Goal: Task Accomplishment & Management: Use online tool/utility

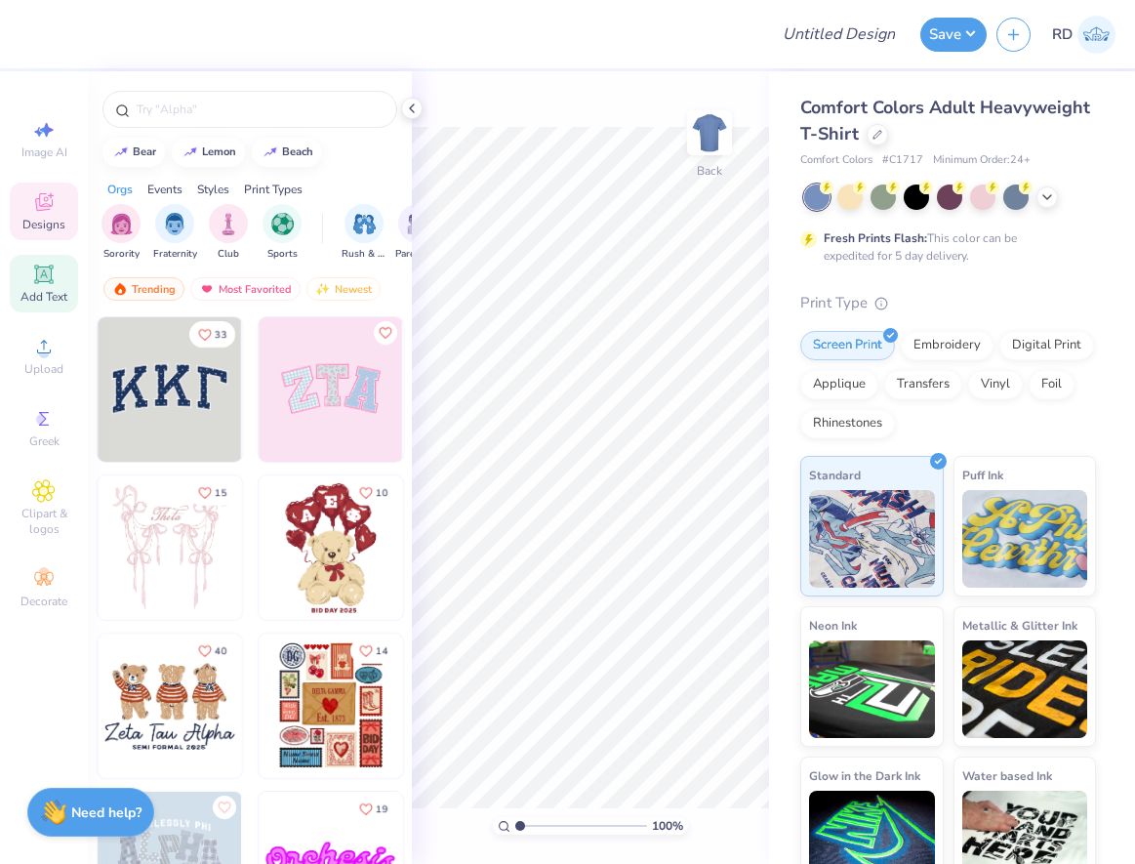
click at [44, 283] on icon at bounding box center [43, 274] width 23 height 23
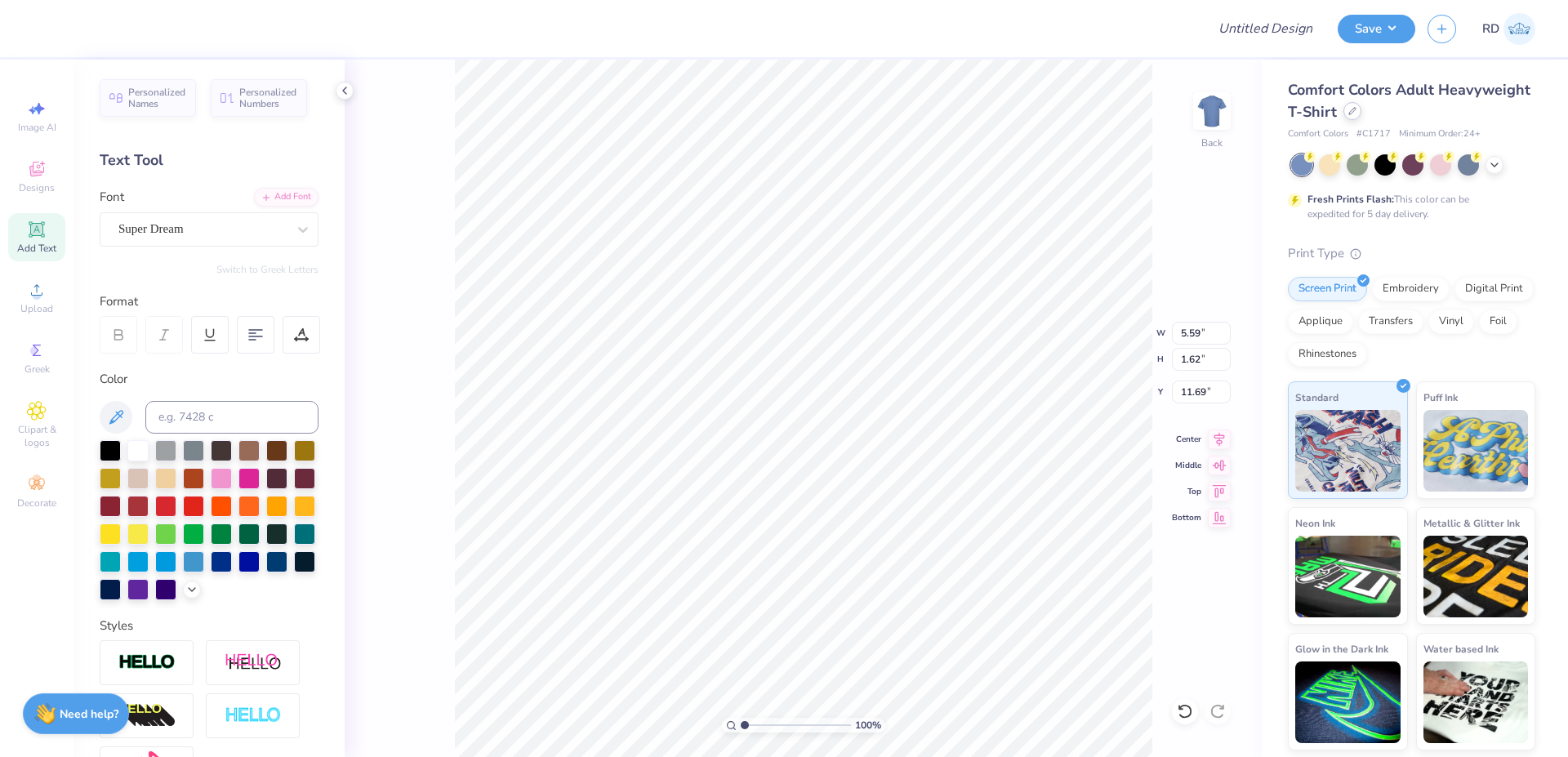
click at [949, 110] on icon at bounding box center [1353, 111] width 8 height 8
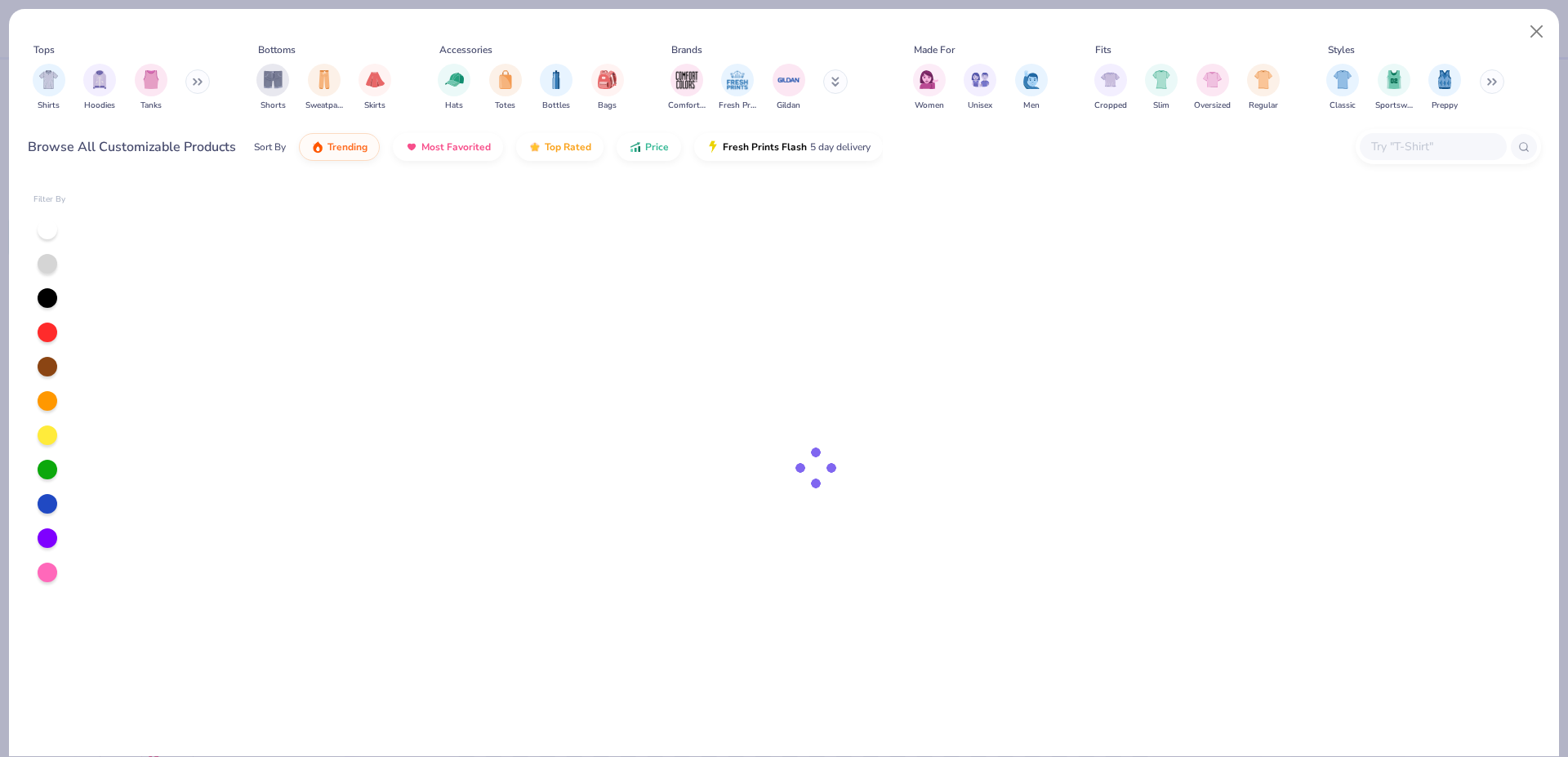
click at [949, 138] on div at bounding box center [1433, 146] width 147 height 27
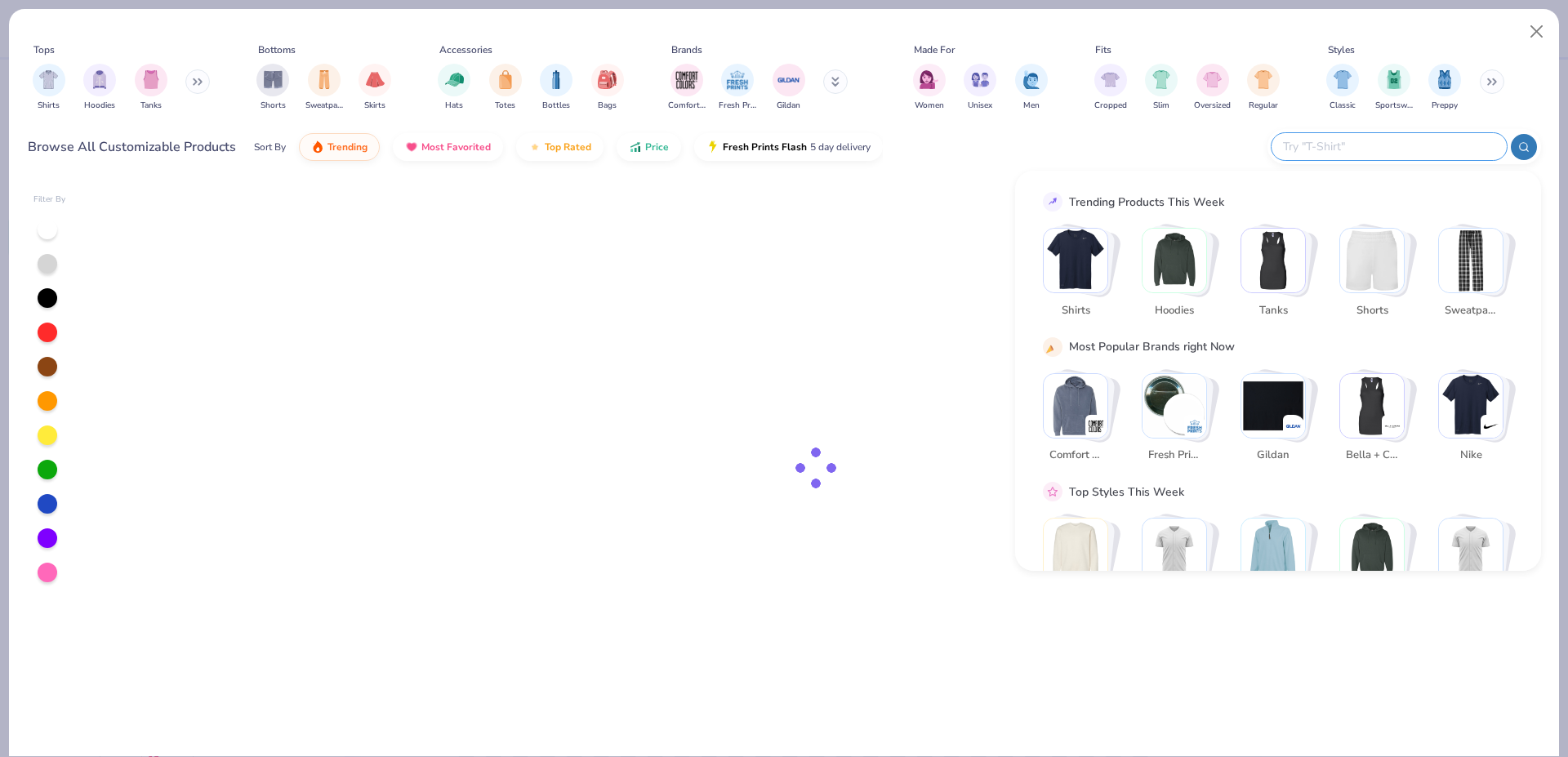
paste input "FP88"
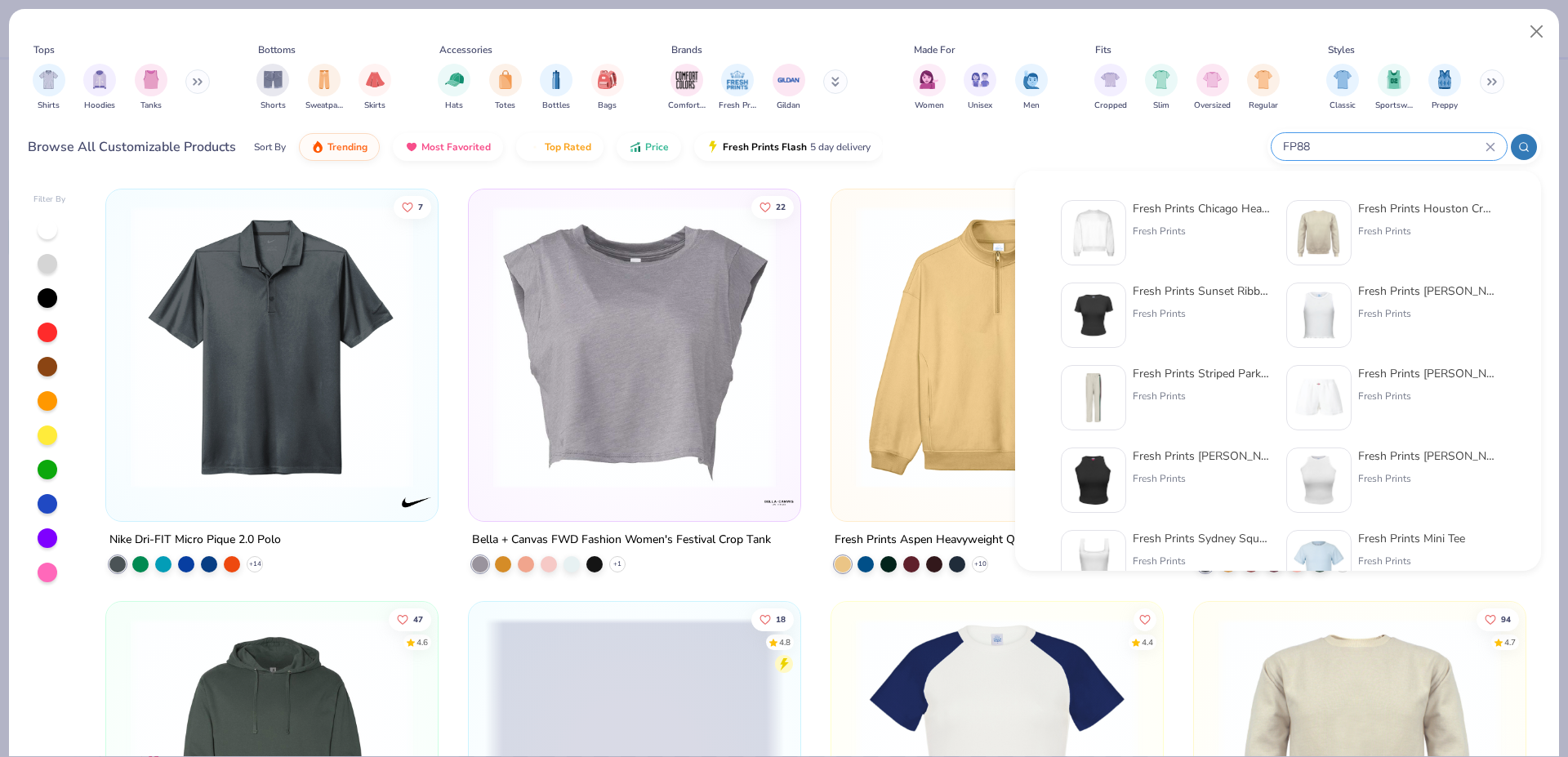
type input "FP88"
click at [949, 239] on img at bounding box center [1094, 233] width 51 height 51
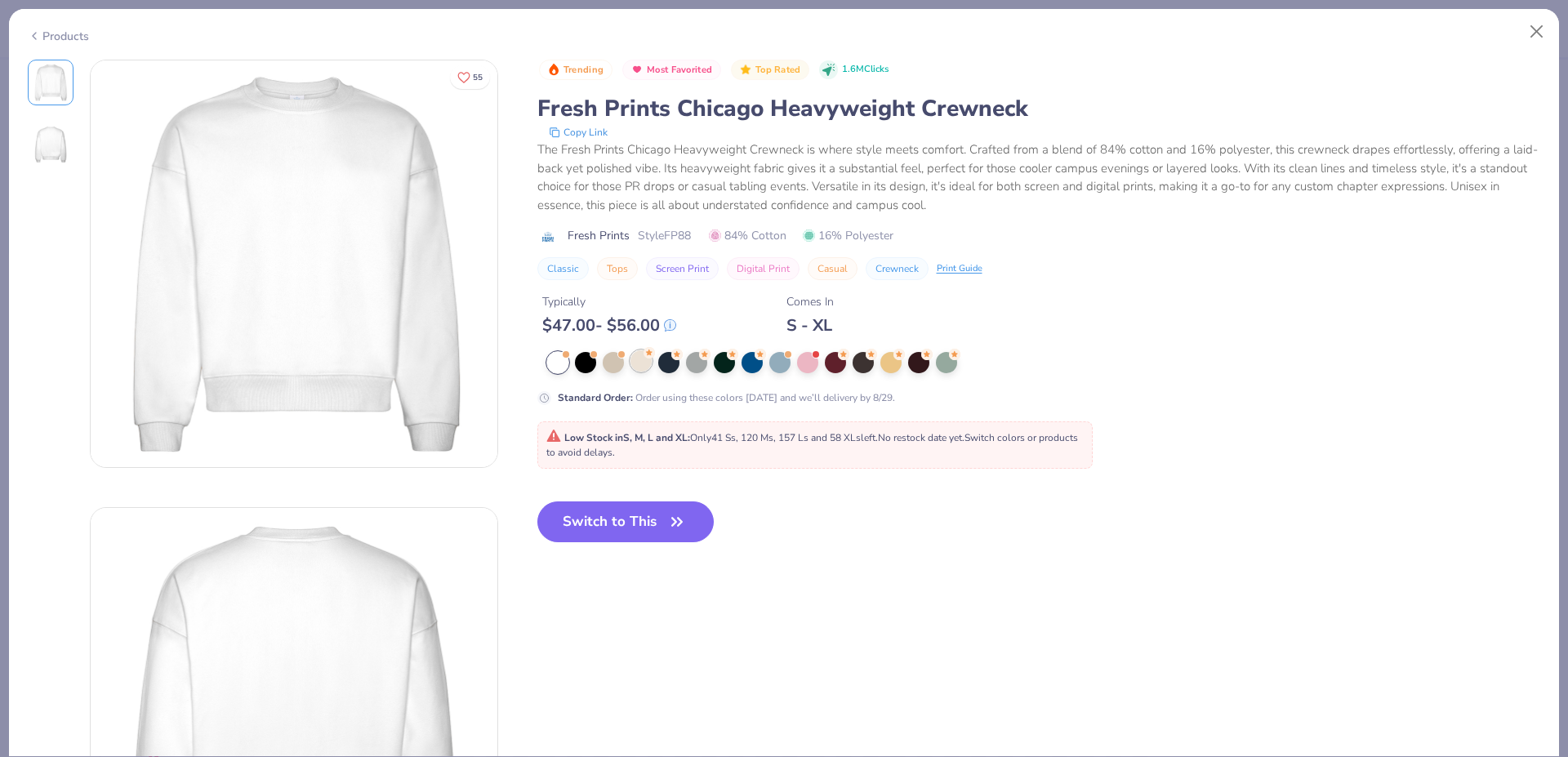
click at [651, 354] on circle at bounding box center [649, 353] width 12 height 12
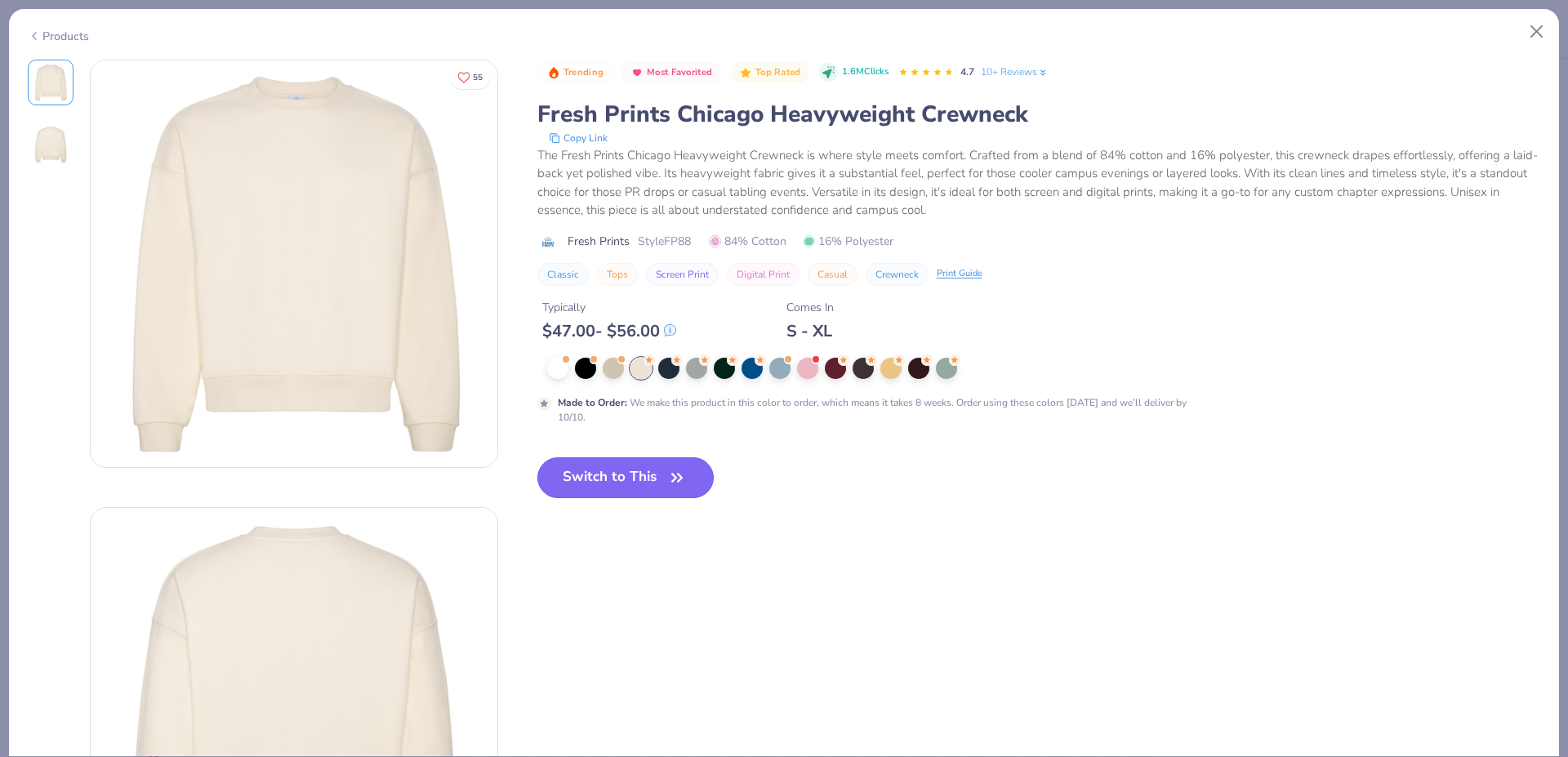
click at [642, 494] on button "Switch to This" at bounding box center [626, 478] width 177 height 41
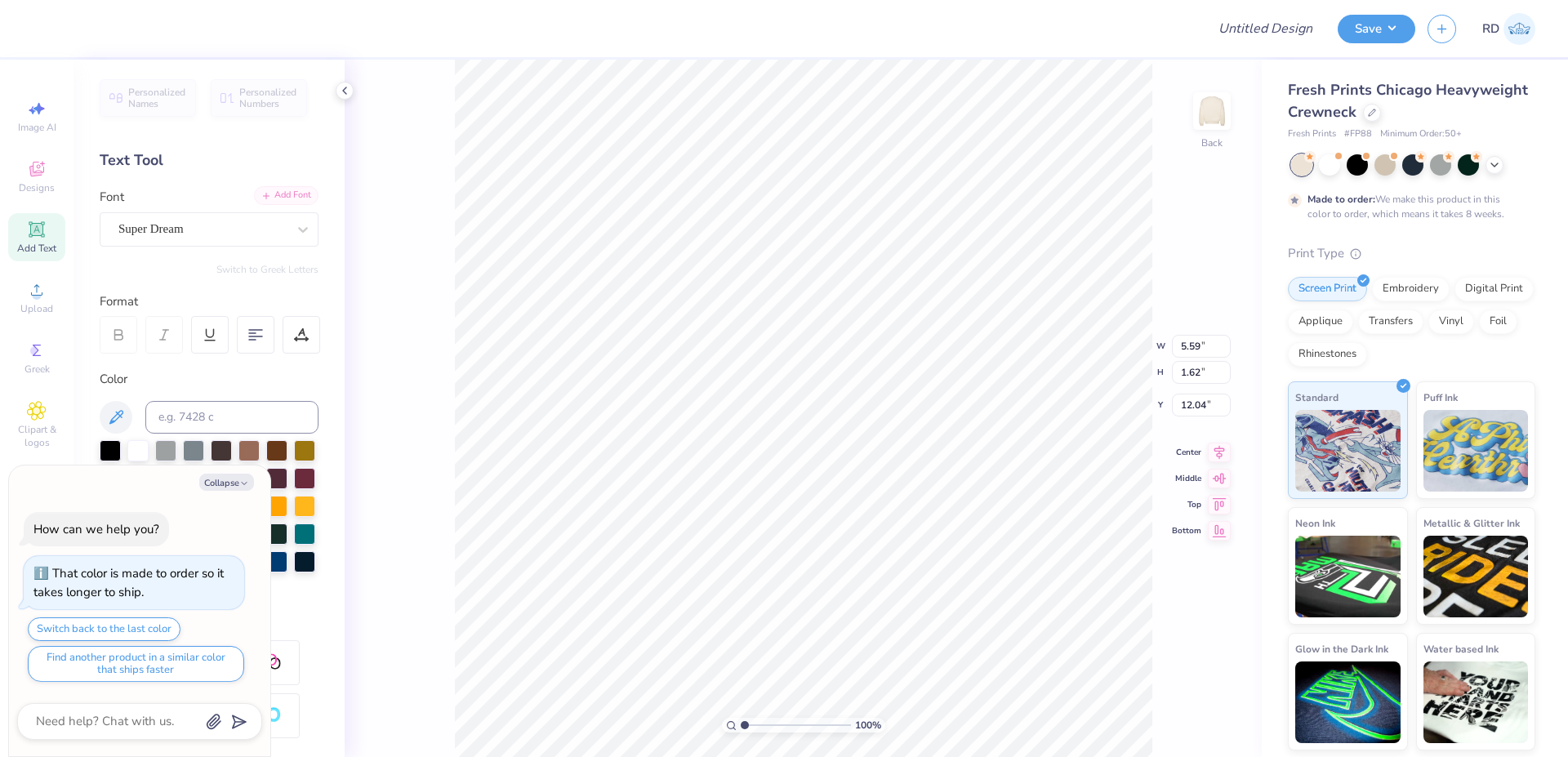
click at [261, 197] on div "Add Font" at bounding box center [286, 196] width 64 height 18
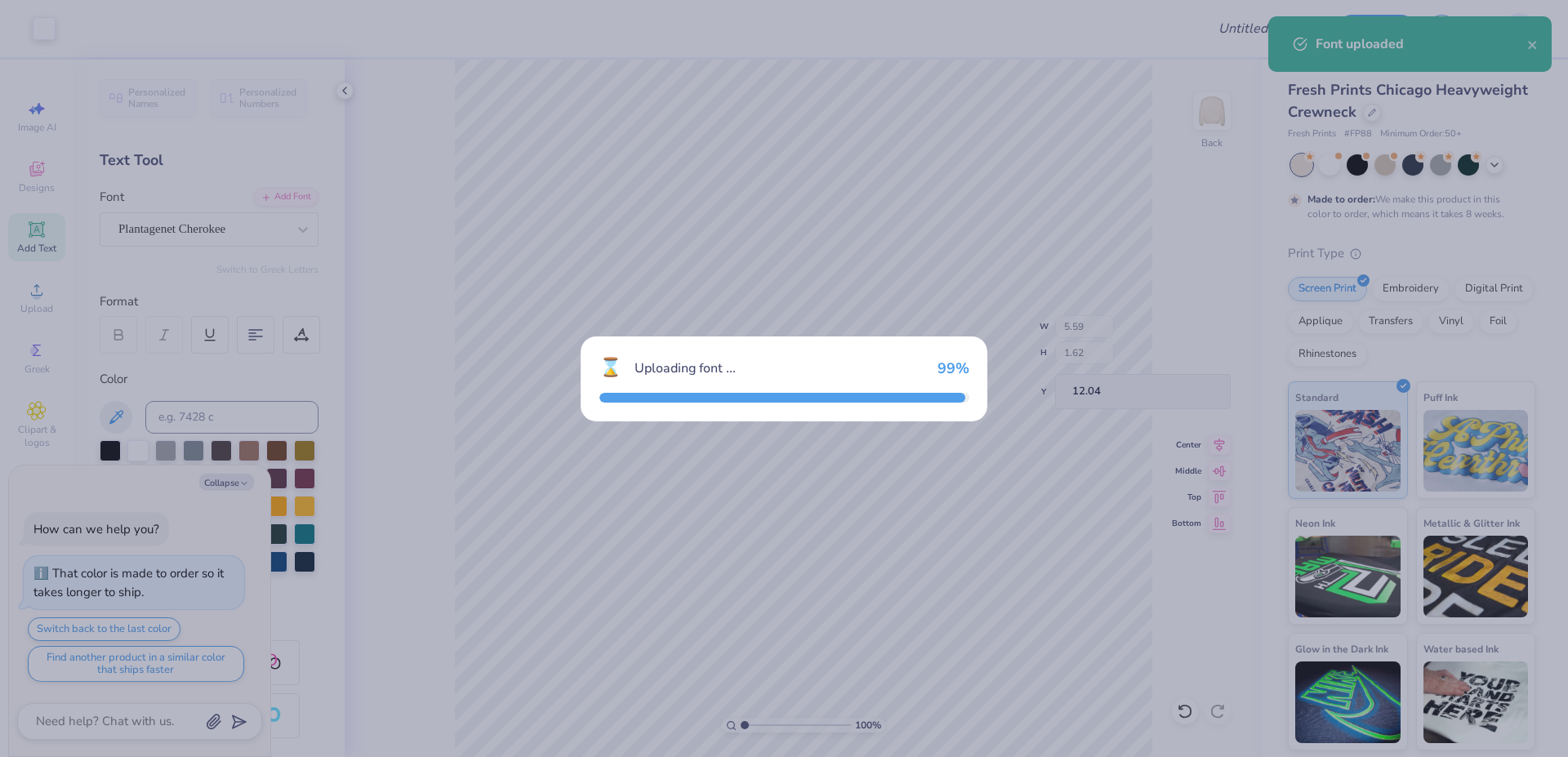
type textarea "x"
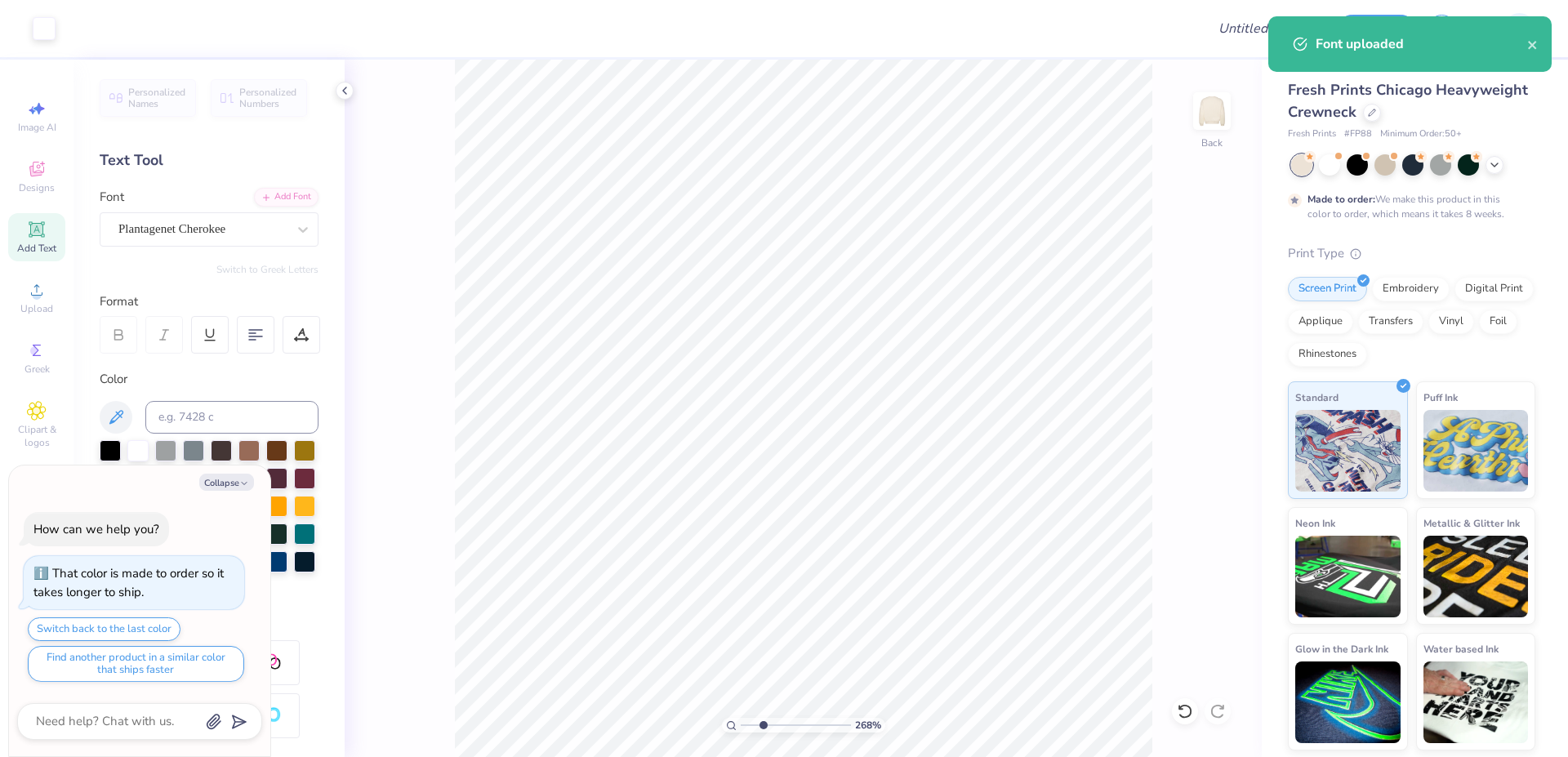
click at [763, 722] on input "range" at bounding box center [796, 725] width 110 height 15
type input "2.68"
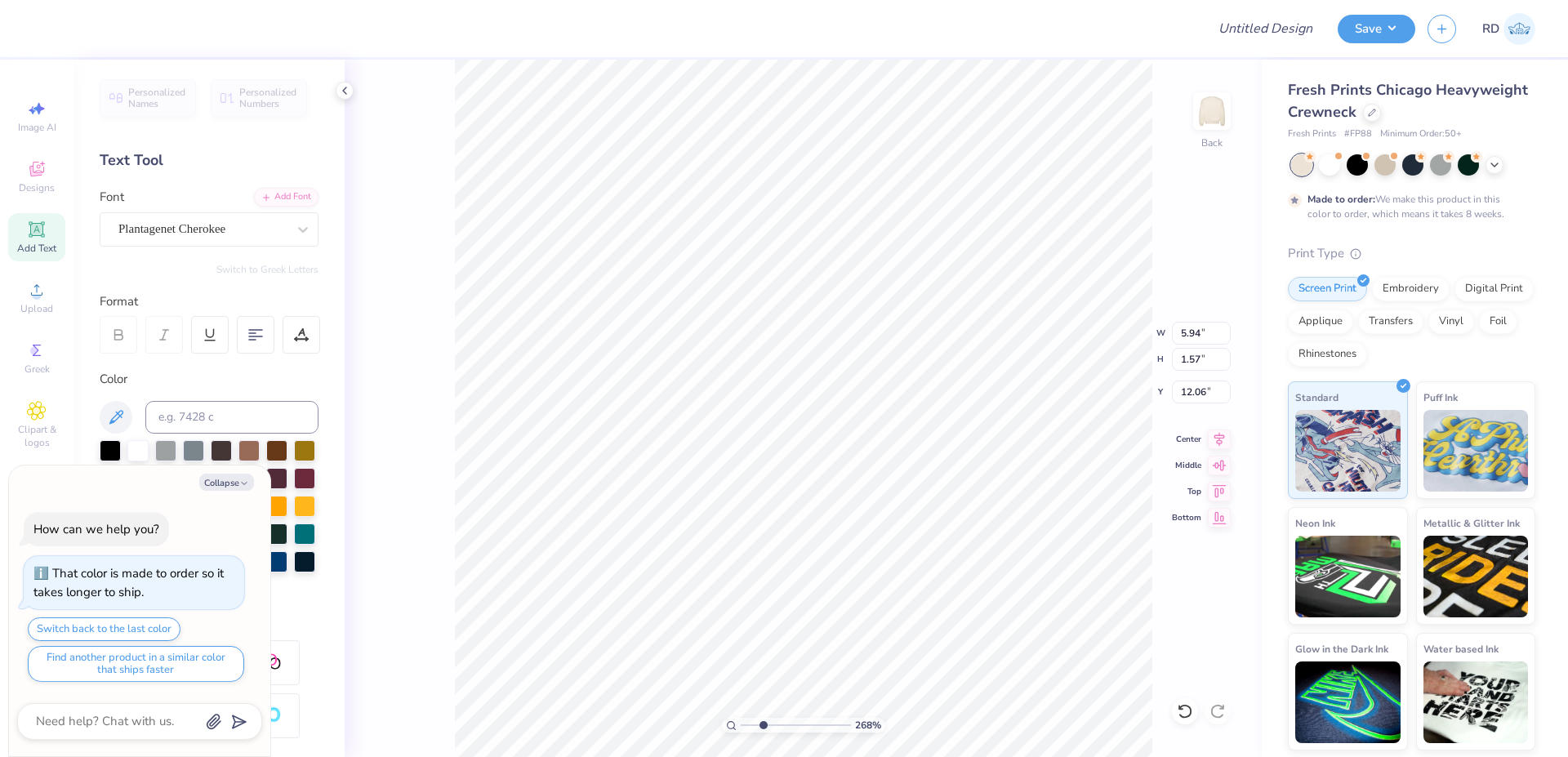
type textarea "x"
type textarea "TRI DELTA"
type textarea "x"
type textarea "TRI DELTA"
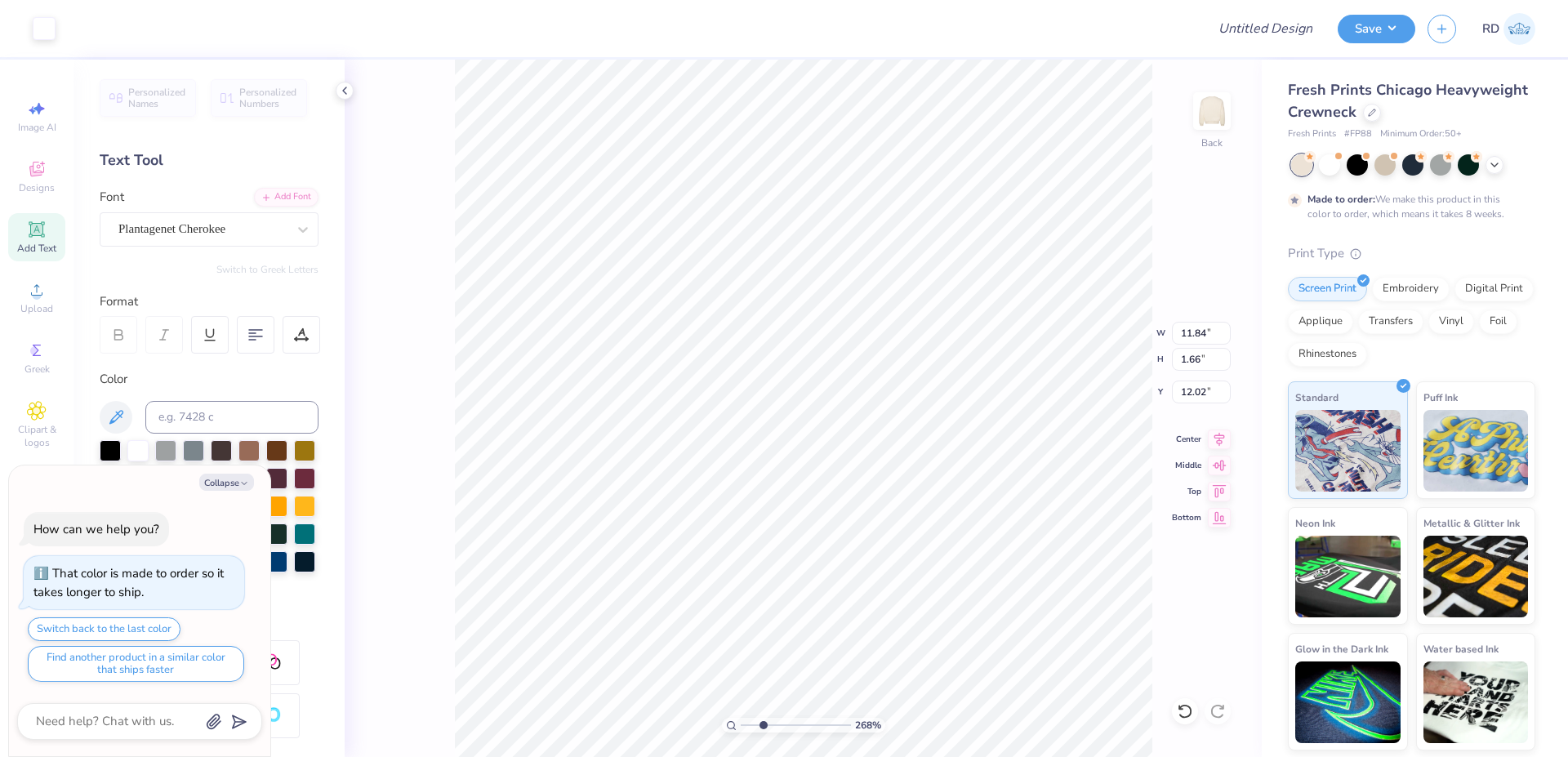
type textarea "x"
click at [949, 338] on input "11.84" at bounding box center [1202, 333] width 59 height 23
type input "3"
type textarea "x"
type input "3.00"
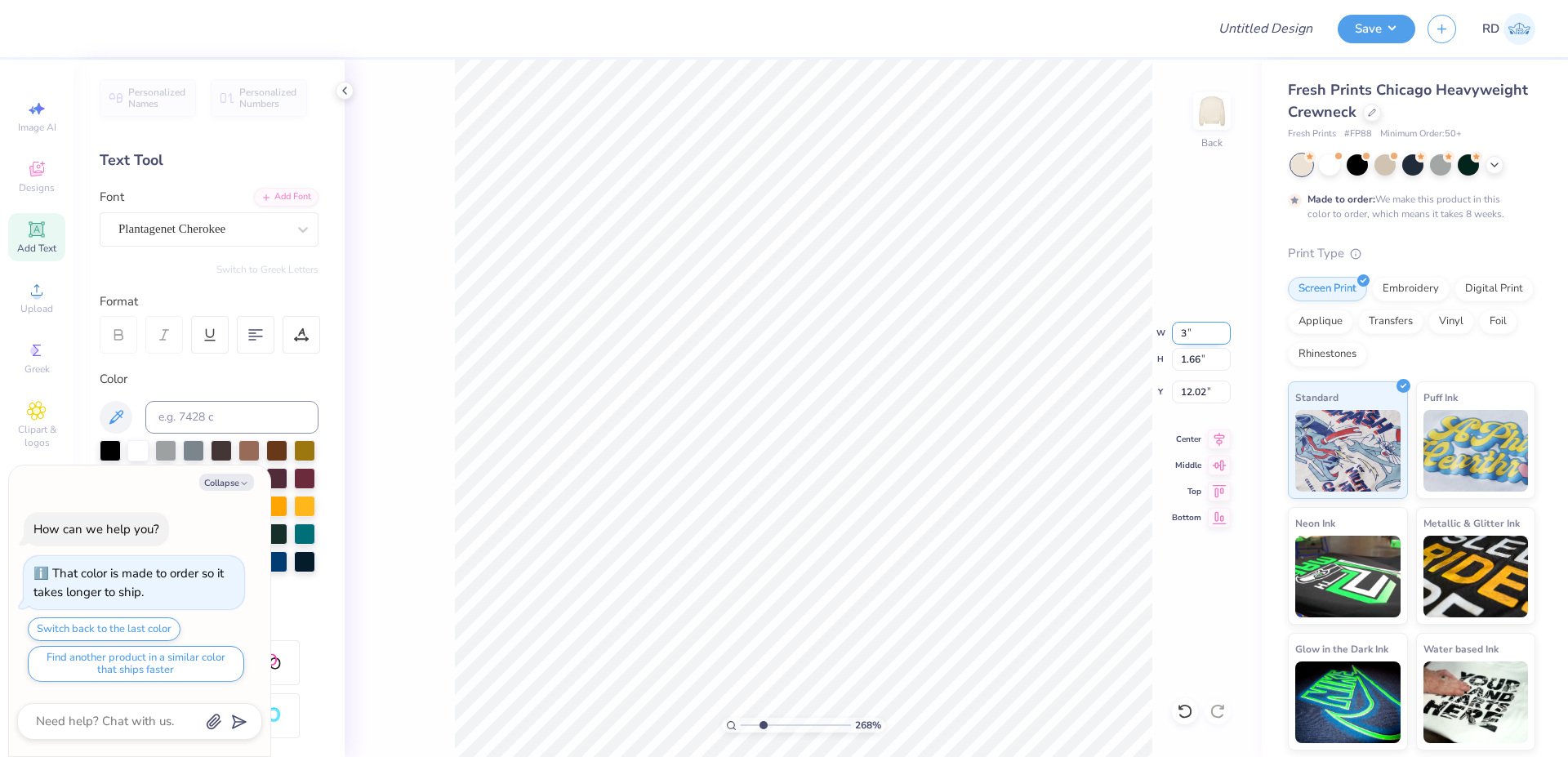
type input "0.42"
type input "12.64"
click at [801, 720] on input "range" at bounding box center [796, 725] width 110 height 15
click at [822, 722] on input "range" at bounding box center [796, 725] width 110 height 15
type input "8.11"
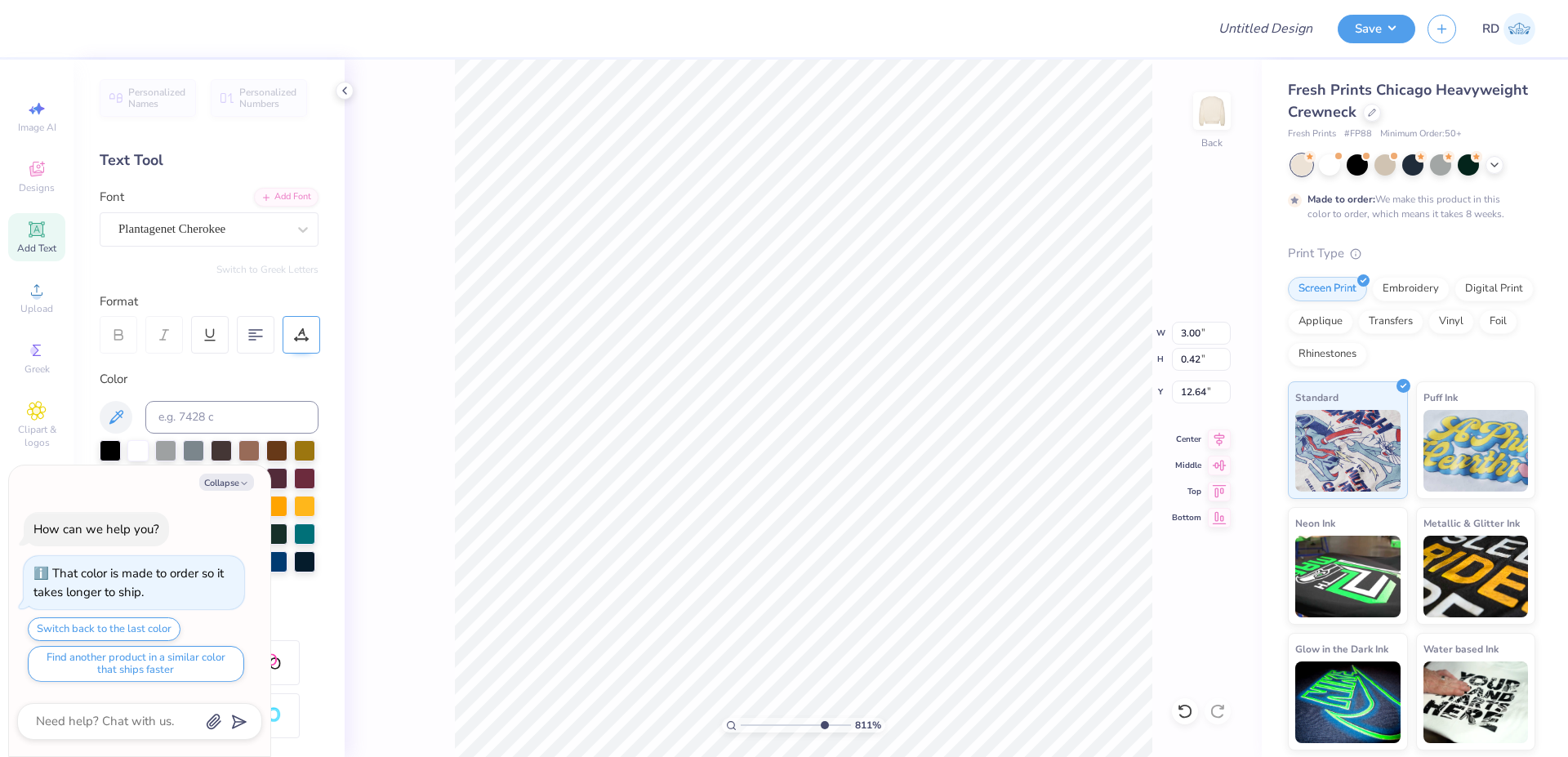
click at [311, 350] on div at bounding box center [301, 335] width 38 height 38
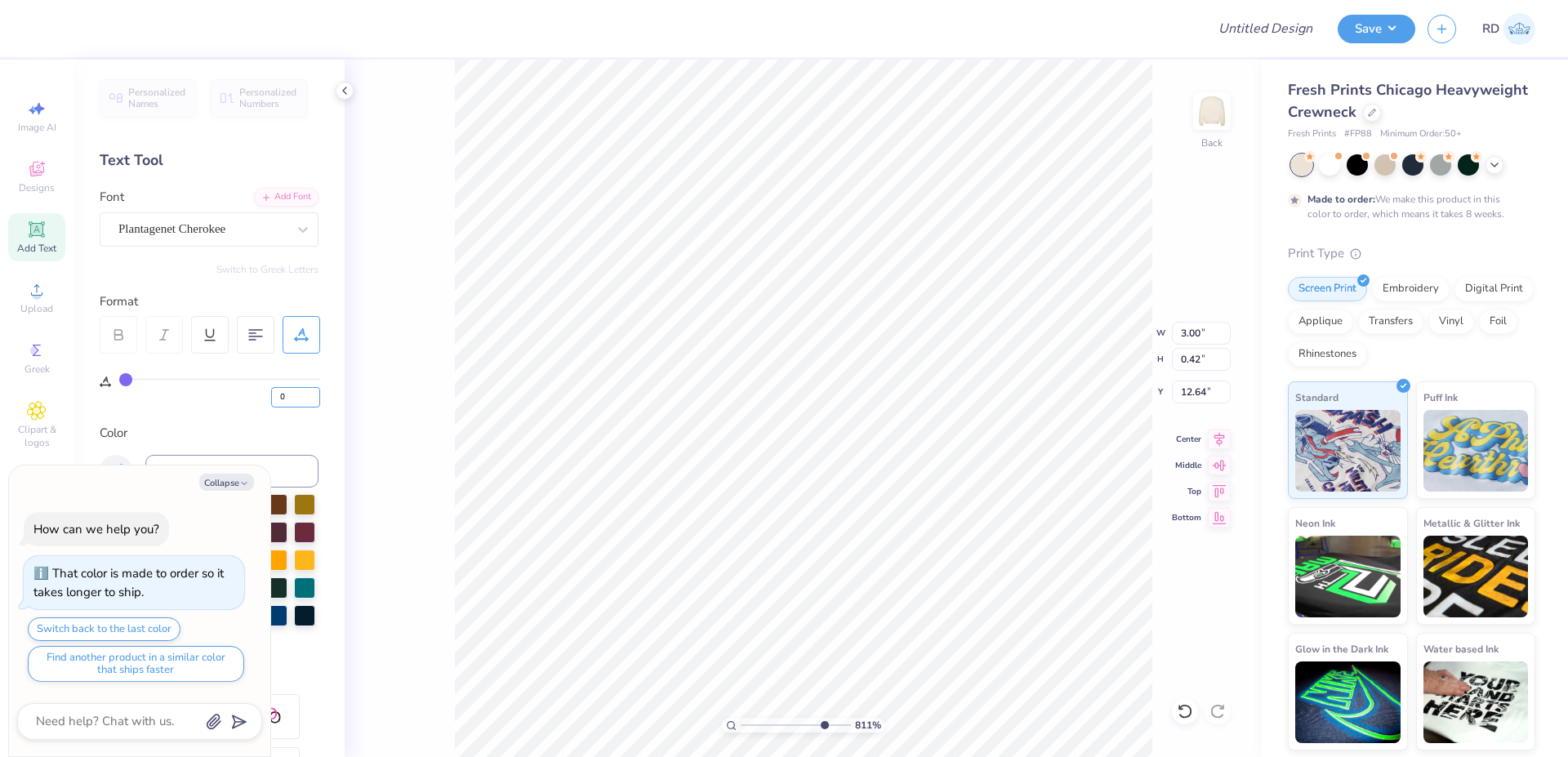
drag, startPoint x: 288, startPoint y: 401, endPoint x: 231, endPoint y: 393, distance: 57.6
click at [271, 393] on input "0" at bounding box center [295, 397] width 49 height 20
type input "5"
type textarea "x"
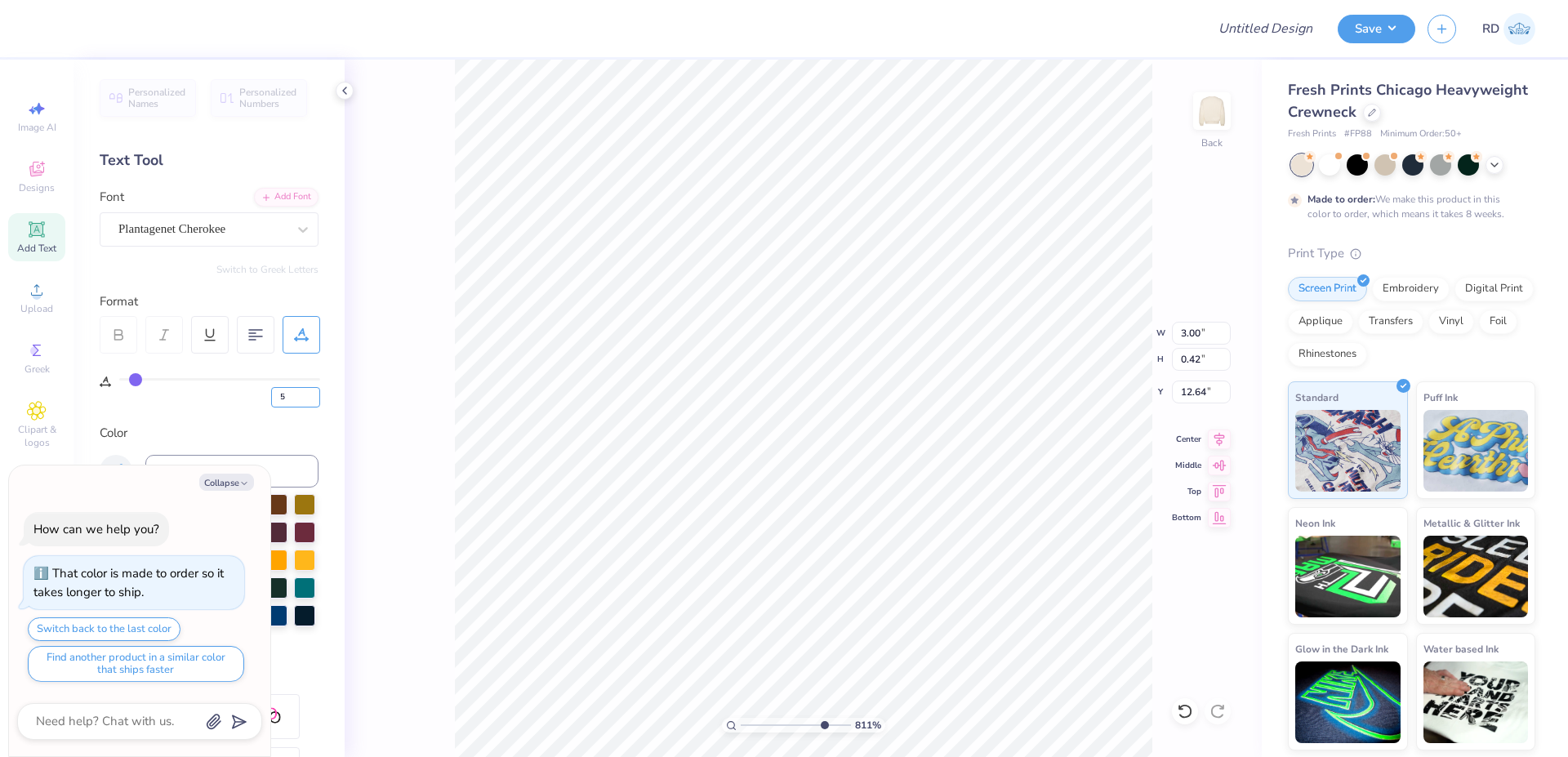
type input "3.23"
drag, startPoint x: 303, startPoint y: 405, endPoint x: 256, endPoint y: 408, distance: 47.1
click at [256, 408] on div "Personalized Names Personalized Numbers Text Tool Add Font Font Plantagenet Che…" at bounding box center [209, 408] width 271 height 698
type input "10"
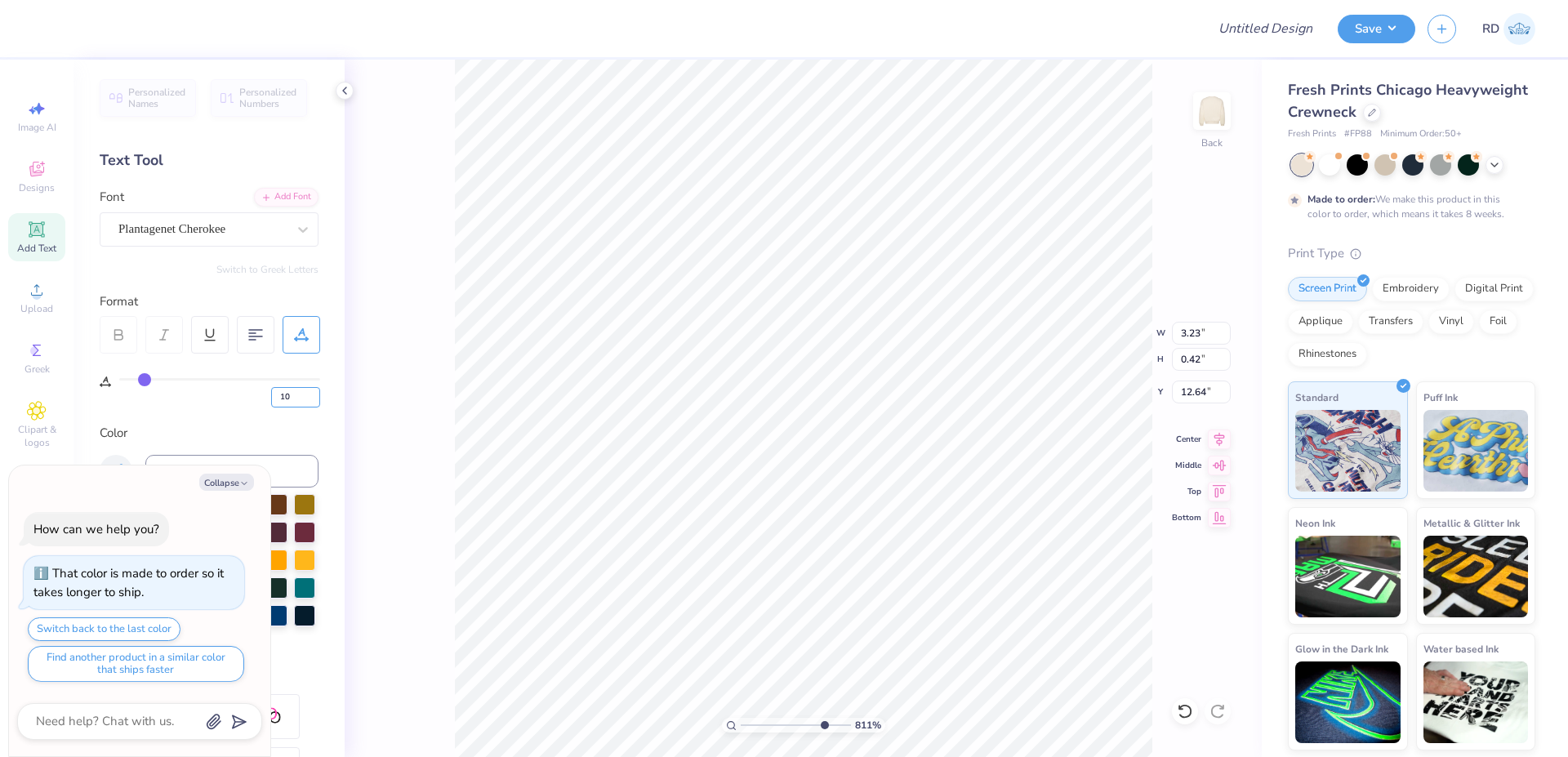
type textarea "x"
type input "3.47"
click at [241, 484] on icon "button" at bounding box center [244, 483] width 10 height 10
type textarea "x"
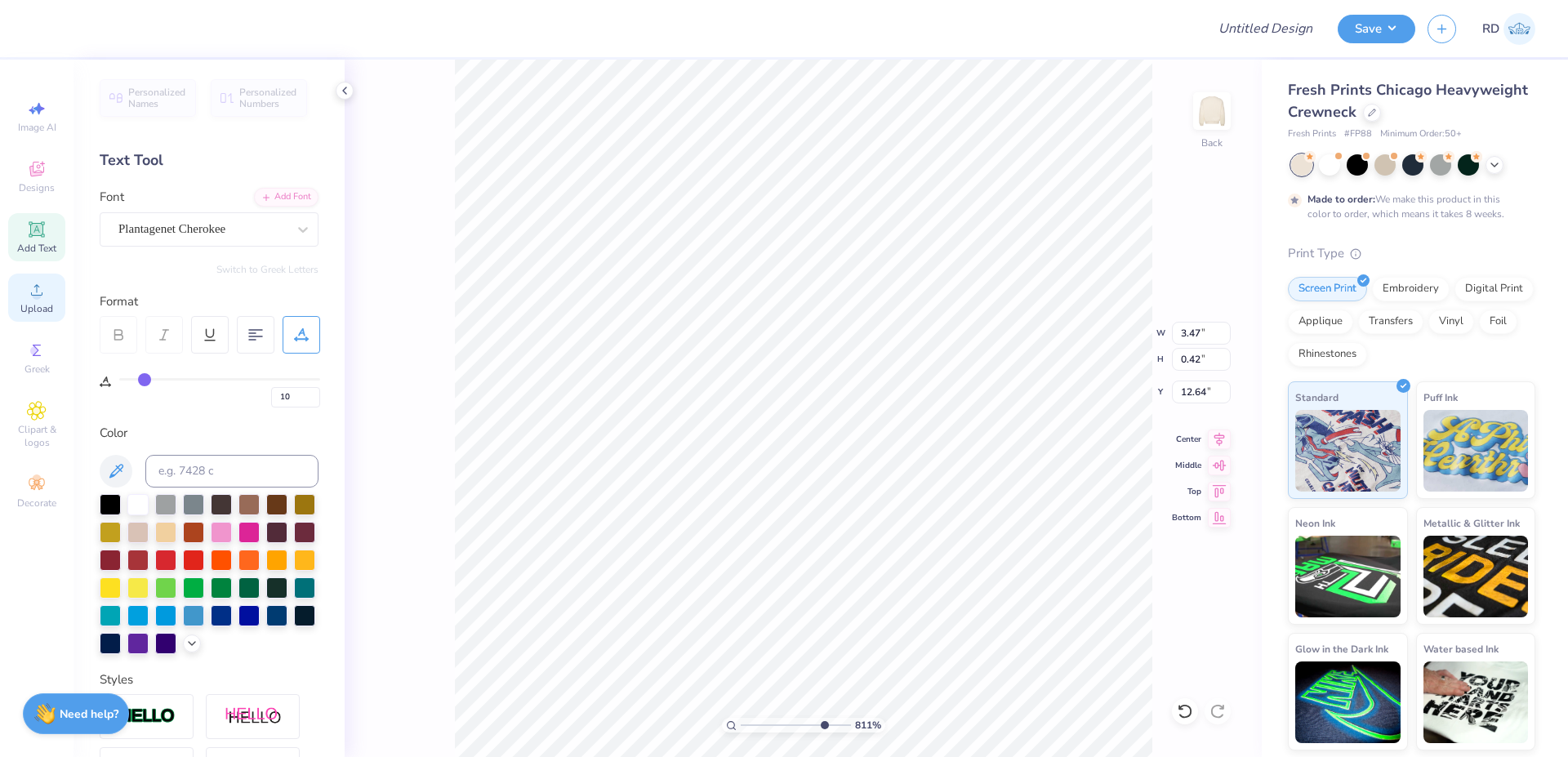
click at [44, 303] on span "Upload" at bounding box center [36, 309] width 33 height 13
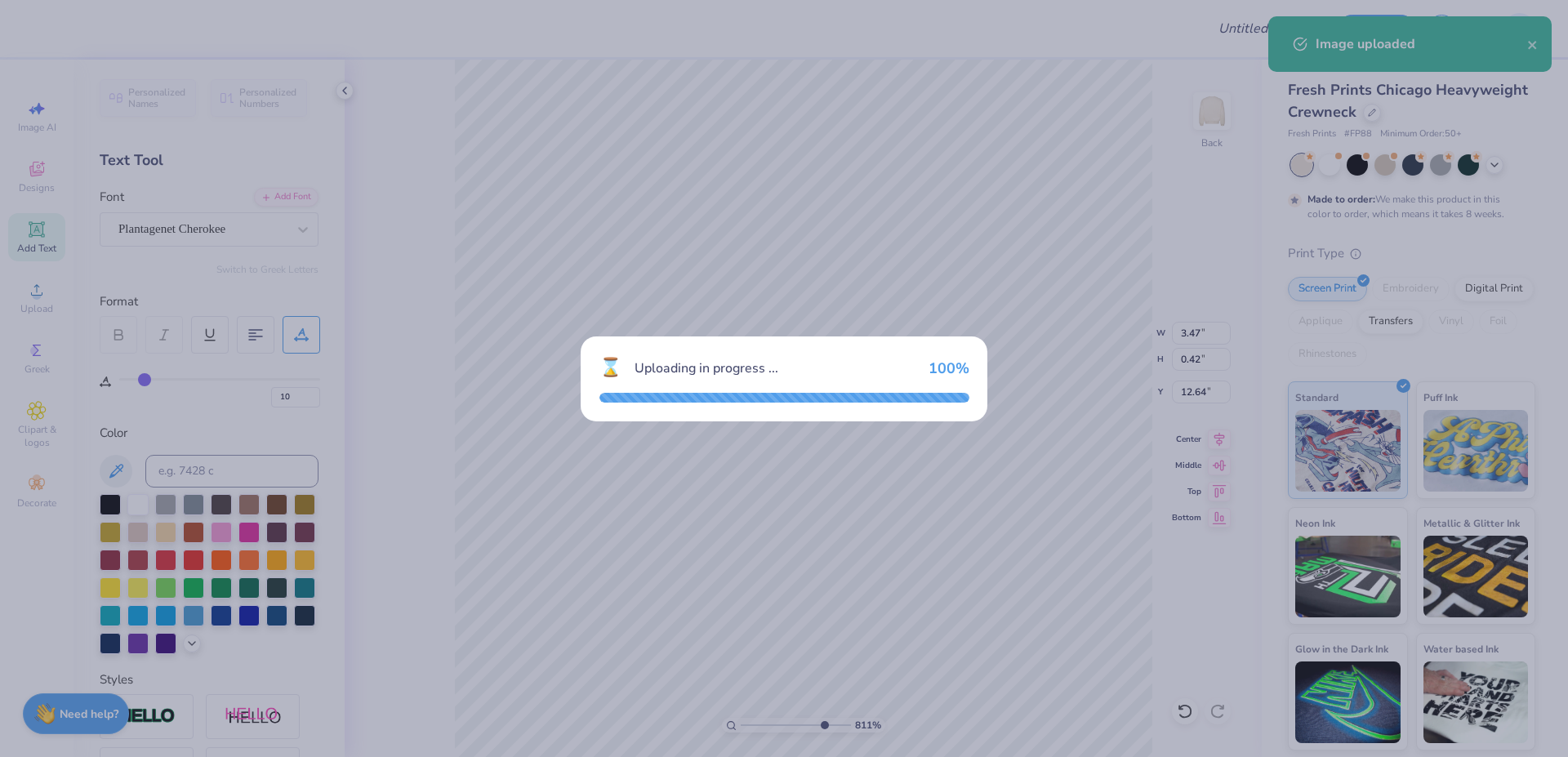
type input "15.00"
type input "15.36"
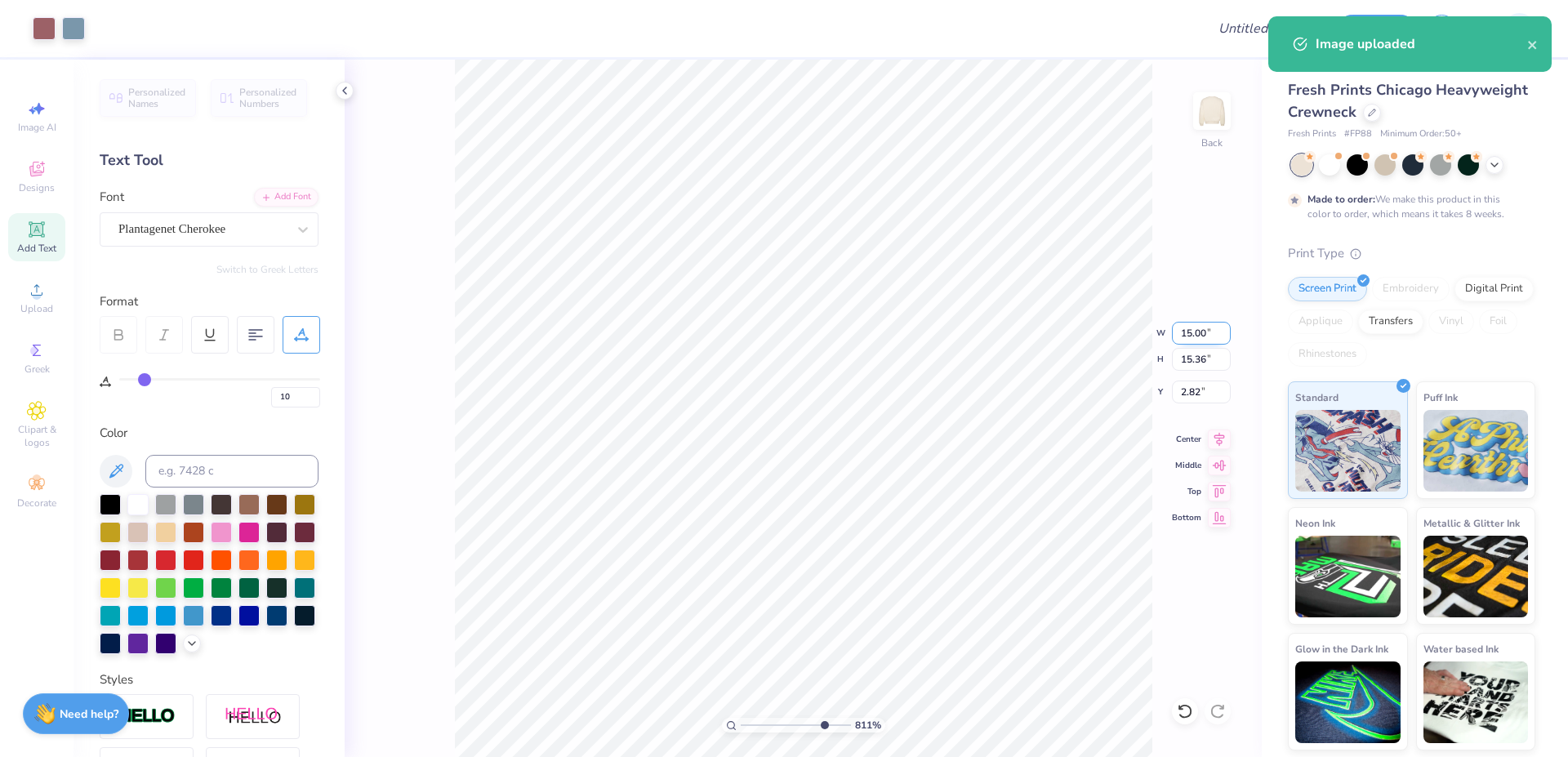
click at [949, 343] on input "15.00" at bounding box center [1202, 333] width 59 height 23
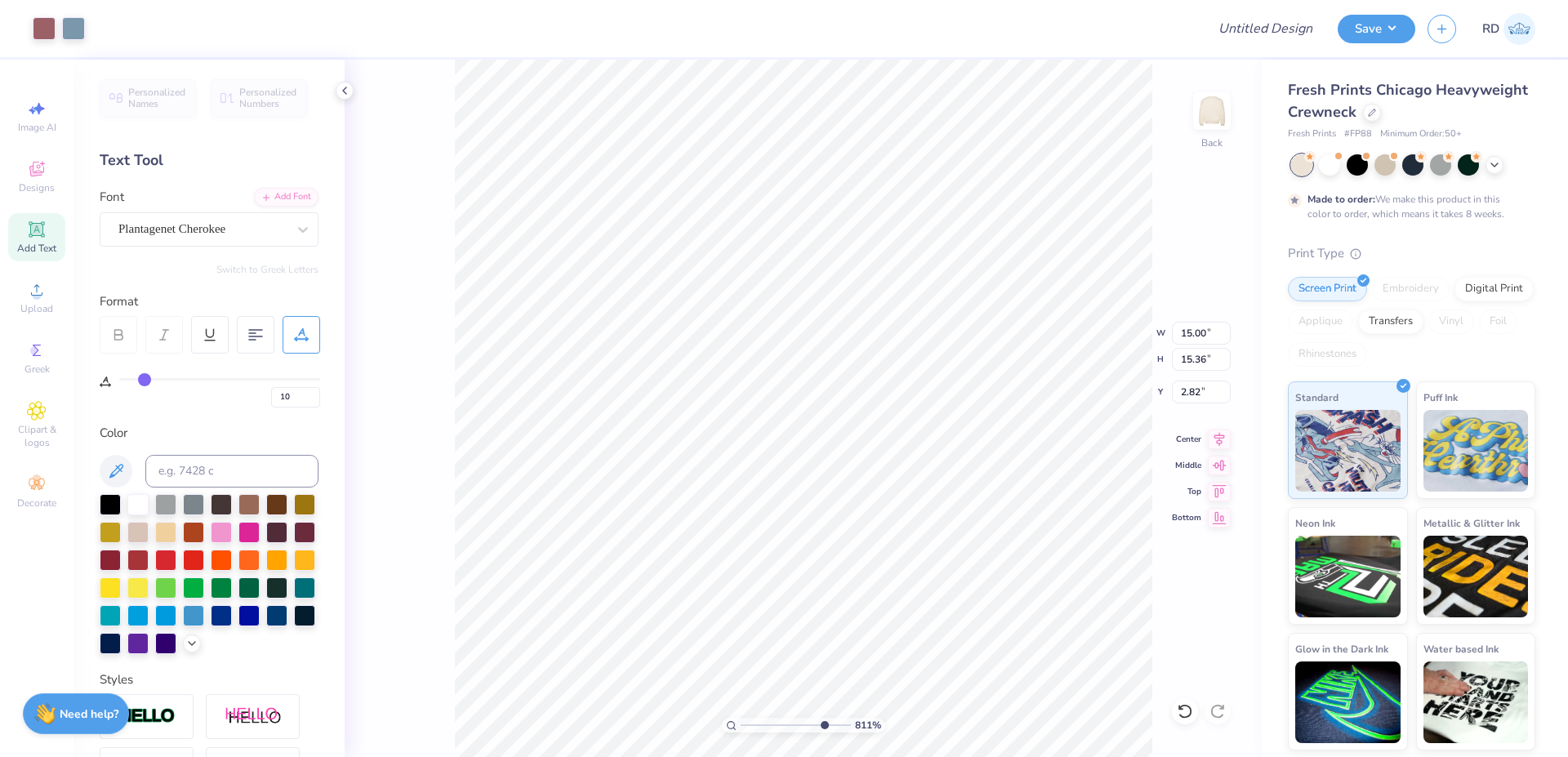
type input "3.05"
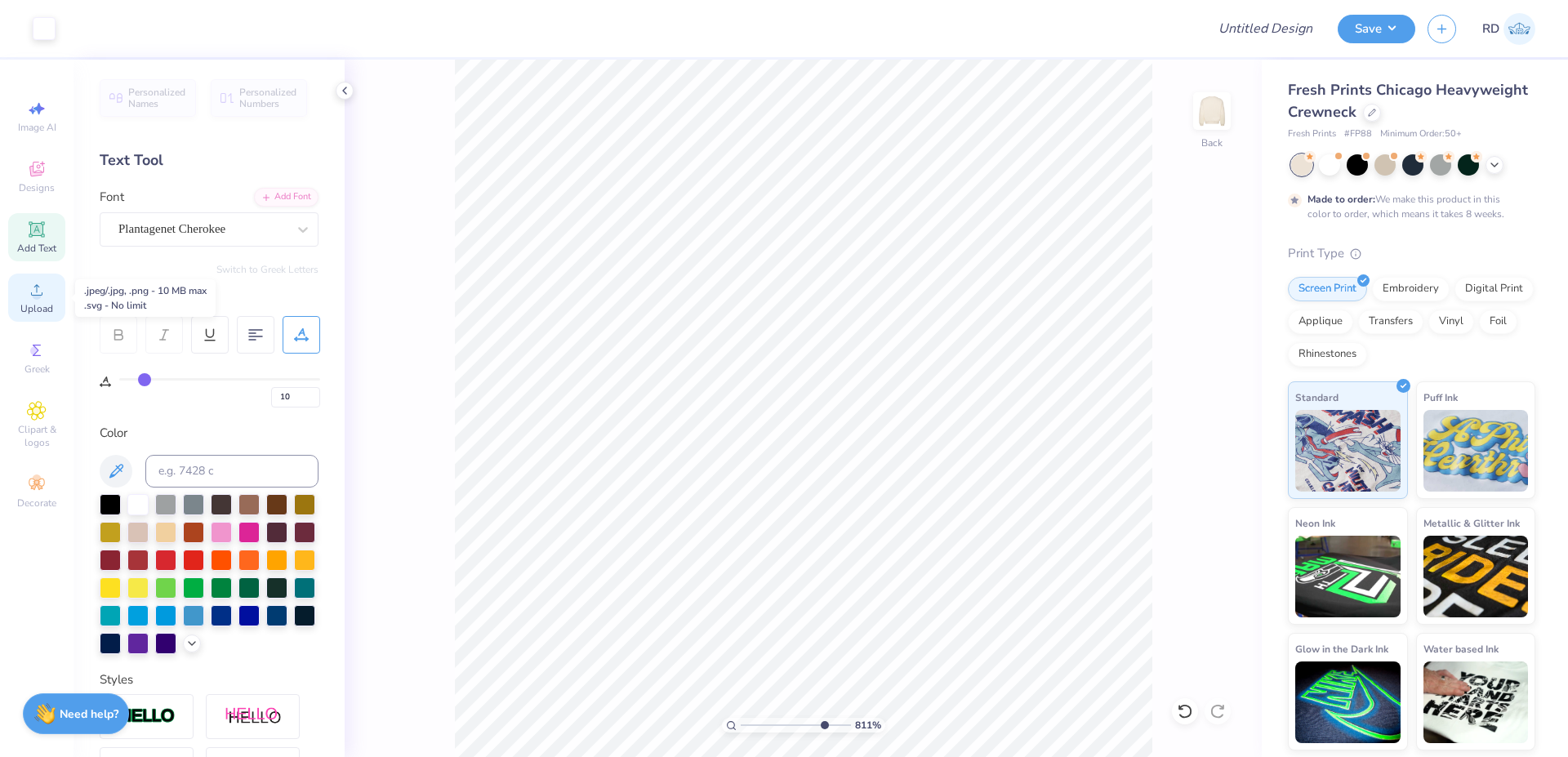
click at [32, 299] on icon at bounding box center [36, 289] width 19 height 19
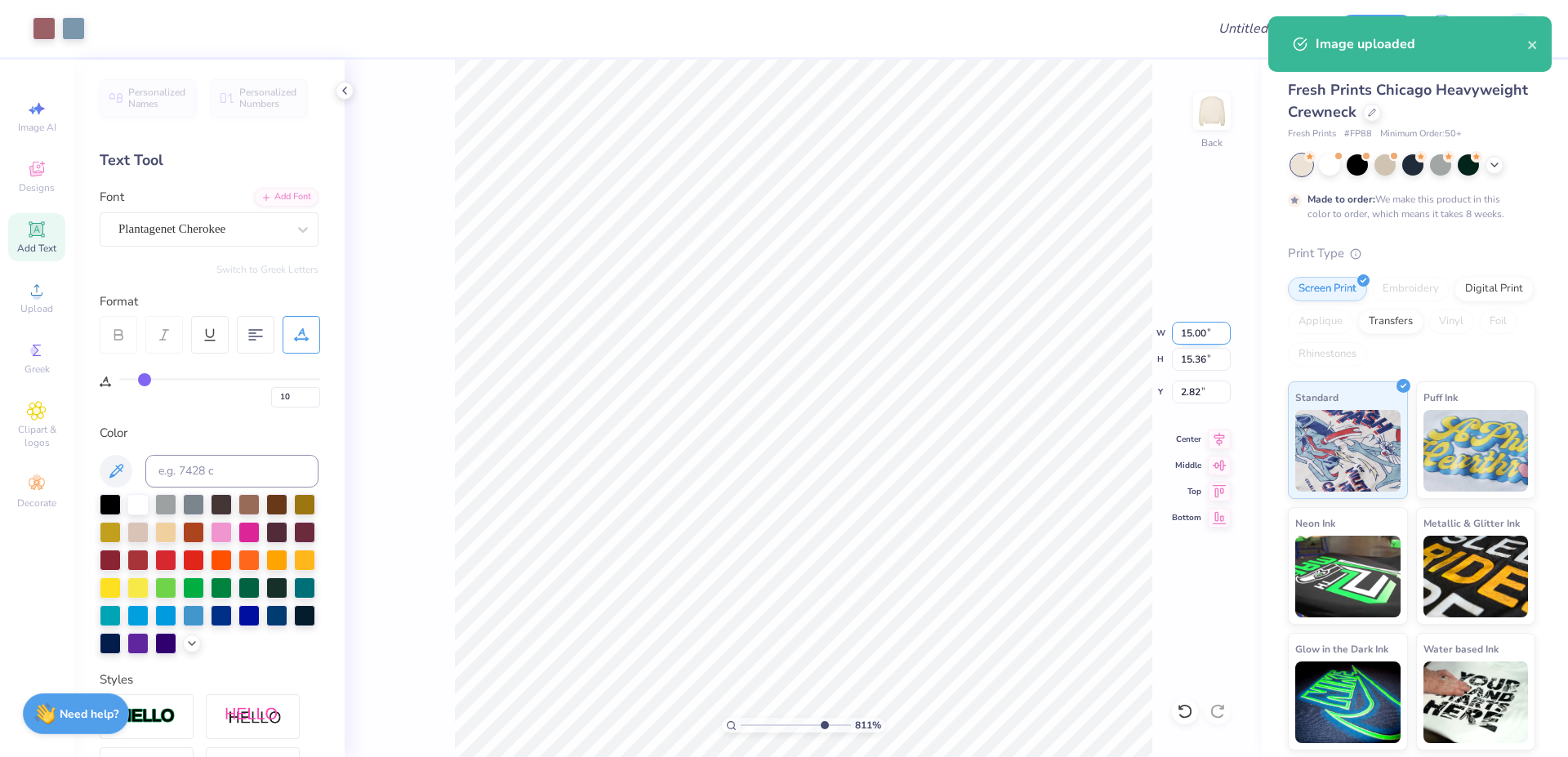
click at [949, 326] on input "15.00" at bounding box center [1202, 333] width 59 height 23
type input "12.00"
type input "12.29"
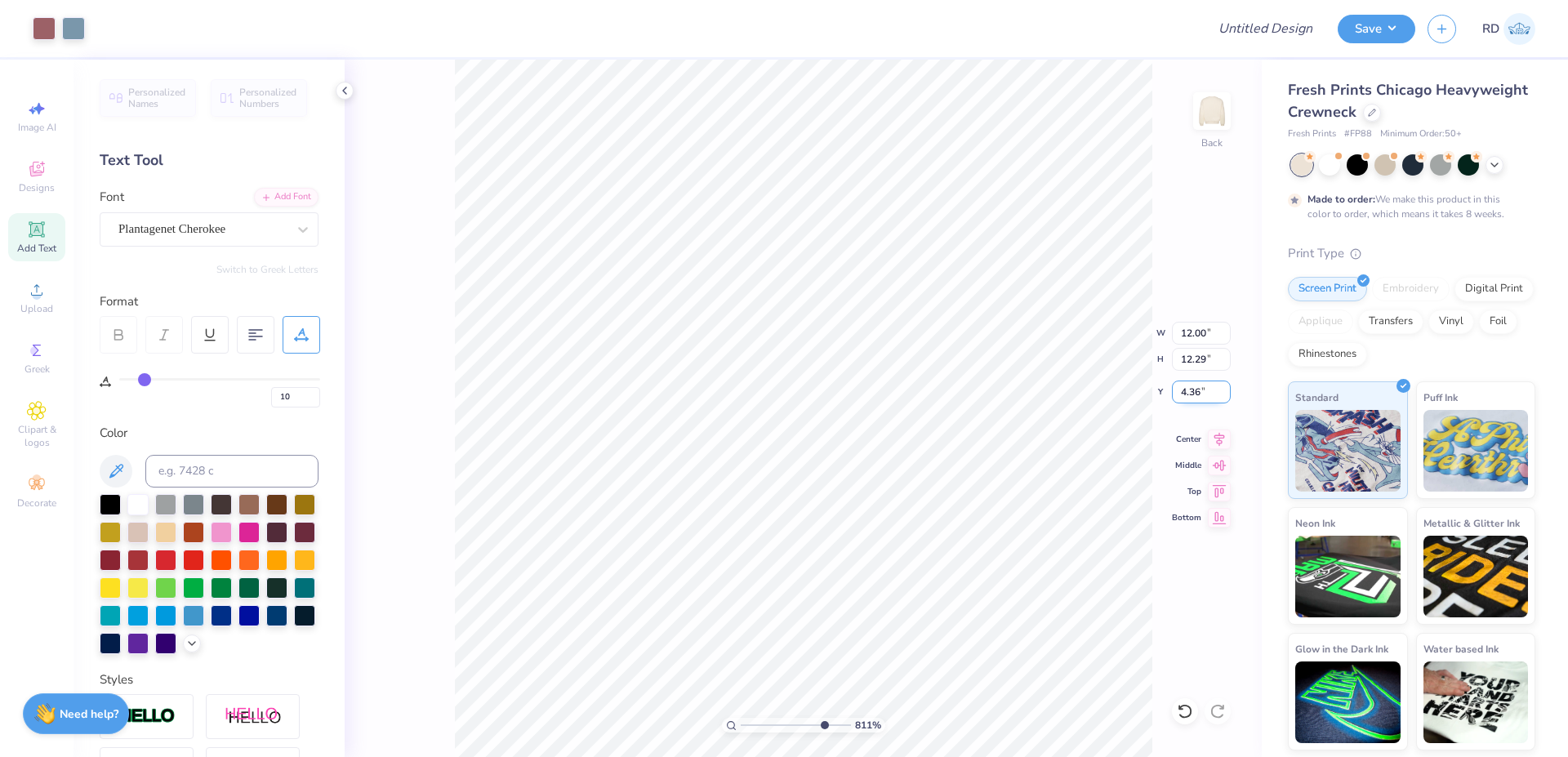
click at [949, 396] on input "4.36" at bounding box center [1202, 391] width 59 height 23
type input "2.00"
click at [783, 722] on input "range" at bounding box center [796, 725] width 110 height 15
click at [912, 722] on li "Send to Back" at bounding box center [935, 737] width 128 height 32
drag, startPoint x: 778, startPoint y: 723, endPoint x: 753, endPoint y: 728, distance: 25.5
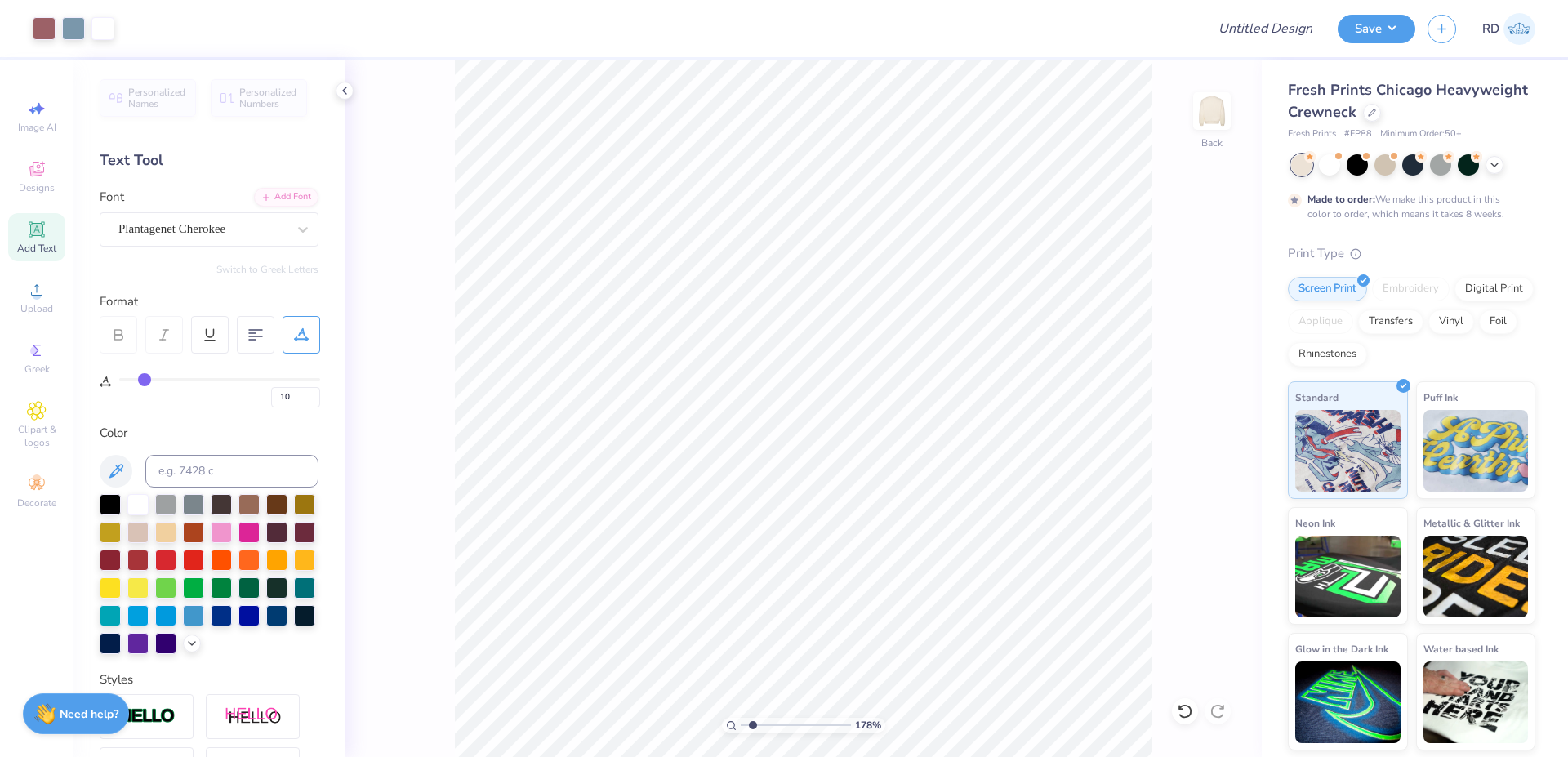
click at [753, 722] on input "range" at bounding box center [796, 725] width 110 height 15
type input "1.78"
type input "15.68"
type input "12.00"
type input "12.29"
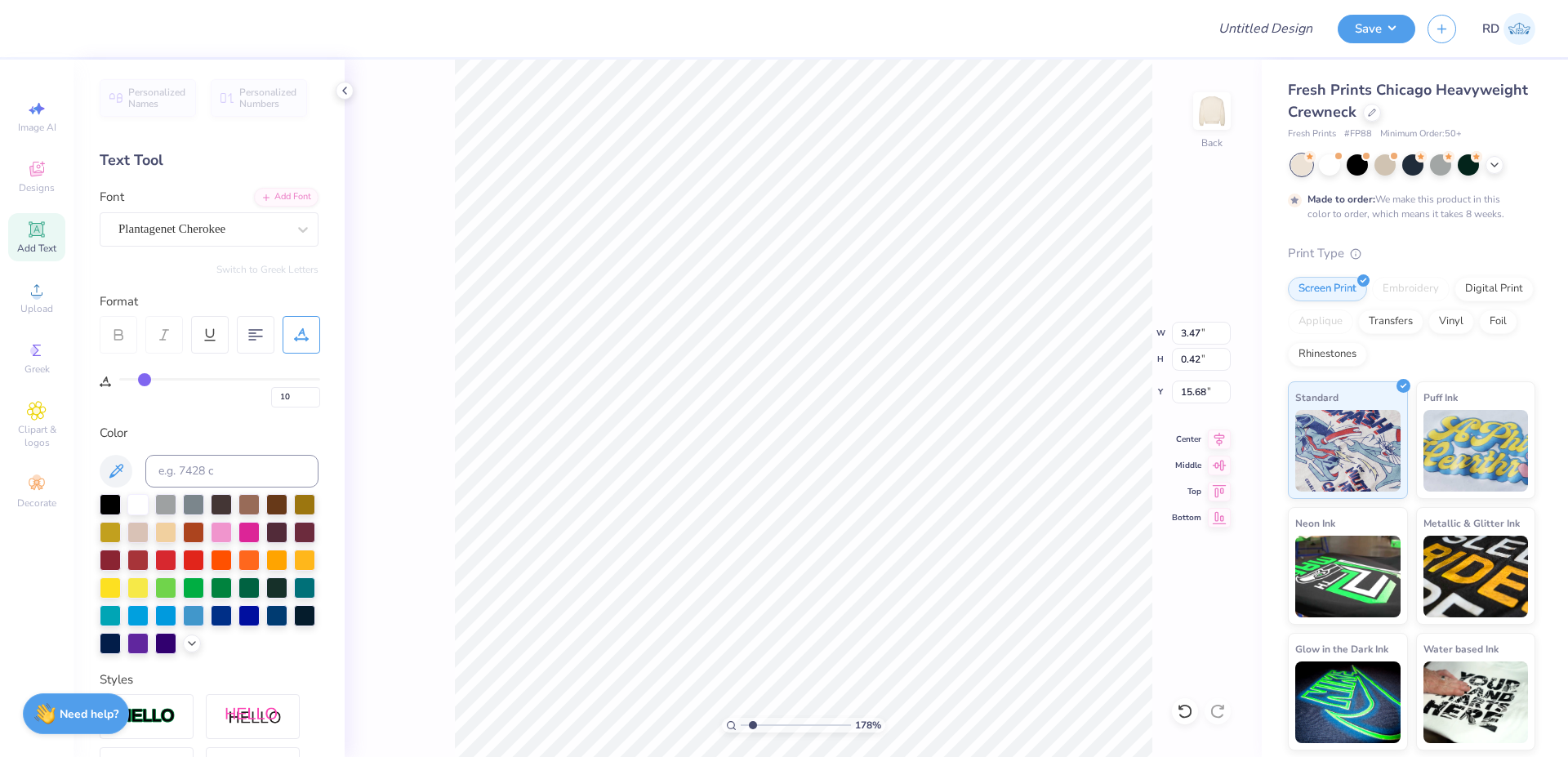
type input "2.00"
type input "3.47"
type input "0.42"
type input "15.68"
click at [219, 480] on input at bounding box center [232, 471] width 173 height 33
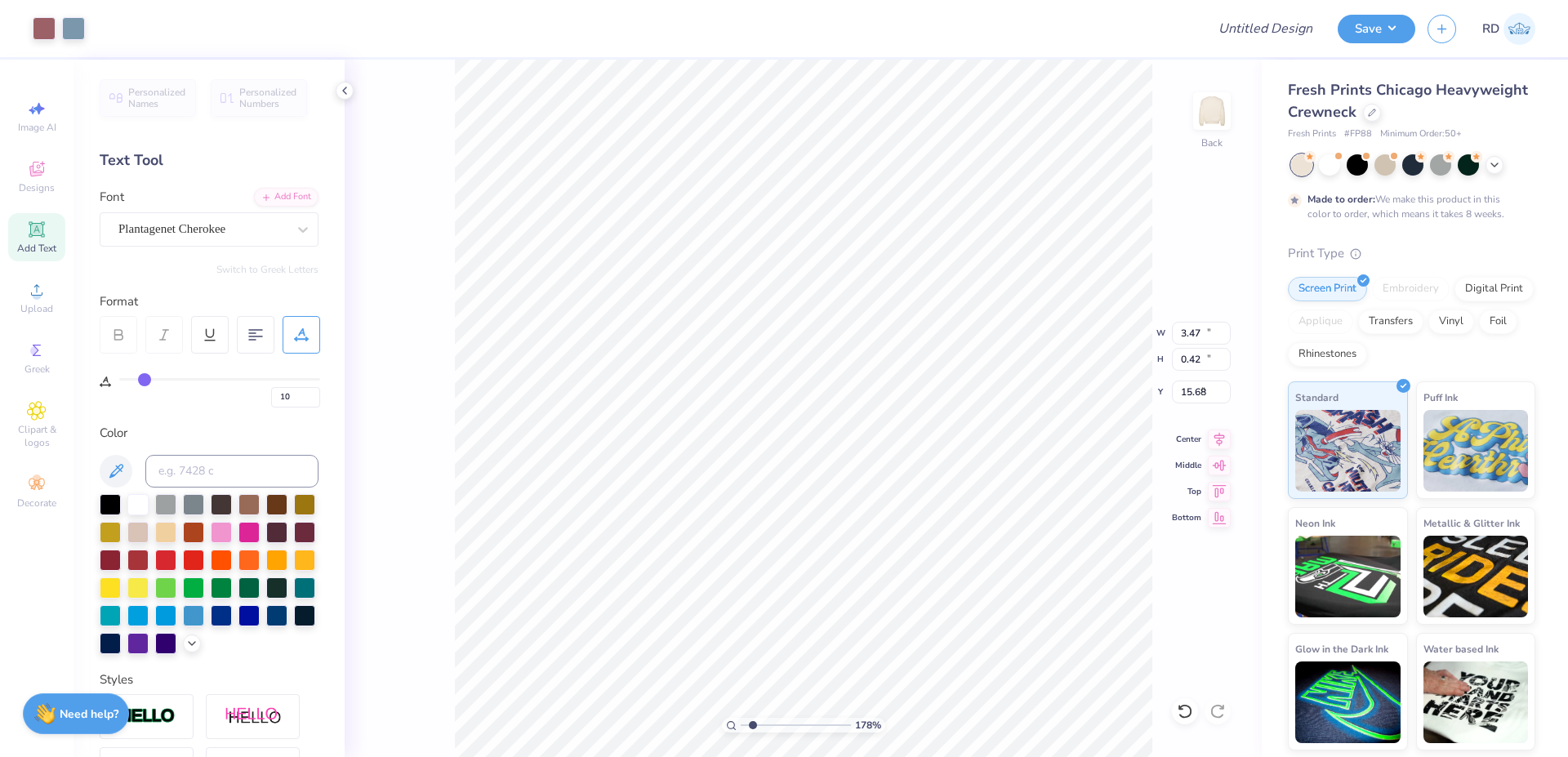
type input "12.00"
type input "12.29"
type input "2.00"
click at [250, 475] on input at bounding box center [232, 471] width 173 height 33
type input "4995"
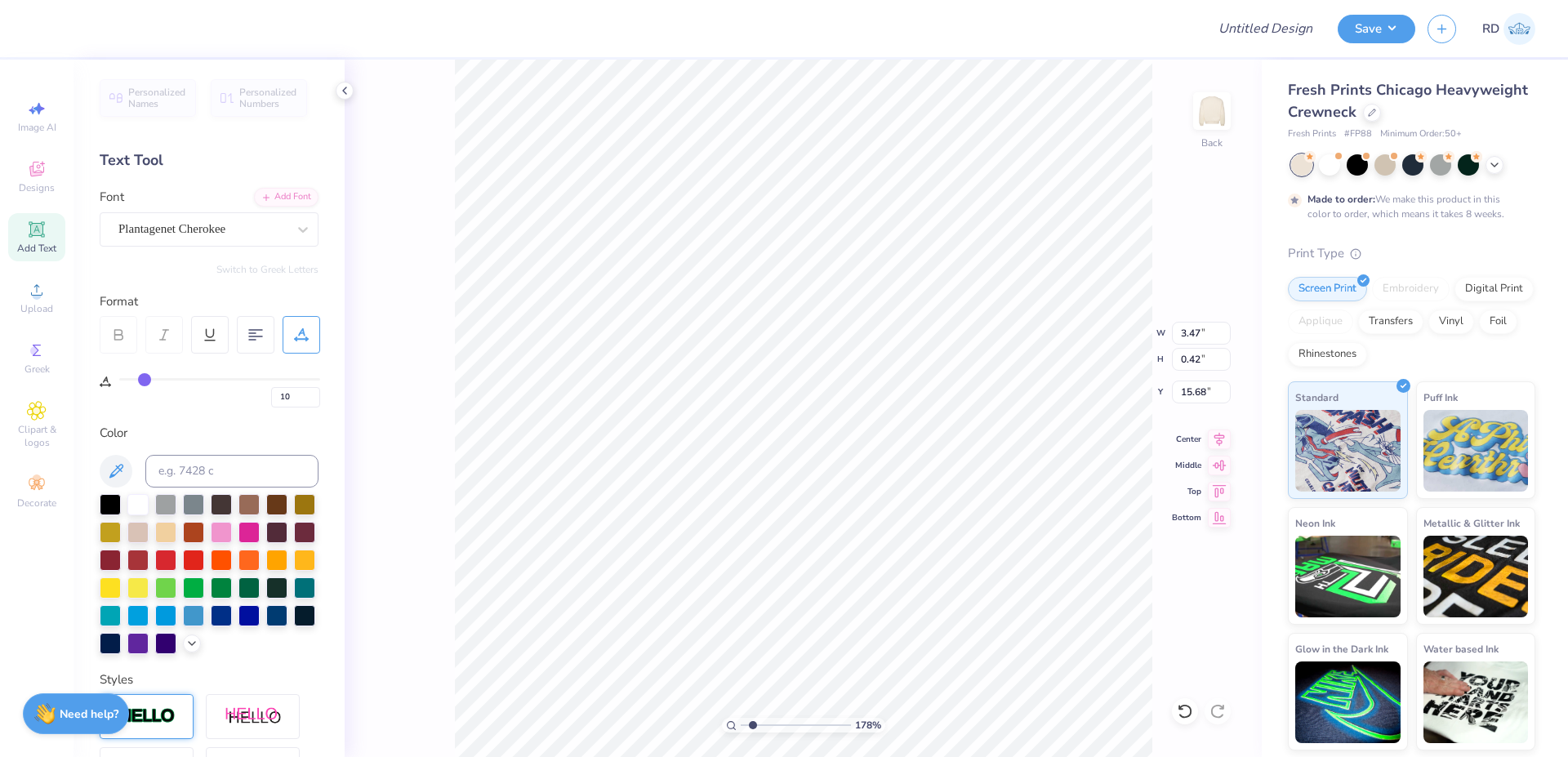
click at [178, 722] on div at bounding box center [146, 717] width 94 height 45
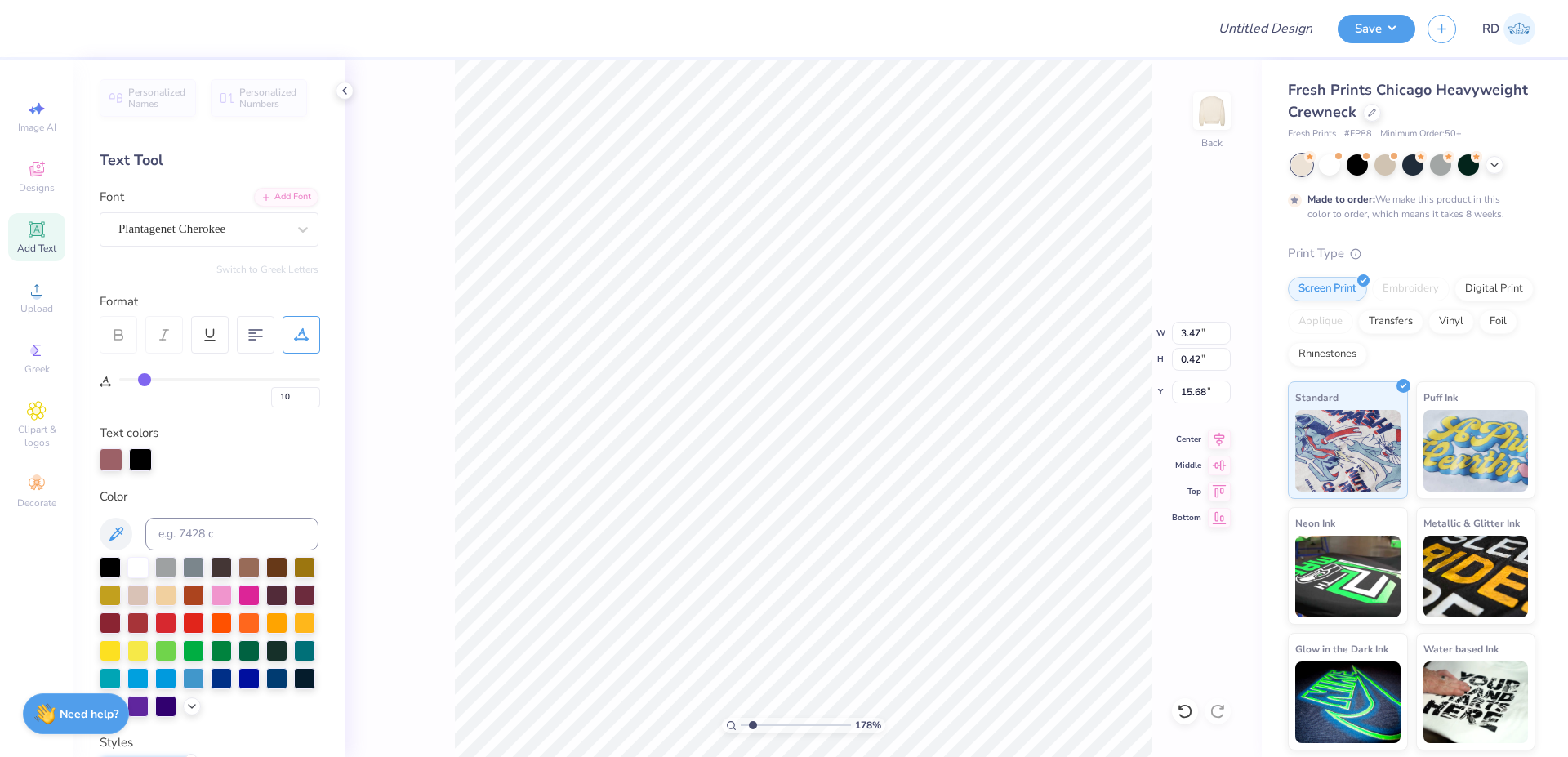
type input "3.48"
type input "0.43"
click at [140, 461] on div at bounding box center [140, 458] width 23 height 23
click at [191, 529] on input at bounding box center [232, 534] width 173 height 33
type input "4995"
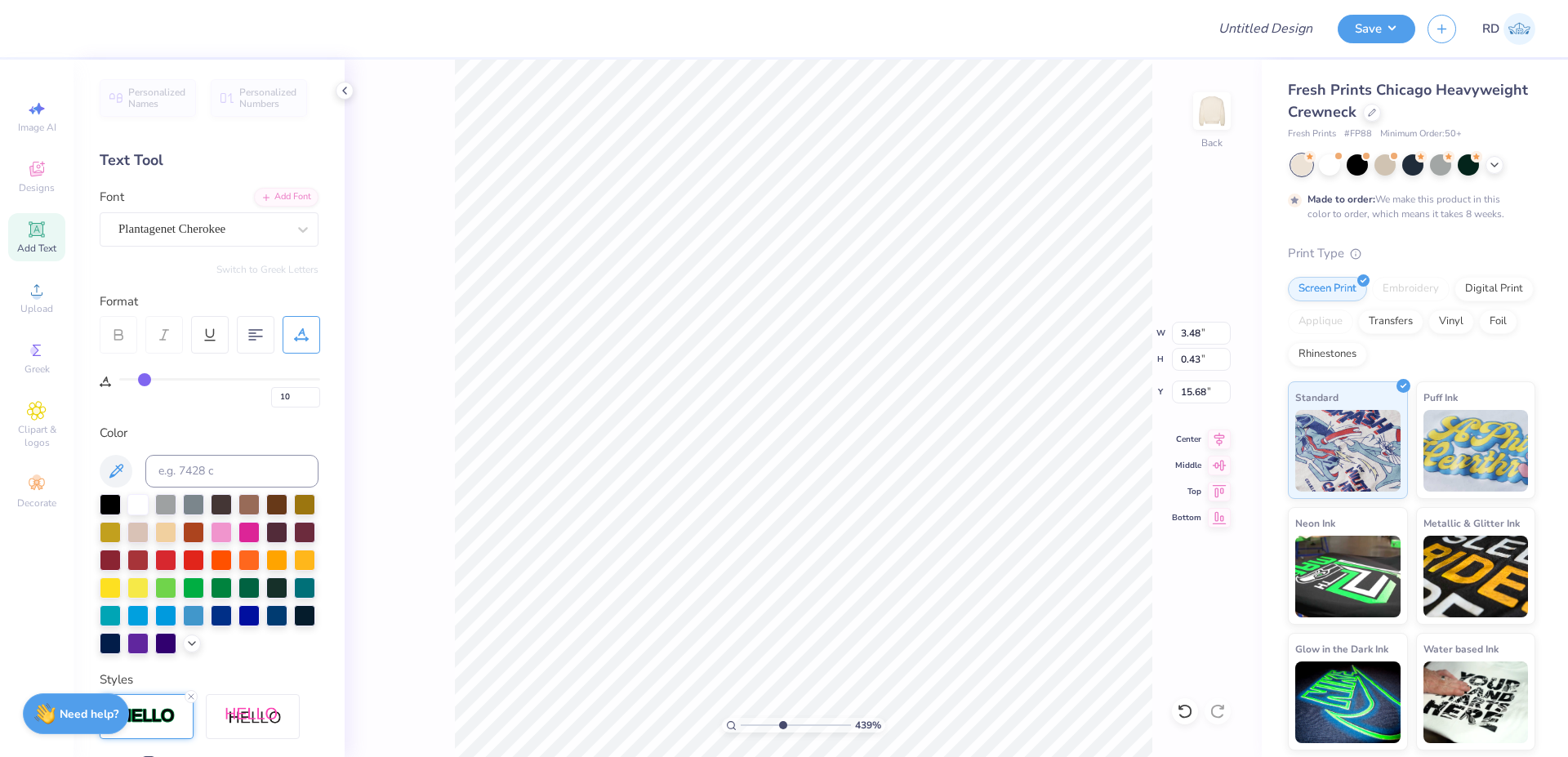
click at [781, 722] on input "range" at bounding box center [796, 725] width 110 height 15
type input "5.95"
click at [799, 722] on input "range" at bounding box center [796, 725] width 110 height 15
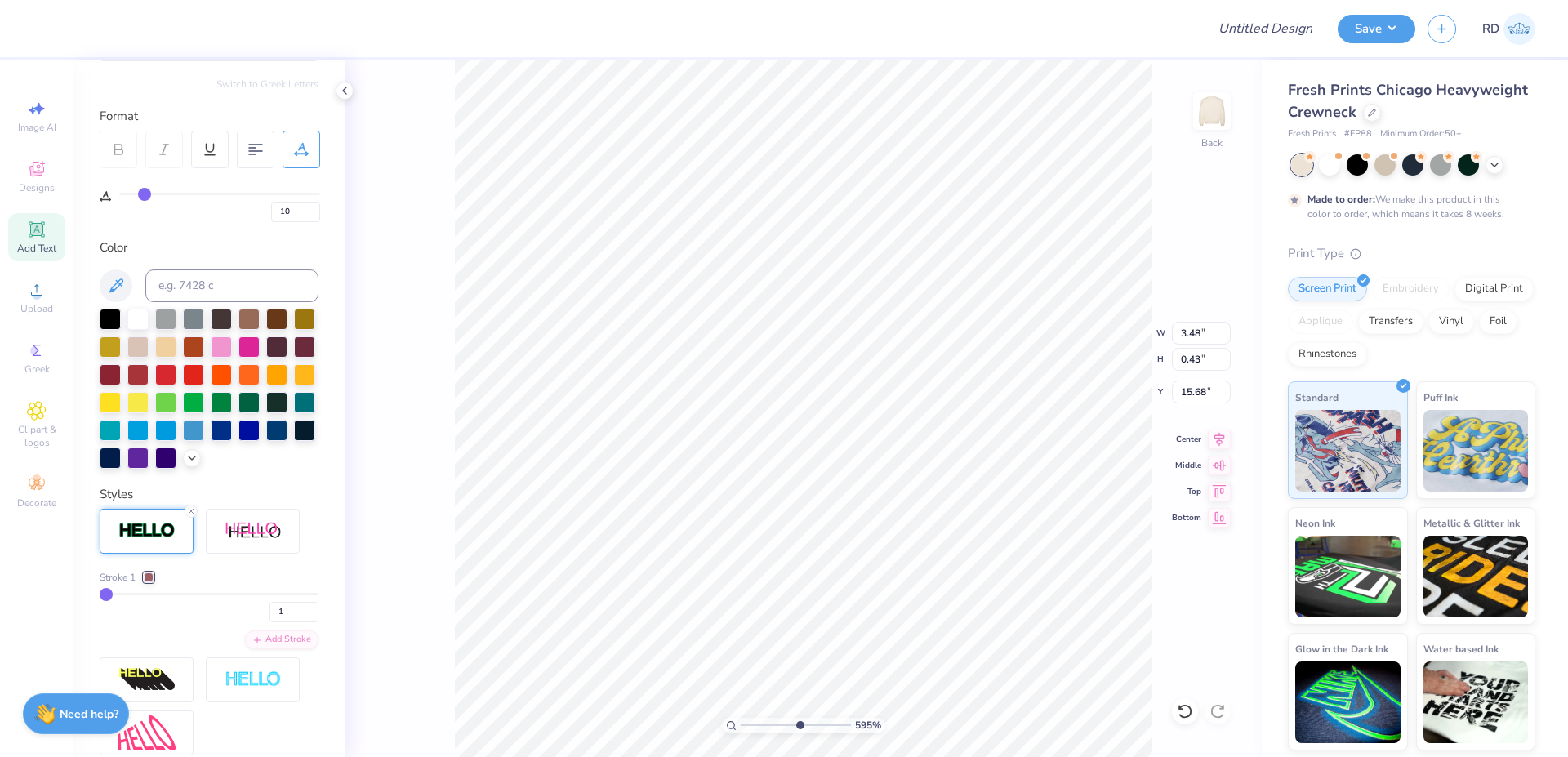
scroll to position [196, 0]
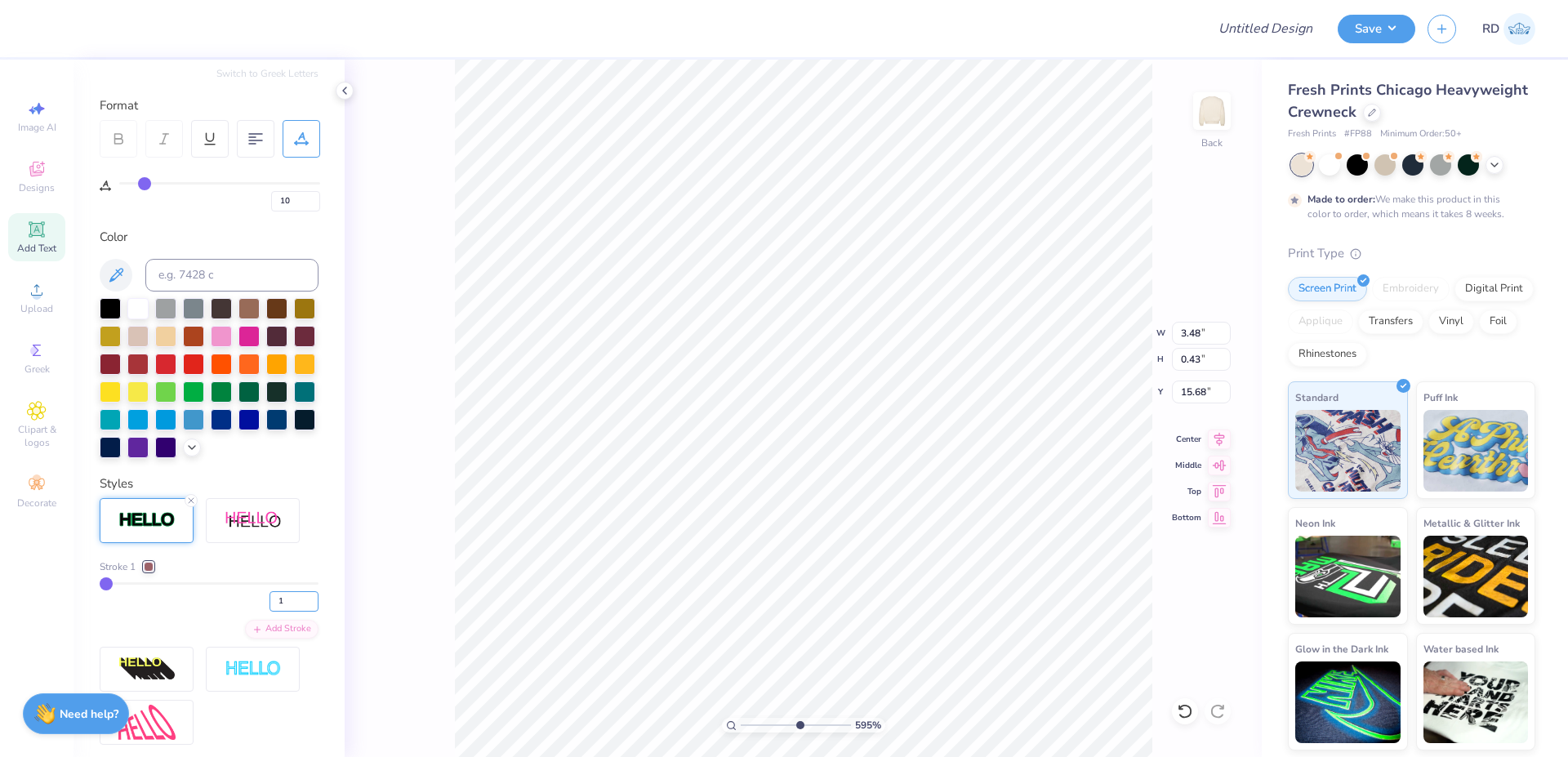
drag, startPoint x: 280, startPoint y: 637, endPoint x: 119, endPoint y: 627, distance: 161.3
click at [269, 611] on input "1" at bounding box center [294, 601] width 49 height 20
type input "2"
type input "0.44"
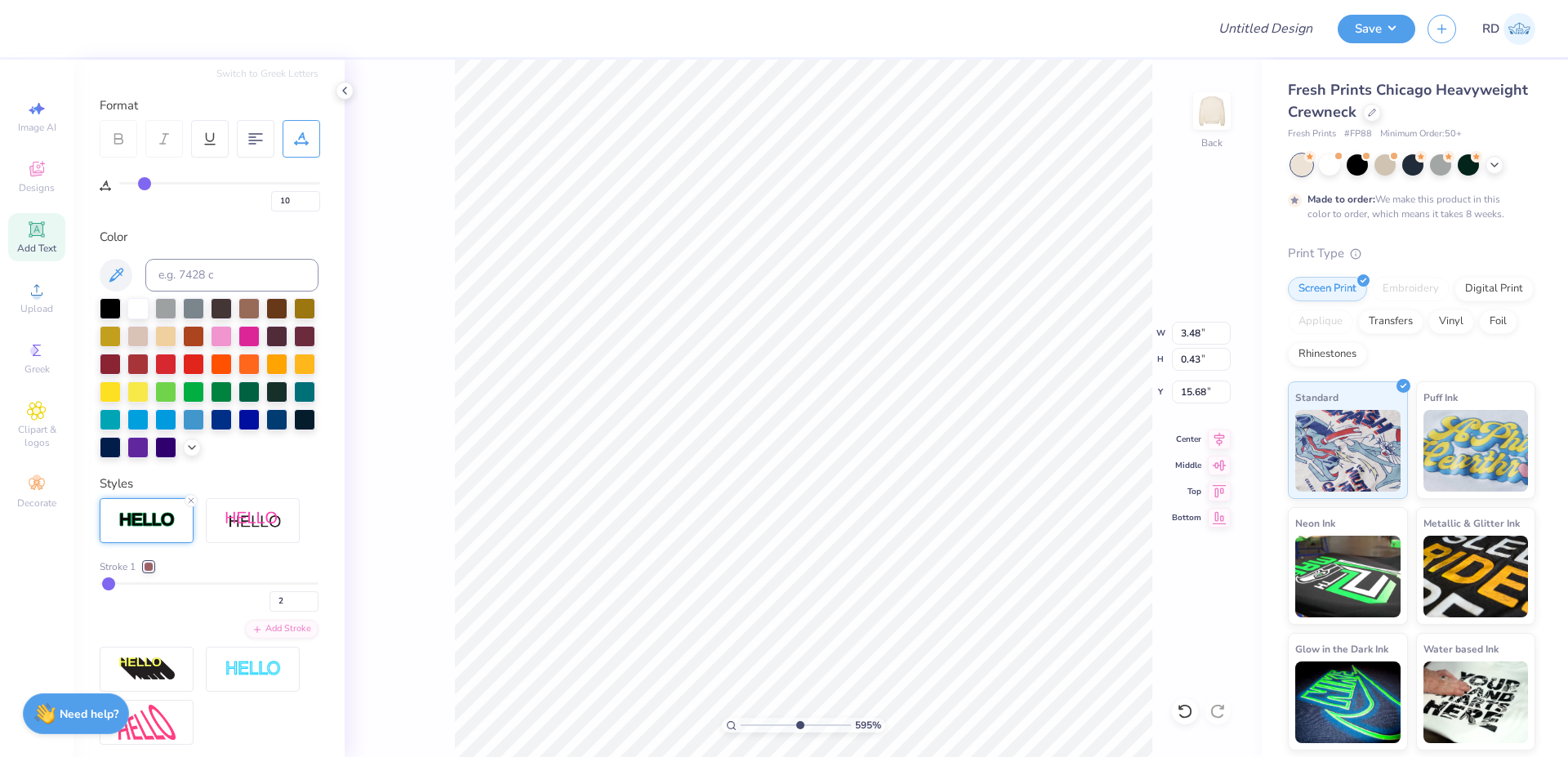
type input "15.67"
drag, startPoint x: 786, startPoint y: 728, endPoint x: 771, endPoint y: 728, distance: 15.0
type input "3.42"
click at [771, 722] on input "range" at bounding box center [796, 725] width 110 height 15
click at [888, 442] on li "Duplicate" at bounding box center [901, 450] width 128 height 32
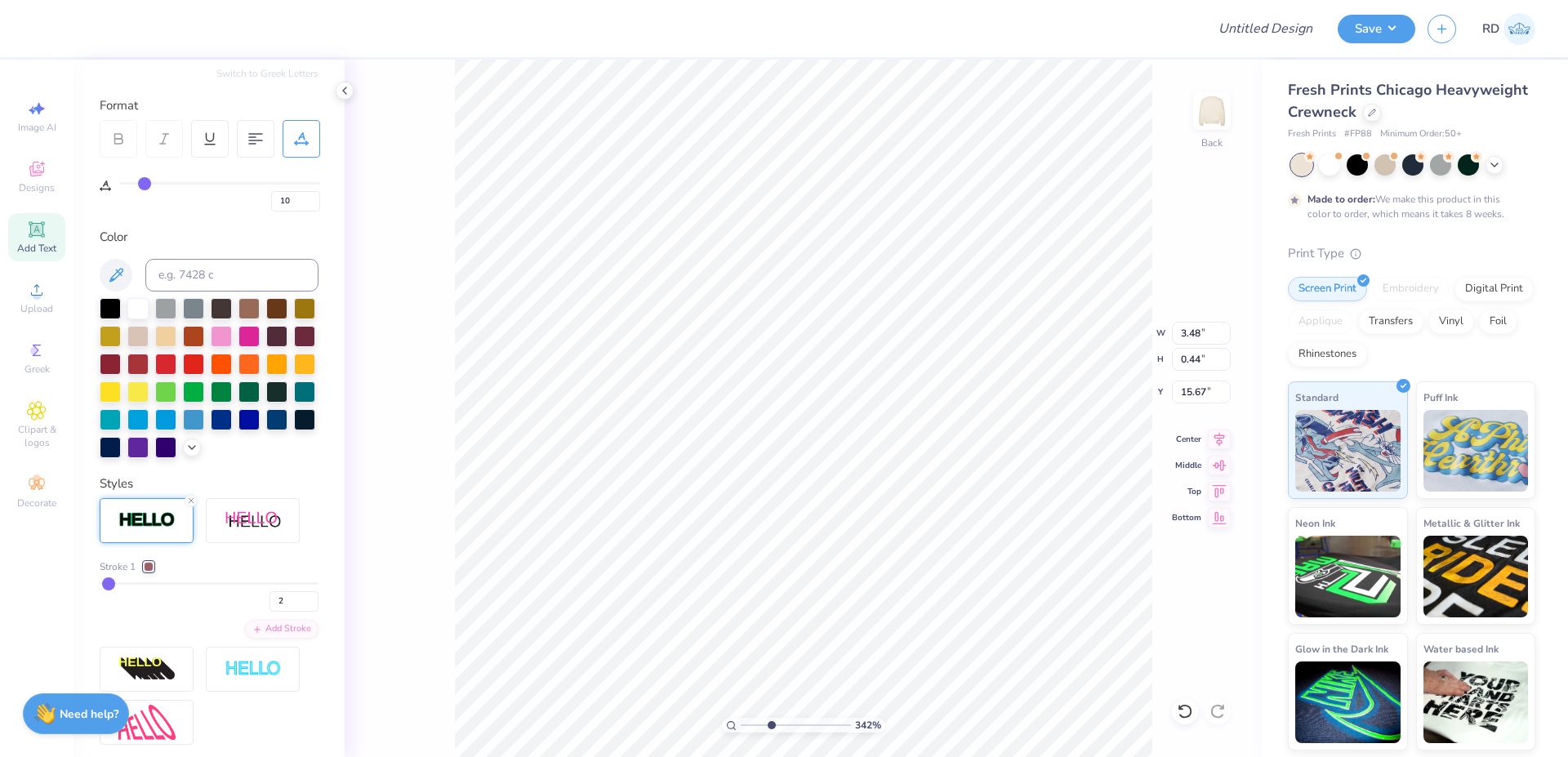
type input "16.67"
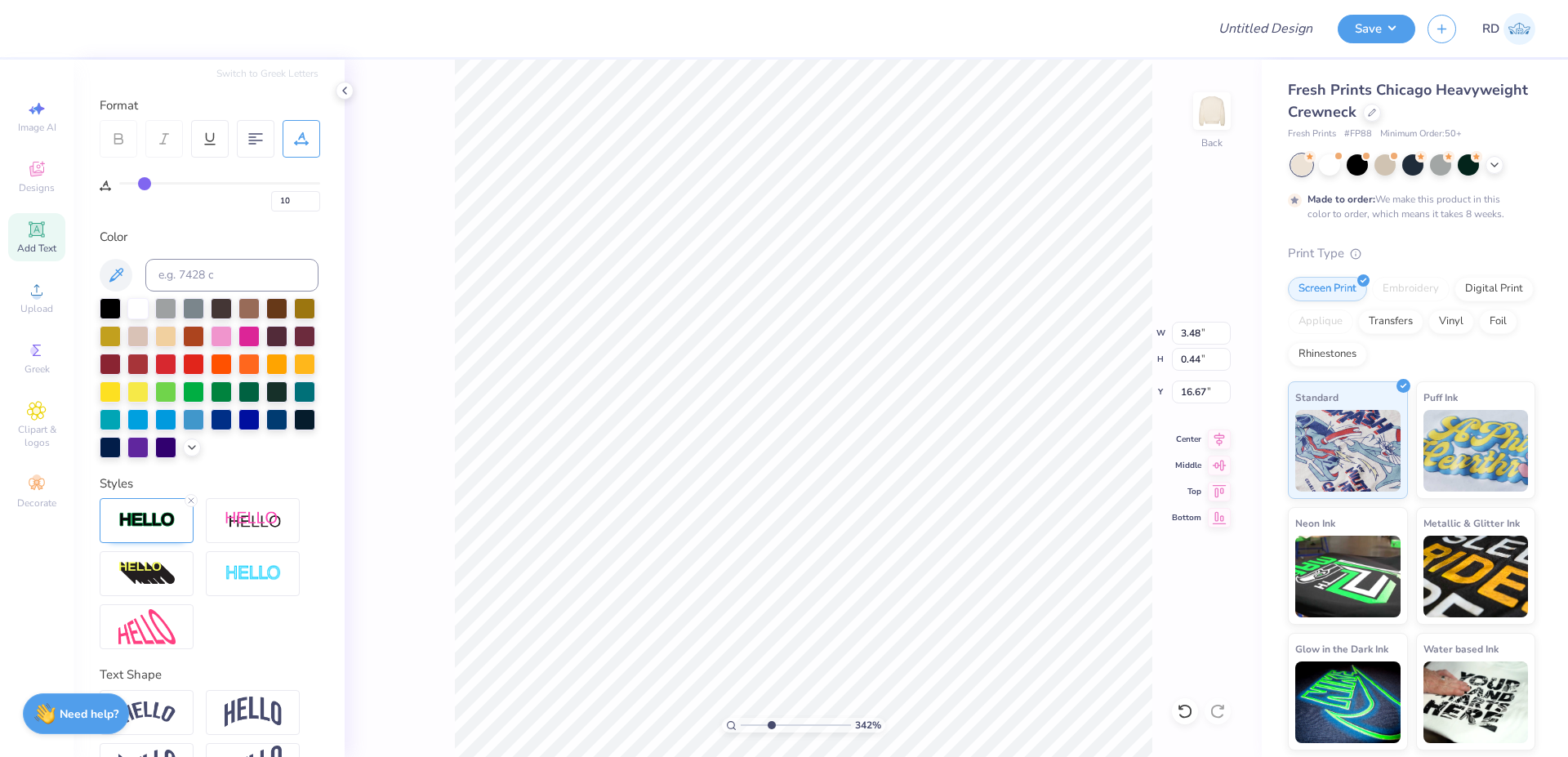
scroll to position [0, 0]
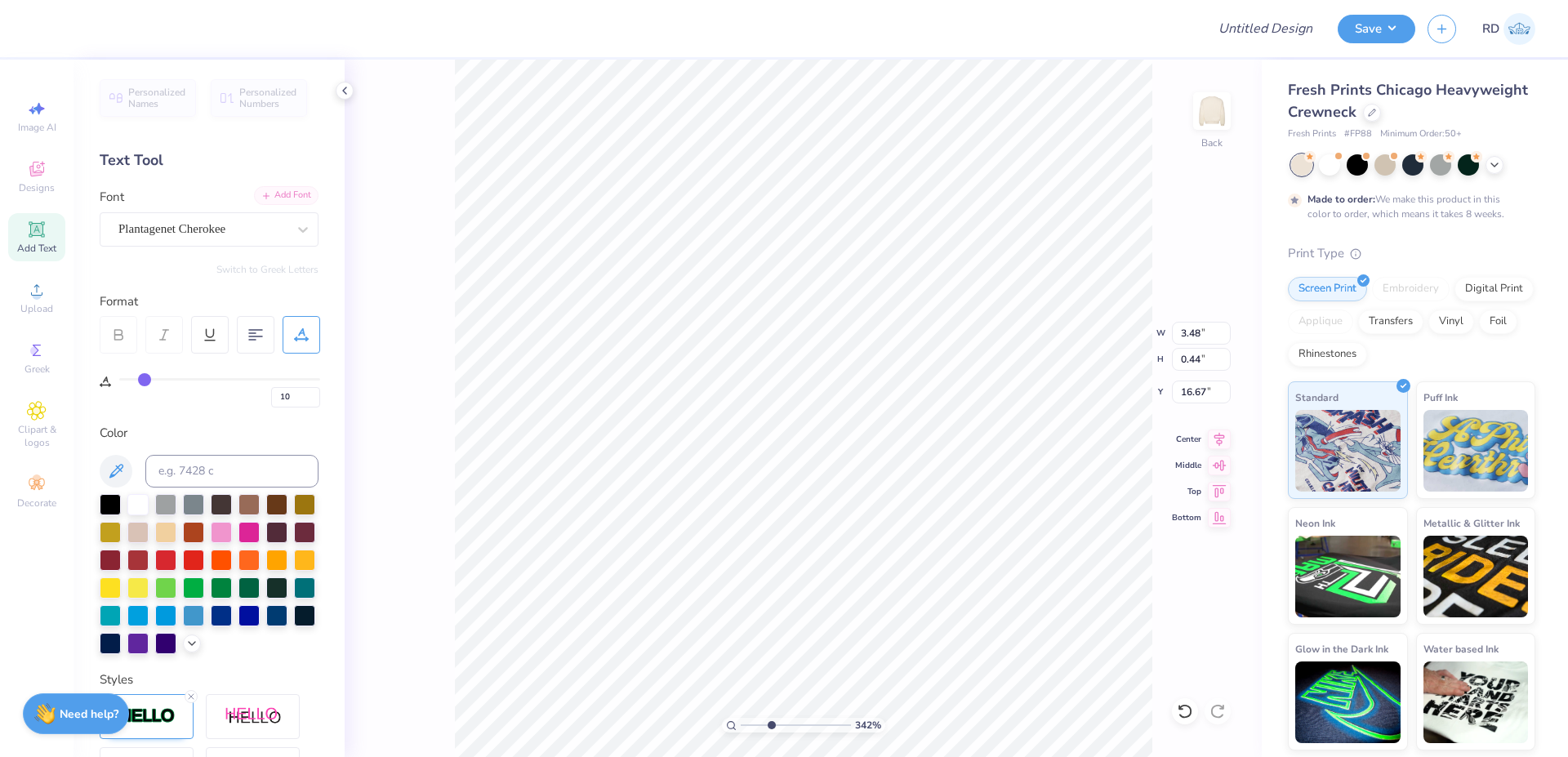
click at [281, 202] on div "Add Font" at bounding box center [286, 196] width 64 height 18
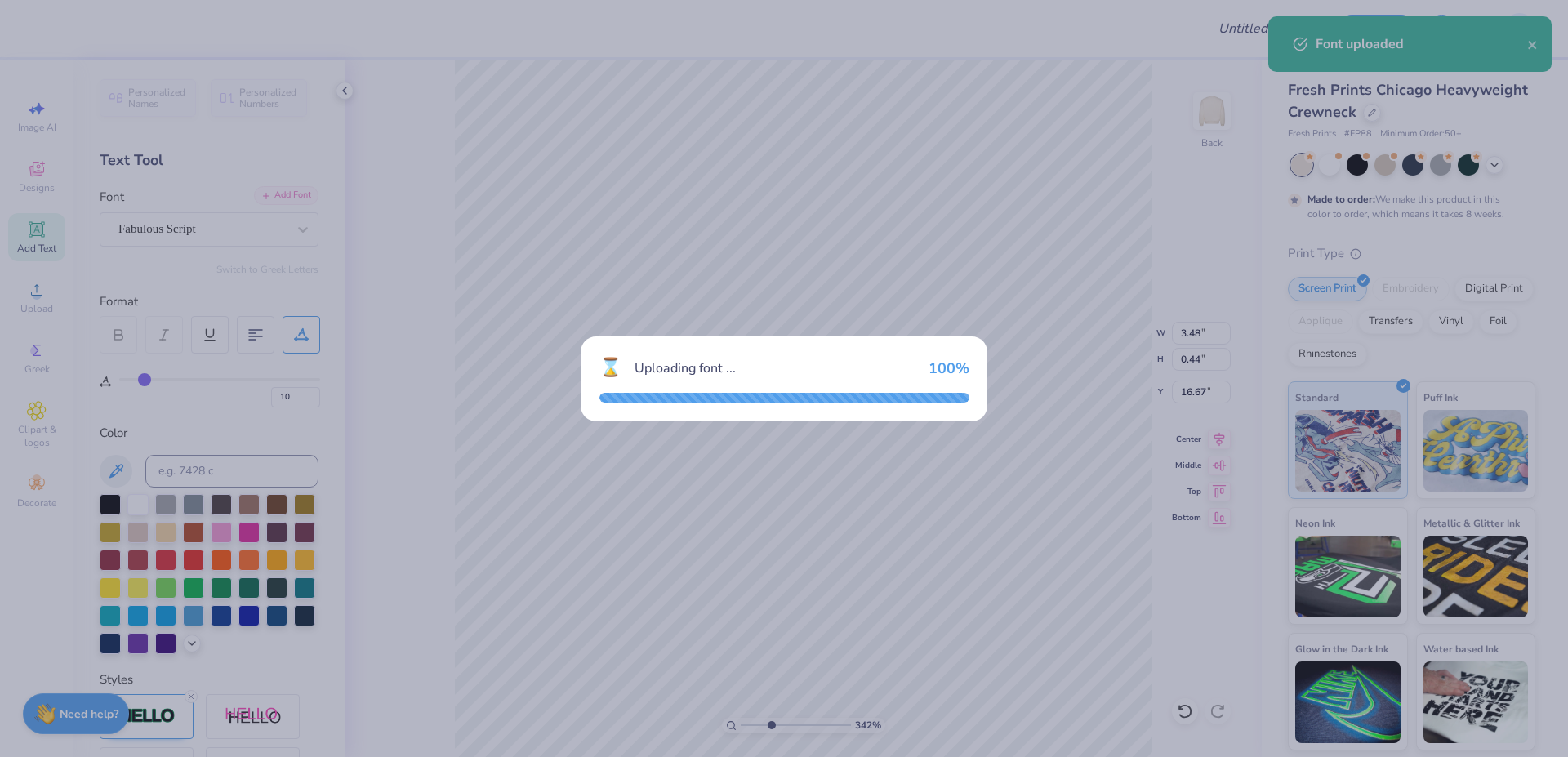
type input "3.71"
type input "0.65"
type input "16.56"
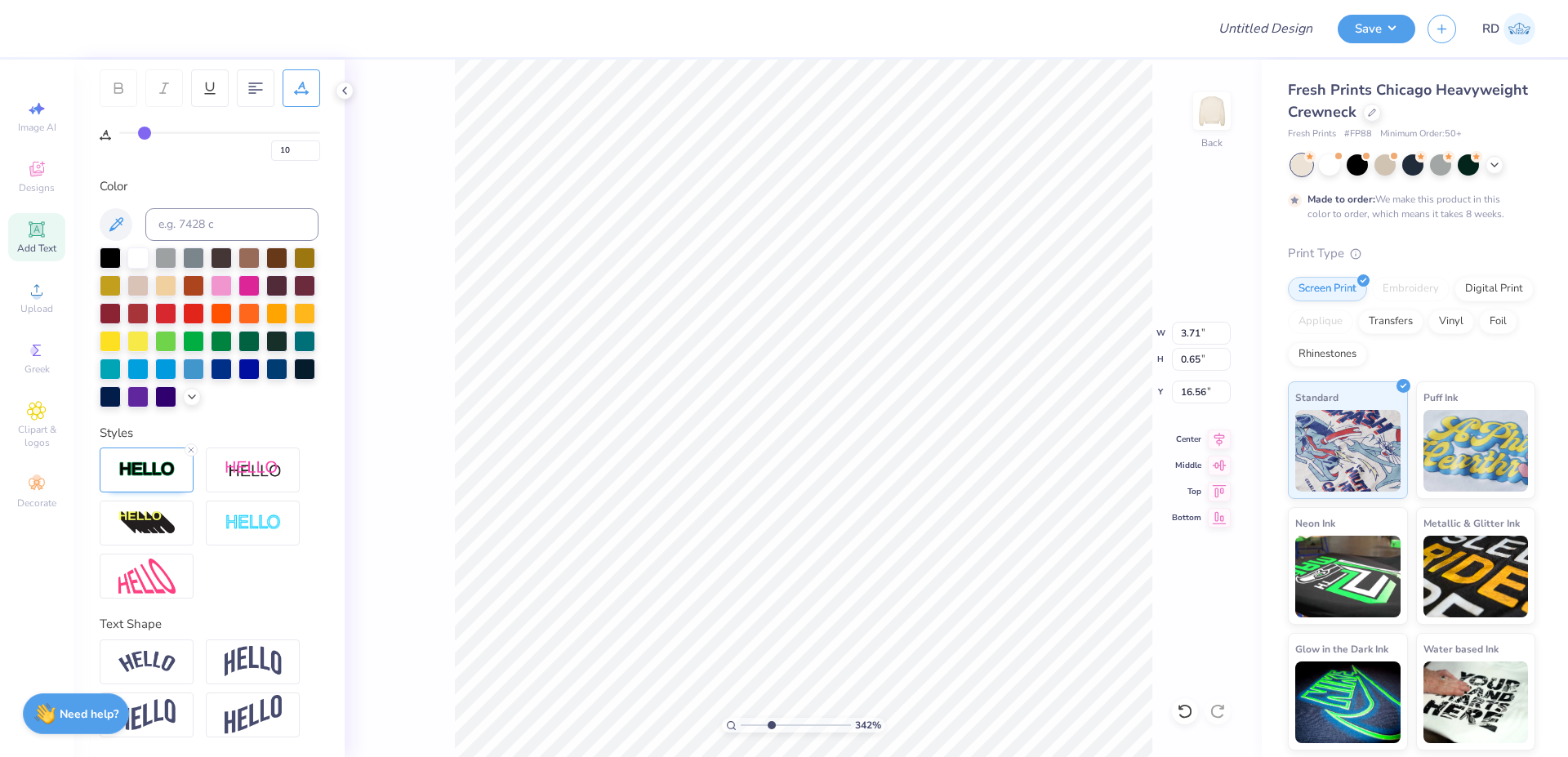
scroll to position [277, 0]
type textarea "Recruitment"
click at [192, 445] on icon at bounding box center [192, 450] width 10 height 10
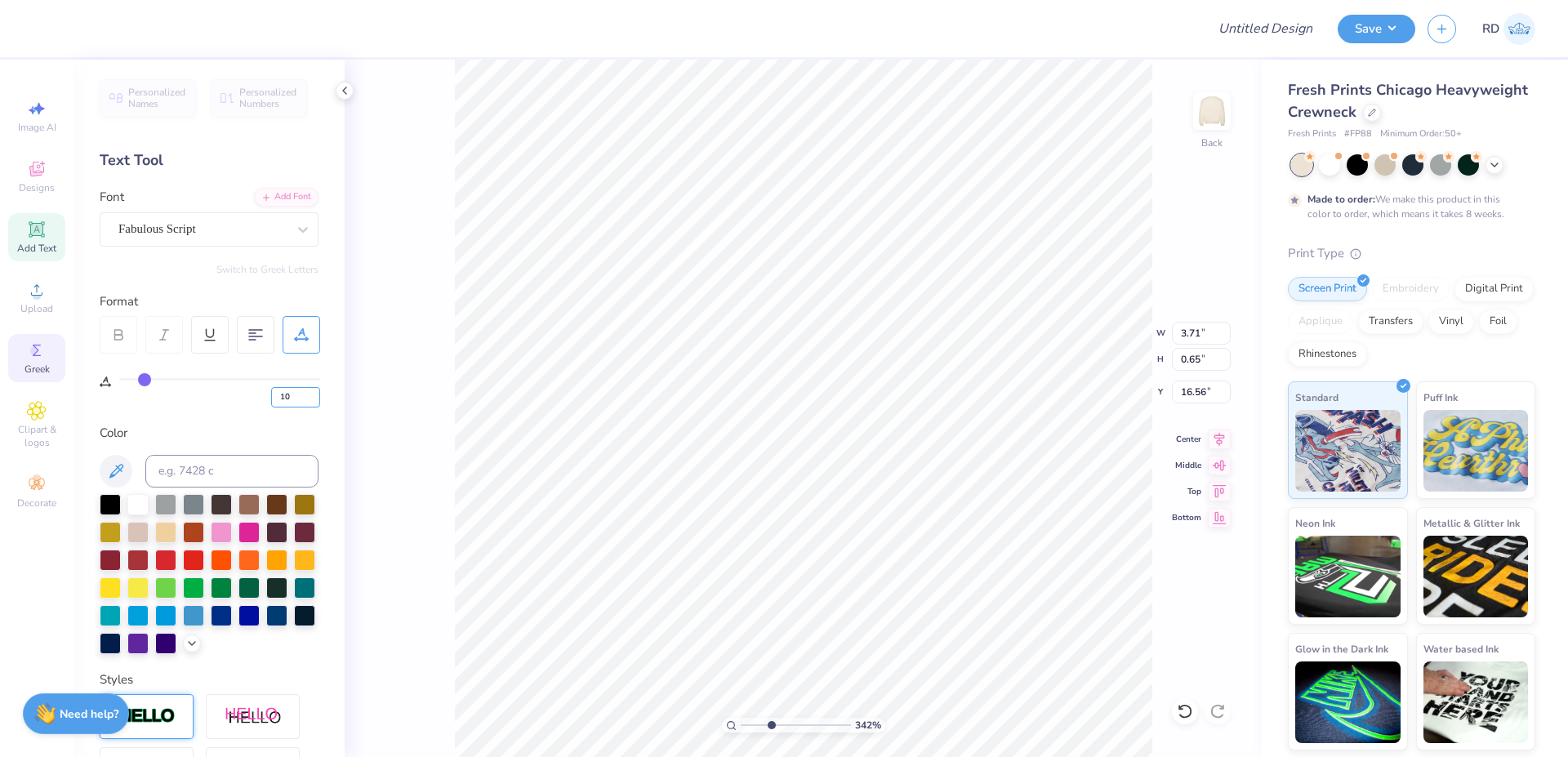
drag, startPoint x: 294, startPoint y: 393, endPoint x: 31, endPoint y: 369, distance: 264.1
click at [271, 387] on input "10" at bounding box center [295, 397] width 49 height 20
type input "0"
type input "2.26"
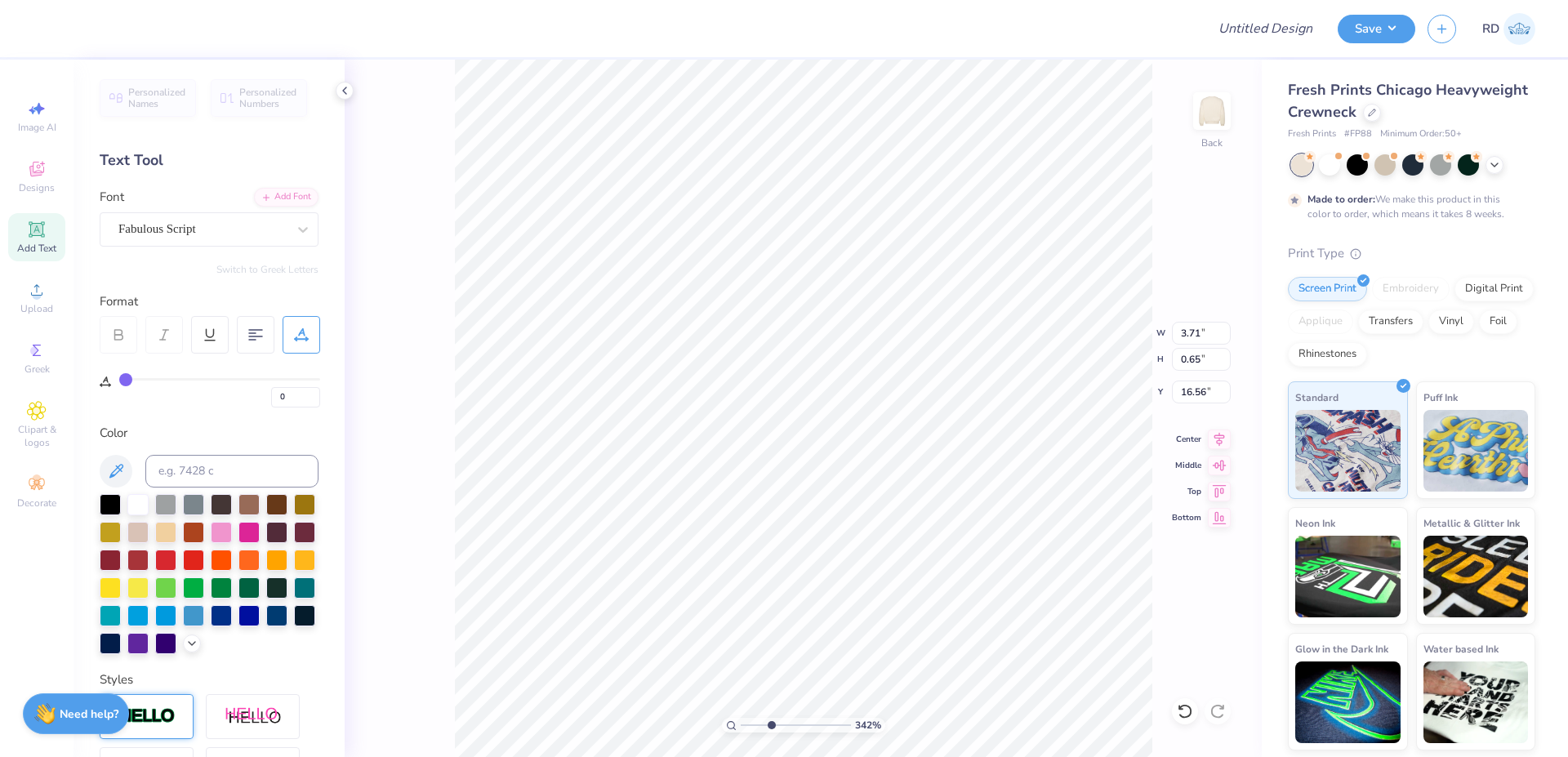
type input "0.62"
type input "16.58"
click at [949, 340] on input "2.26" at bounding box center [1202, 333] width 59 height 23
paste input "8.38"
type input "8.38"
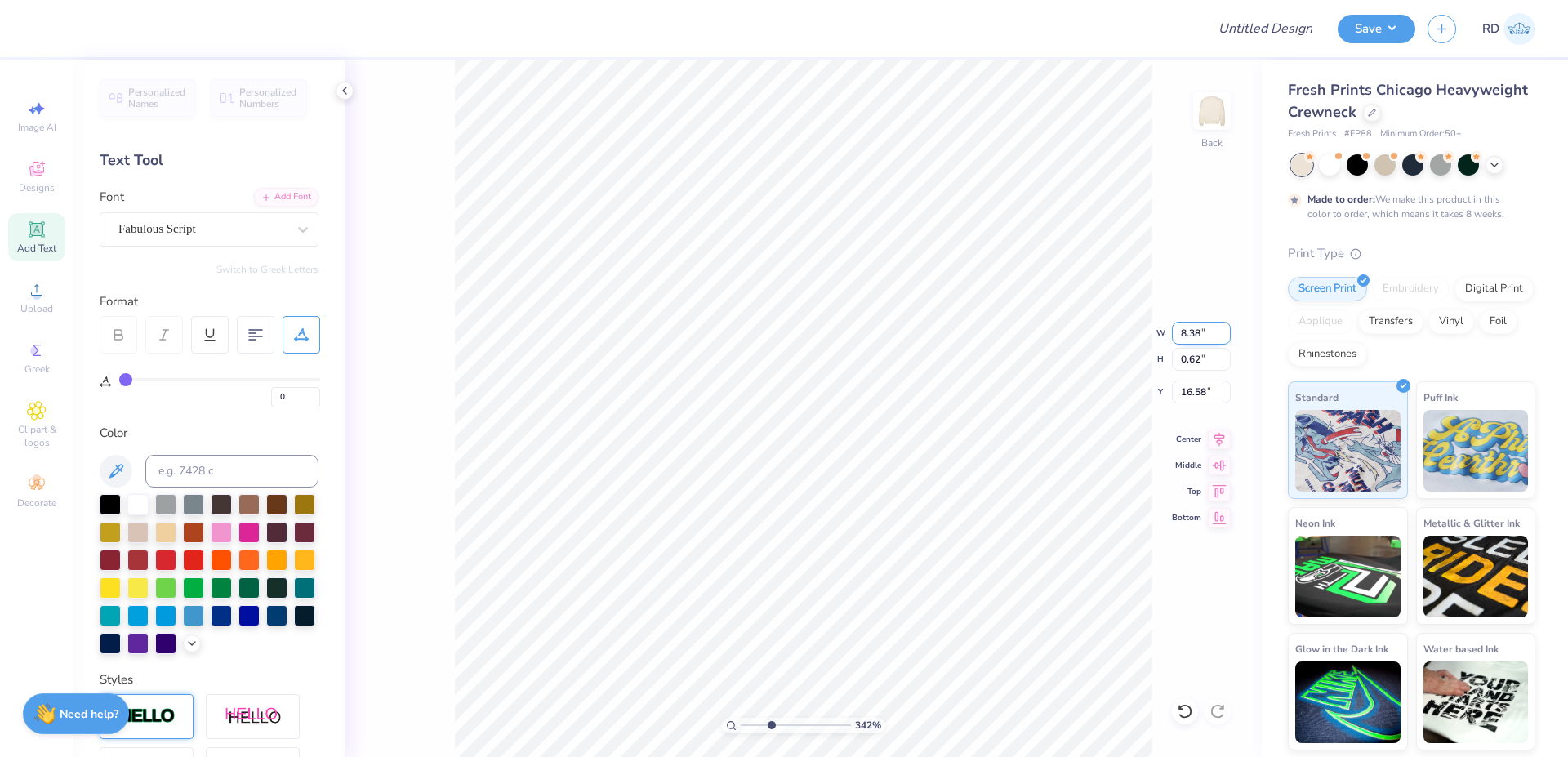
type input "2.31"
type input "13.36"
type input "10"
type input "3.48"
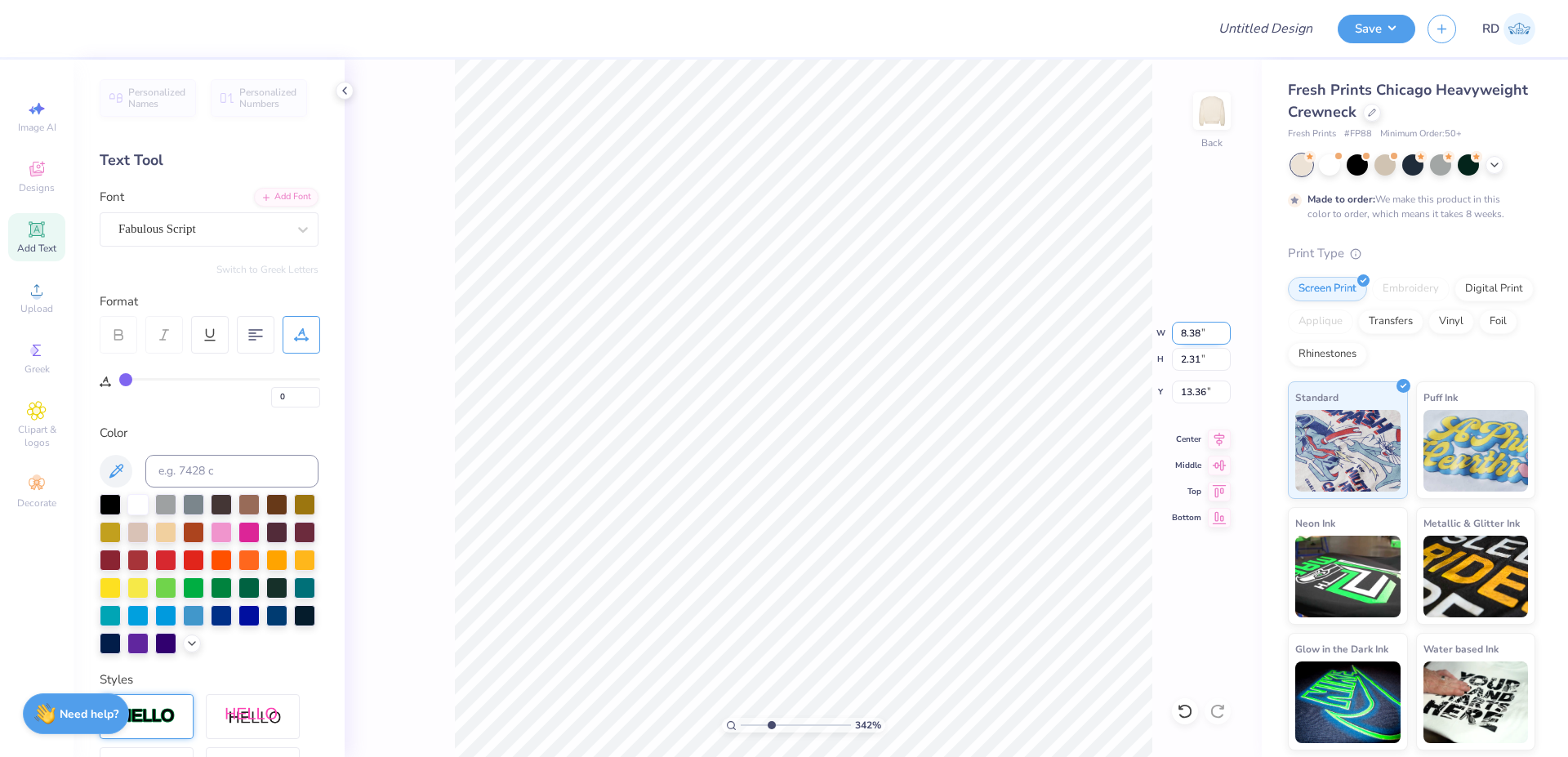
type input "0.44"
type input "15.67"
click at [949, 330] on input "3.48" at bounding box center [1202, 333] width 59 height 23
paste input "4.15"
type input "4.15"
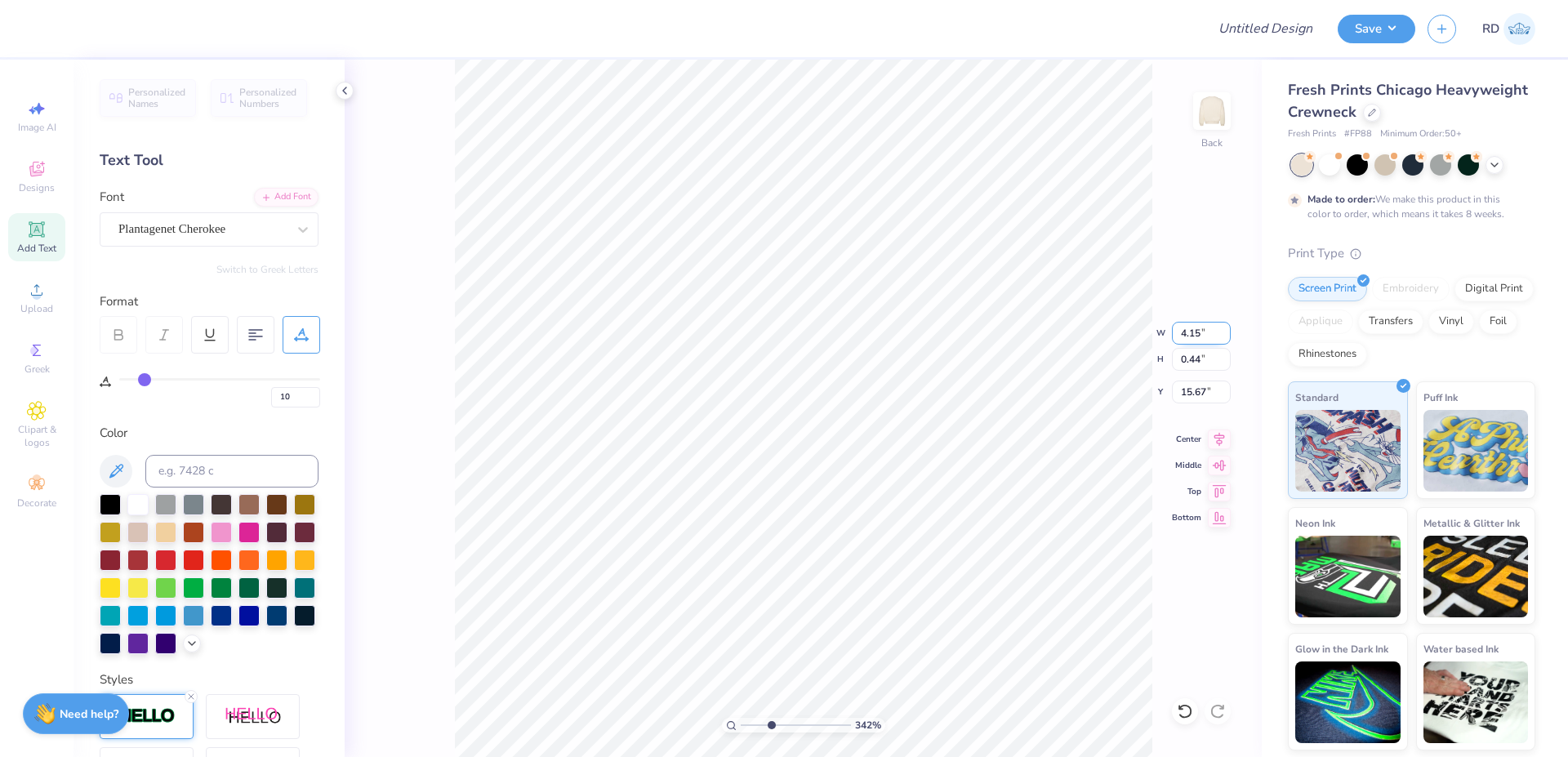
type input "0.52"
type input "15.63"
click at [761, 722] on input "range" at bounding box center [796, 725] width 110 height 15
type input "2.53"
type input "12.00"
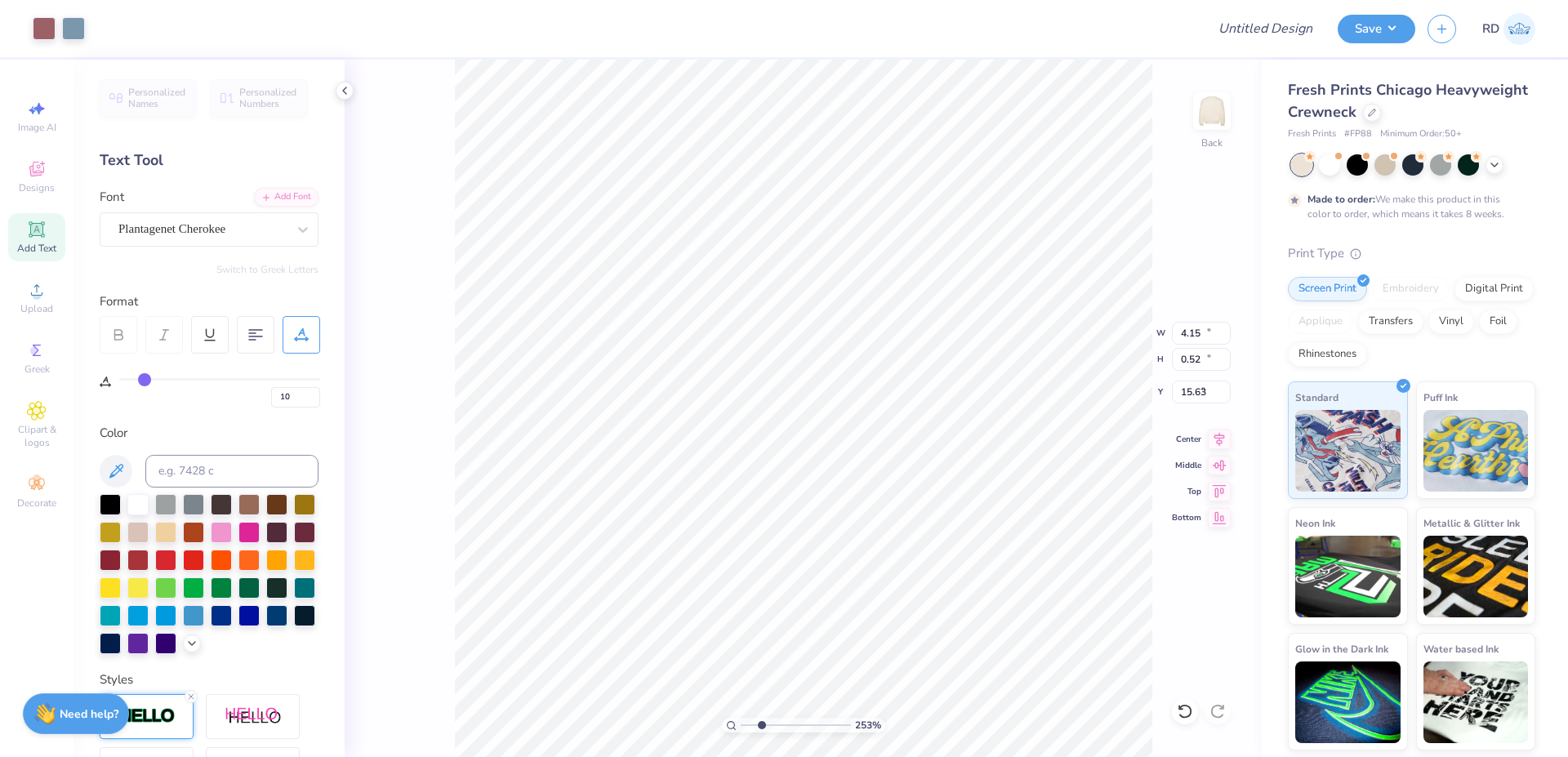
type input "12.29"
type input "2.00"
click at [949, 436] on icon at bounding box center [1219, 436] width 11 height 14
type input "0"
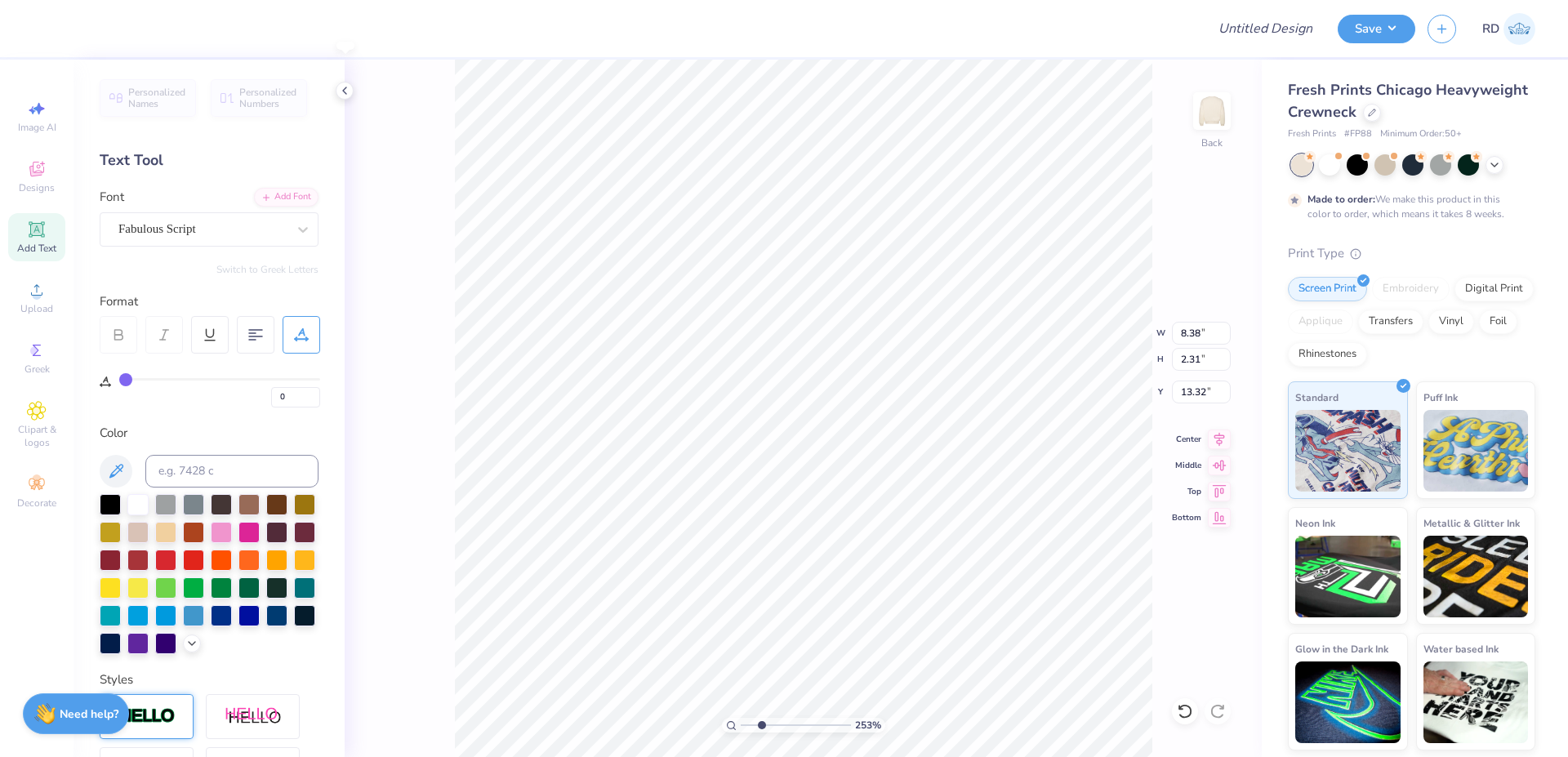
type input "13.32"
click at [949, 438] on icon at bounding box center [1219, 436] width 11 height 14
type input "4.15"
type input "0.52"
type input "15.63"
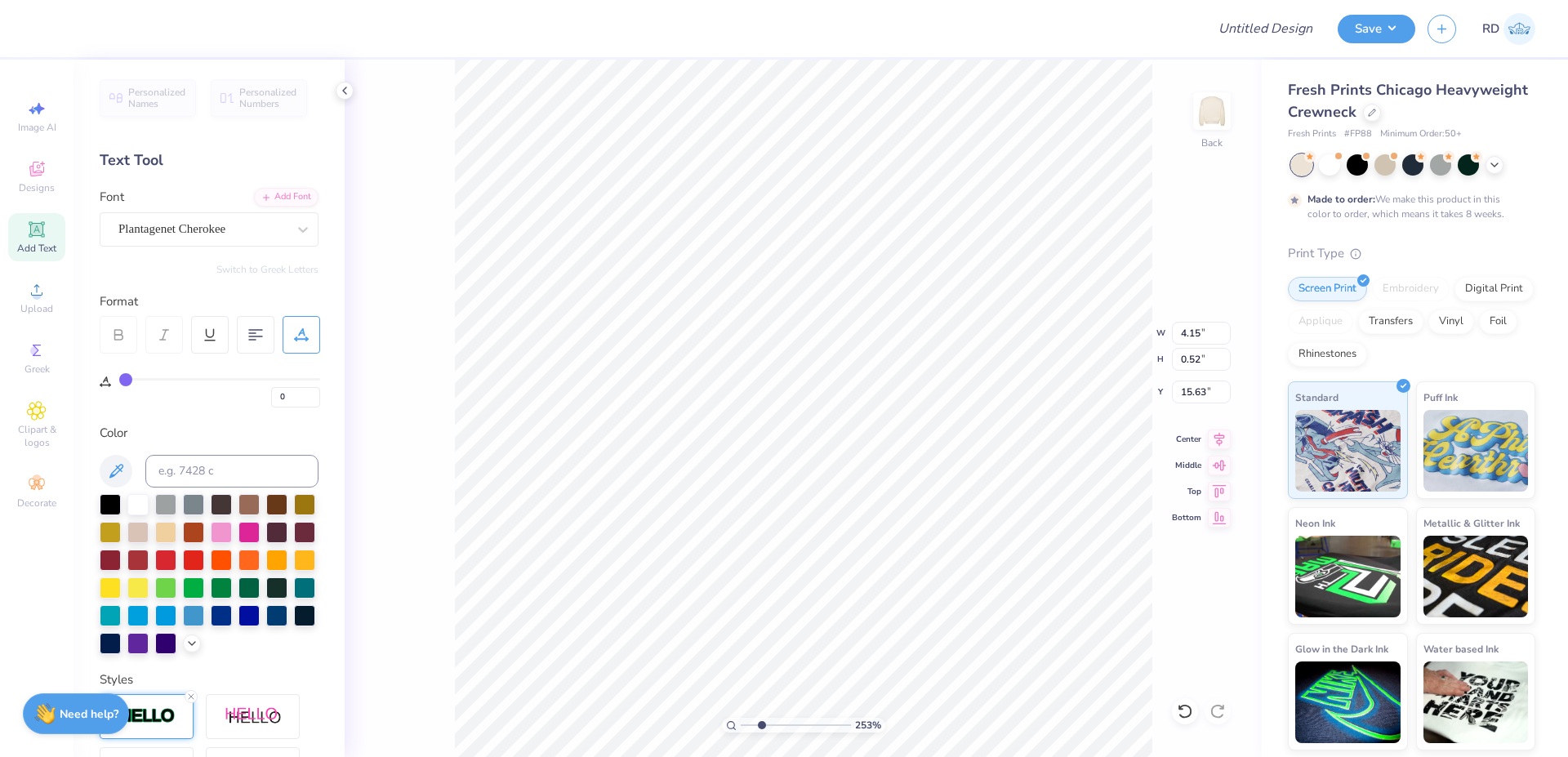
type input "10"
type input "1.26"
type input "15.11"
click at [747, 722] on input "range" at bounding box center [796, 725] width 110 height 15
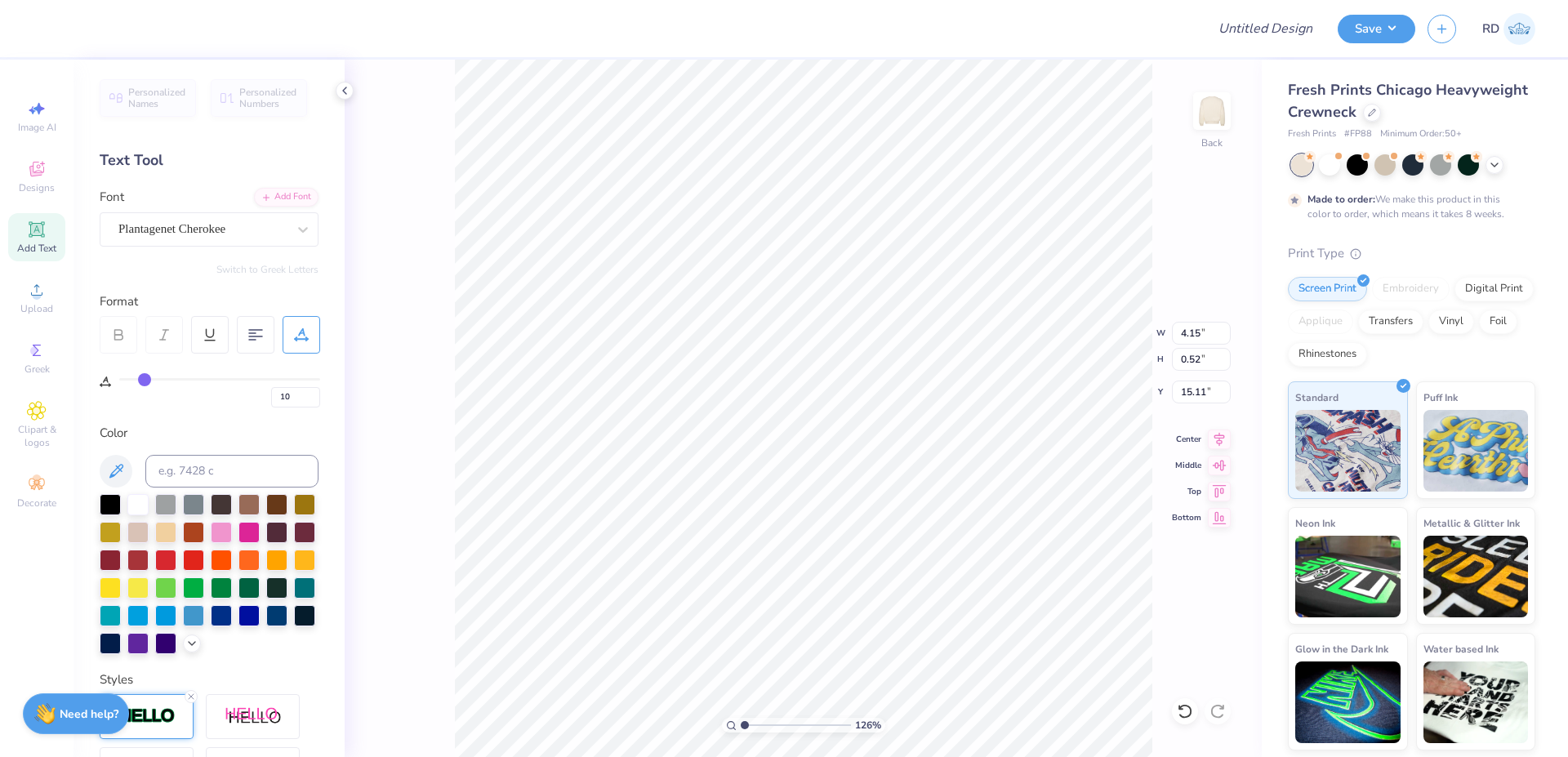
drag, startPoint x: 747, startPoint y: 729, endPoint x: 731, endPoint y: 727, distance: 16.1
type input "1"
click at [740, 722] on input "range" at bounding box center [796, 725] width 110 height 15
click at [949, 393] on input "2.00" at bounding box center [1202, 391] width 59 height 23
click at [949, 351] on input "13.63" at bounding box center [1202, 359] width 59 height 23
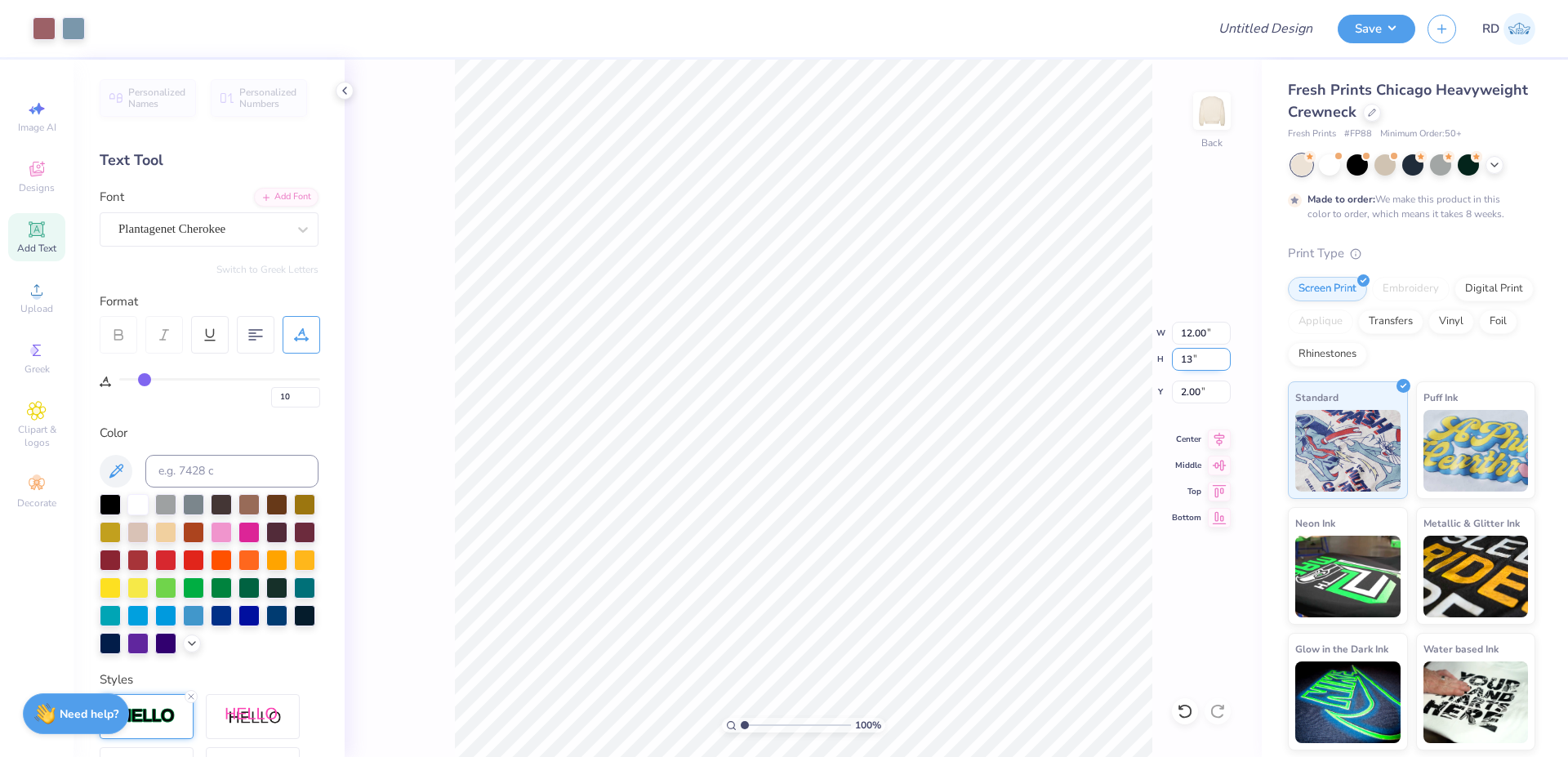
type input "13"
type input "11.44"
type input "13.00"
type input "2.32"
click at [949, 369] on input "13.00" at bounding box center [1202, 359] width 59 height 23
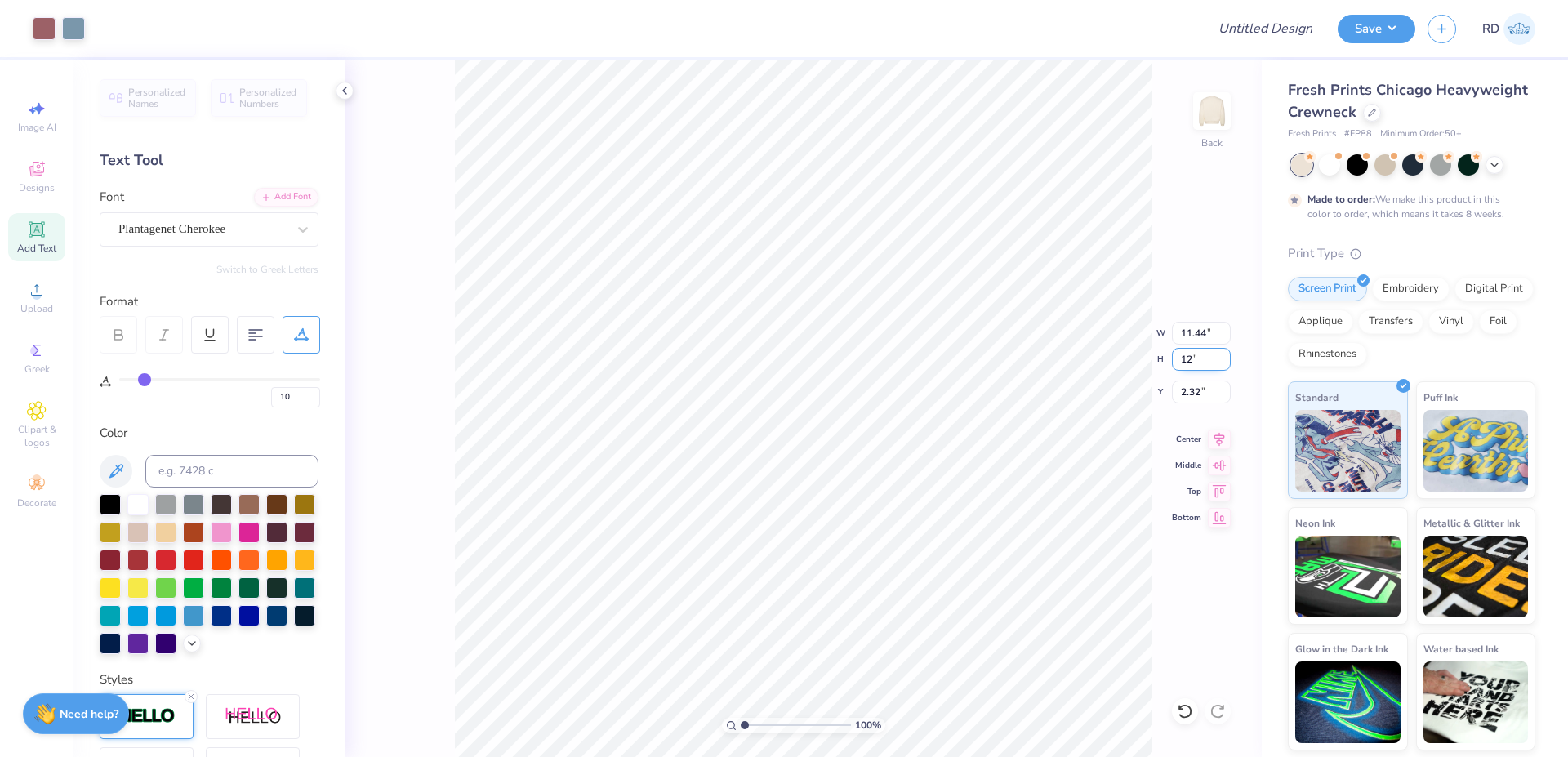
type input "12"
type input "10.56"
type input "12.00"
click at [949, 392] on input "2.82" at bounding box center [1202, 391] width 59 height 23
type input "2.00"
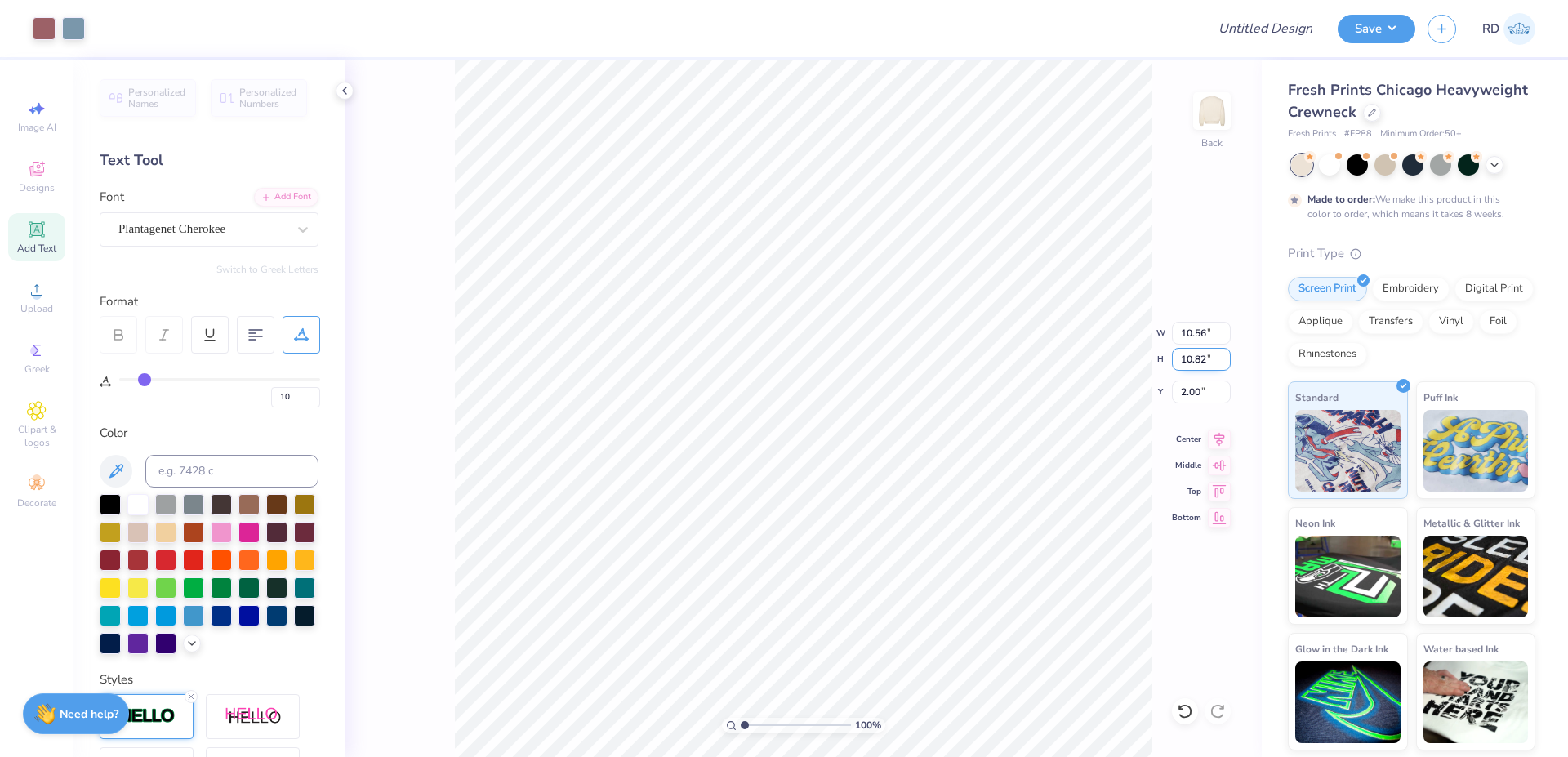
drag, startPoint x: 1209, startPoint y: 360, endPoint x: 1074, endPoint y: 365, distance: 135.1
click at [949, 365] on input "10.82" at bounding box center [1202, 359] width 59 height 23
click at [47, 301] on div "Upload" at bounding box center [37, 298] width 57 height 49
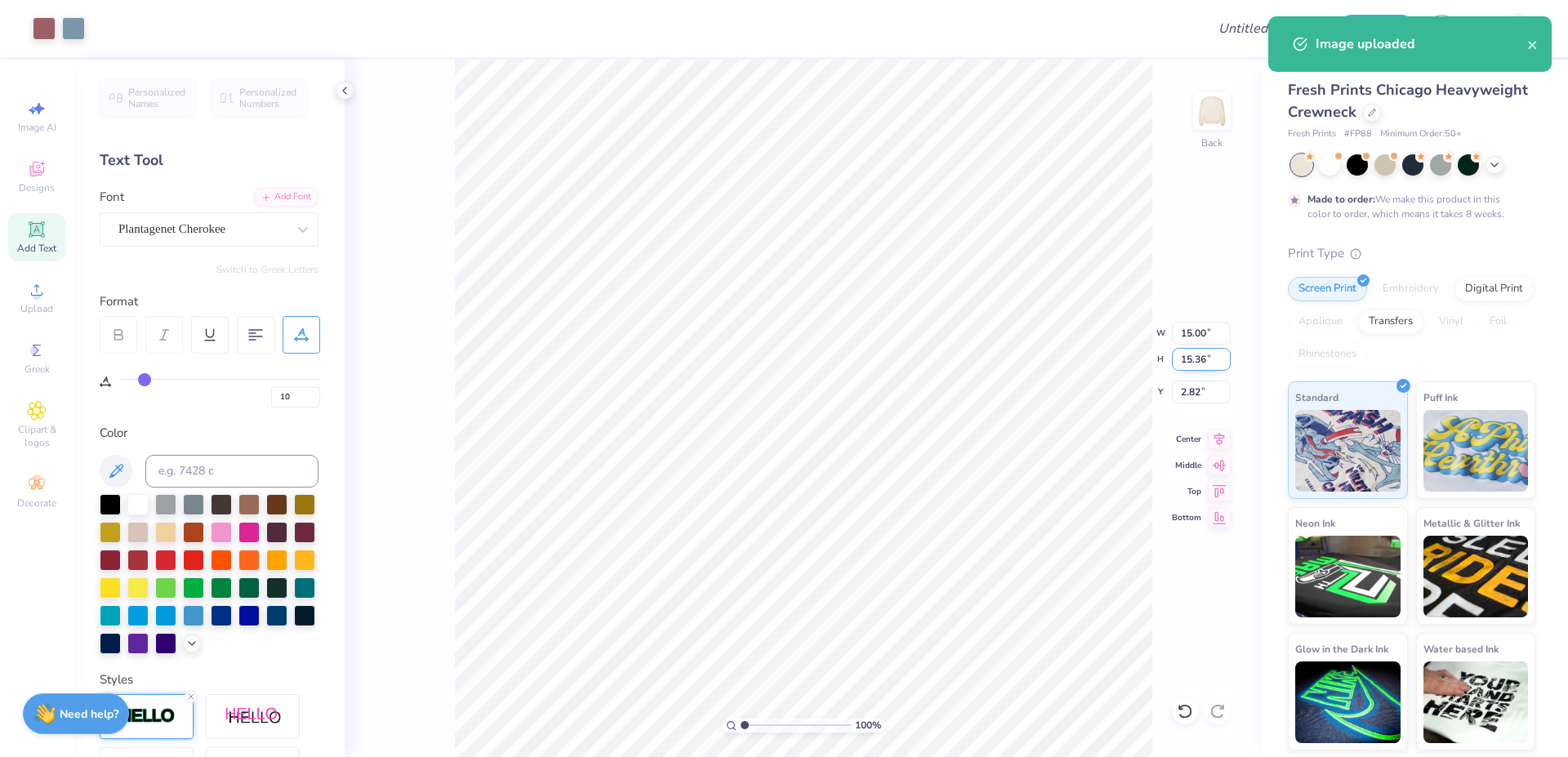
click at [949, 360] on input "15.36" at bounding box center [1202, 359] width 59 height 23
paste input "0.82"
type input "10.82"
type input "10.57"
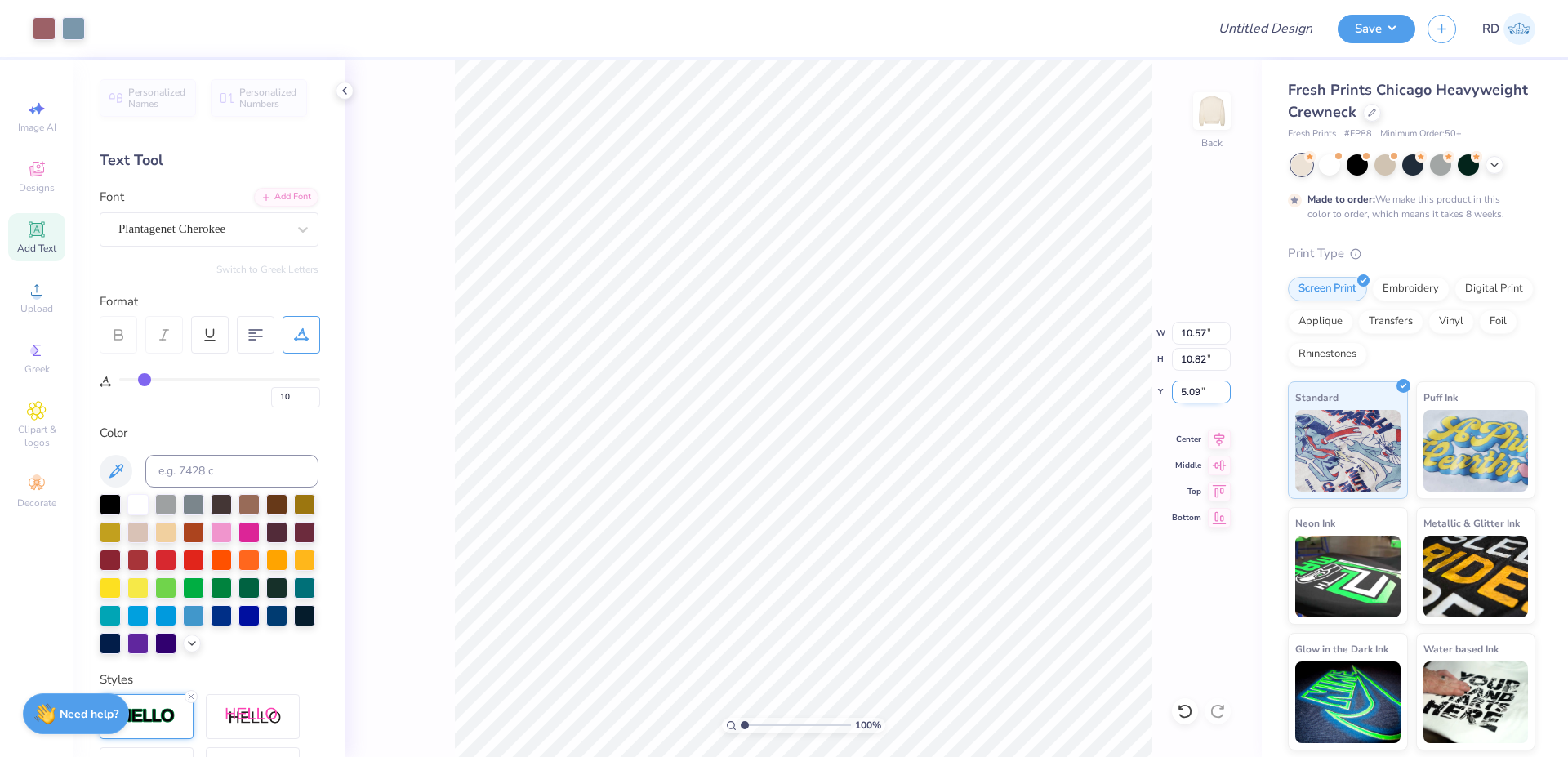
click at [949, 400] on input "5.09" at bounding box center [1202, 391] width 59 height 23
type input "2.00"
click at [918, 721] on li "Send to Back" at bounding box center [945, 722] width 128 height 32
click at [949, 30] on input "Design Title" at bounding box center [1245, 28] width 160 height 33
paste input "FPS239620"
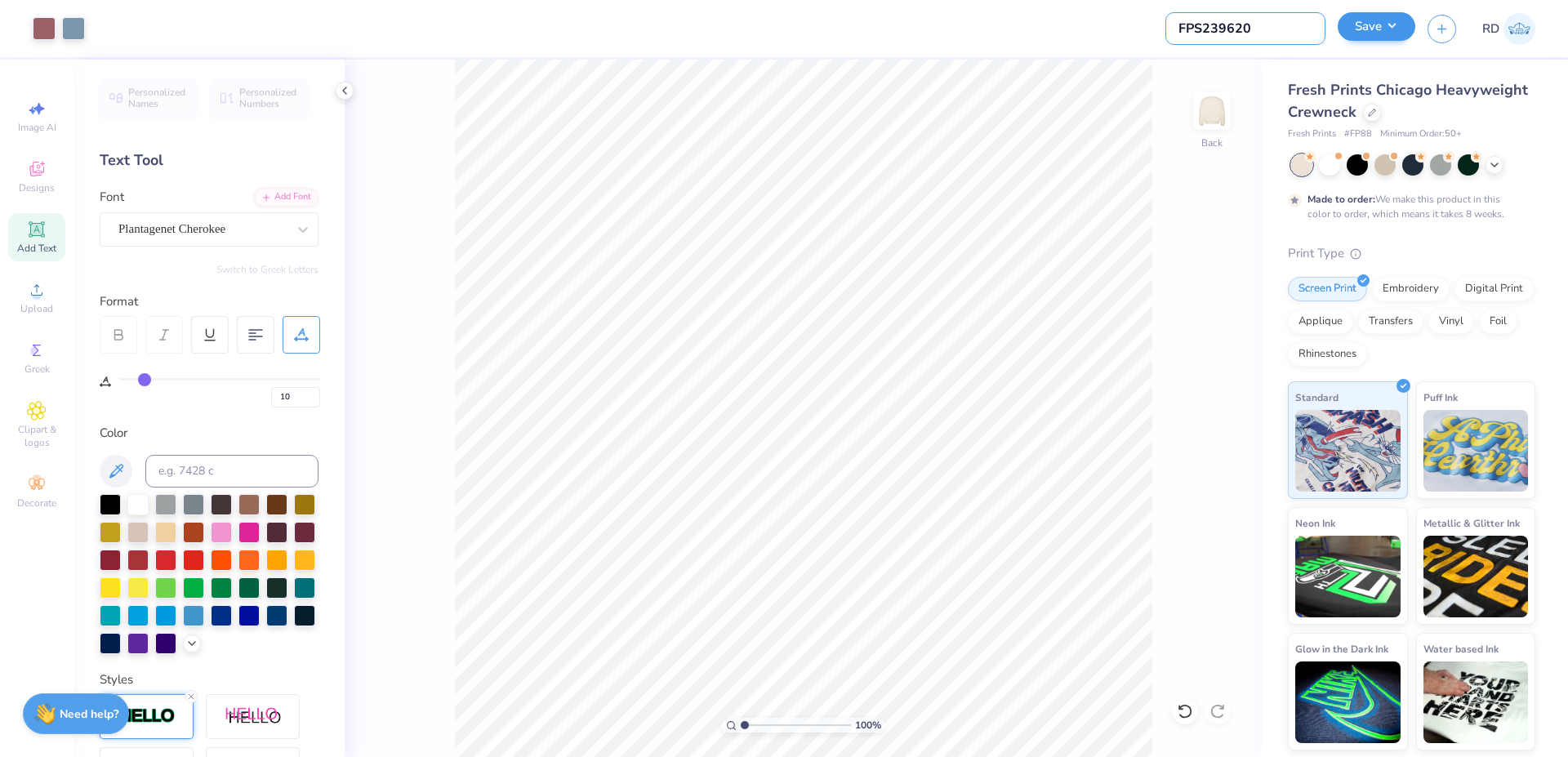
type input "FPS239620"
click at [949, 27] on button "Save" at bounding box center [1376, 27] width 78 height 28
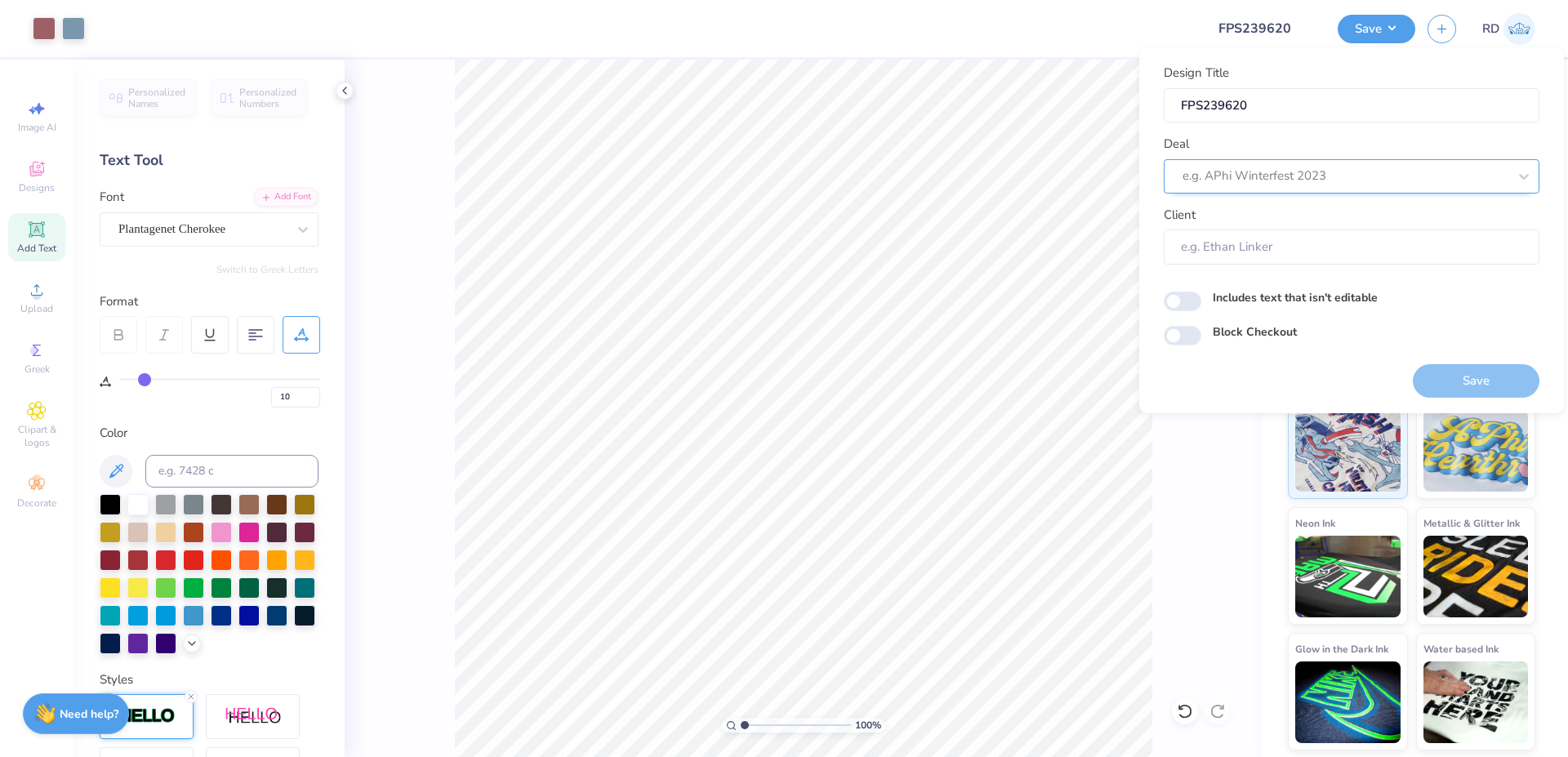
click at [949, 176] on div at bounding box center [1345, 176] width 325 height 22
click at [949, 217] on div "Design Tool Gallery" at bounding box center [1351, 220] width 362 height 27
type input "gallery"
type input "Design Tool Gallery User"
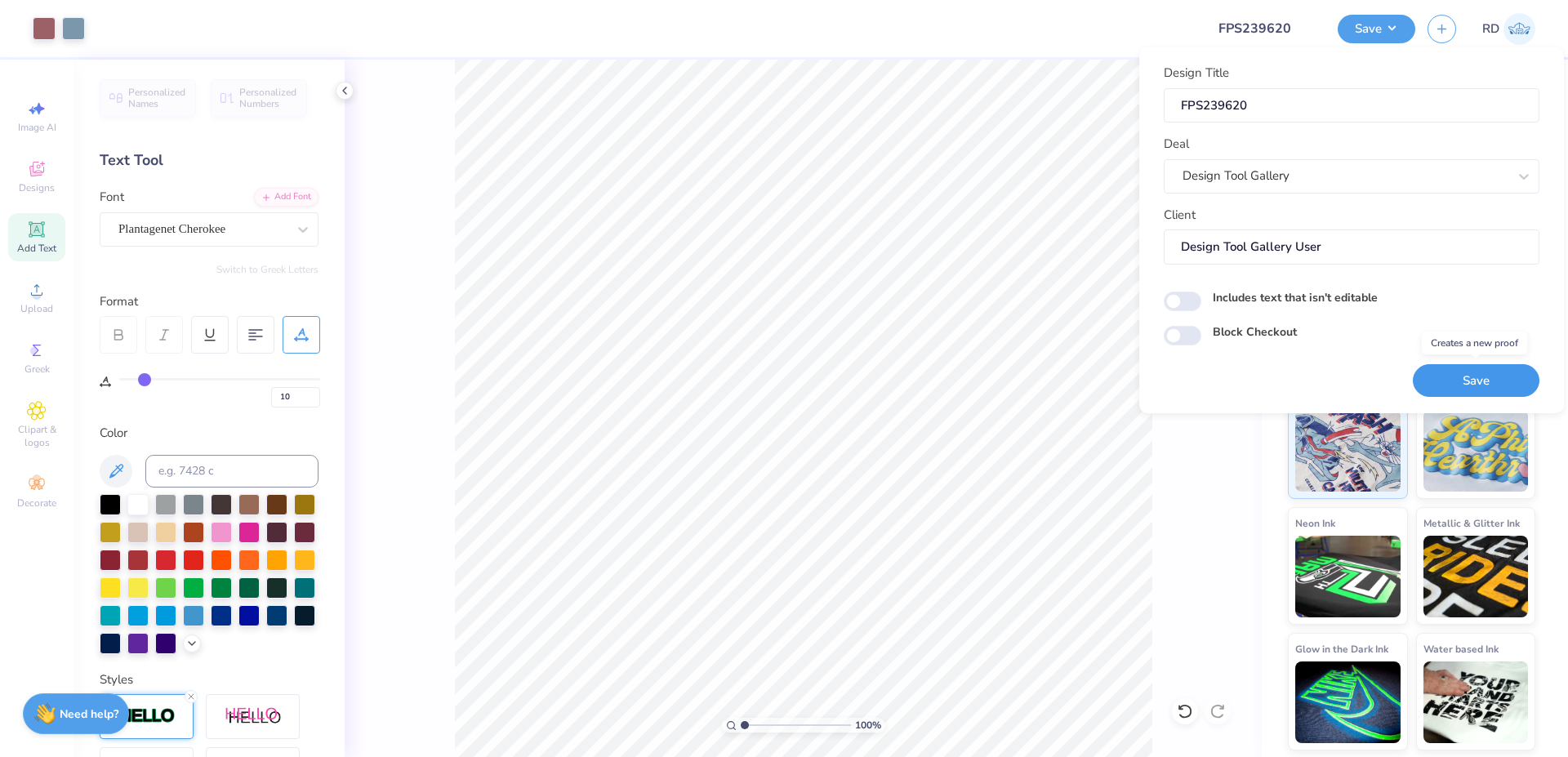
click at [949, 381] on button "Save" at bounding box center [1476, 381] width 126 height 33
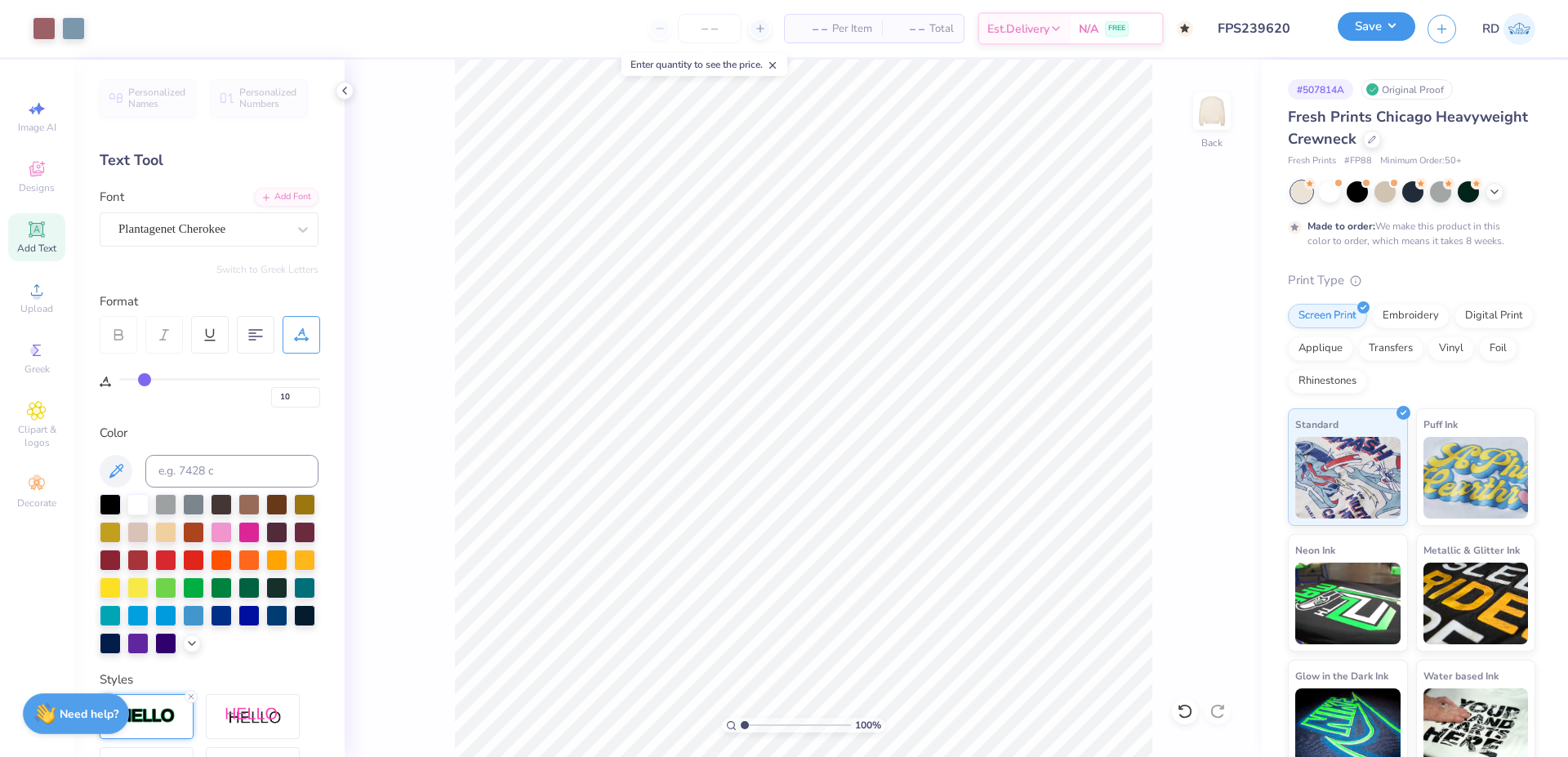
click at [949, 33] on button "Save" at bounding box center [1376, 27] width 78 height 28
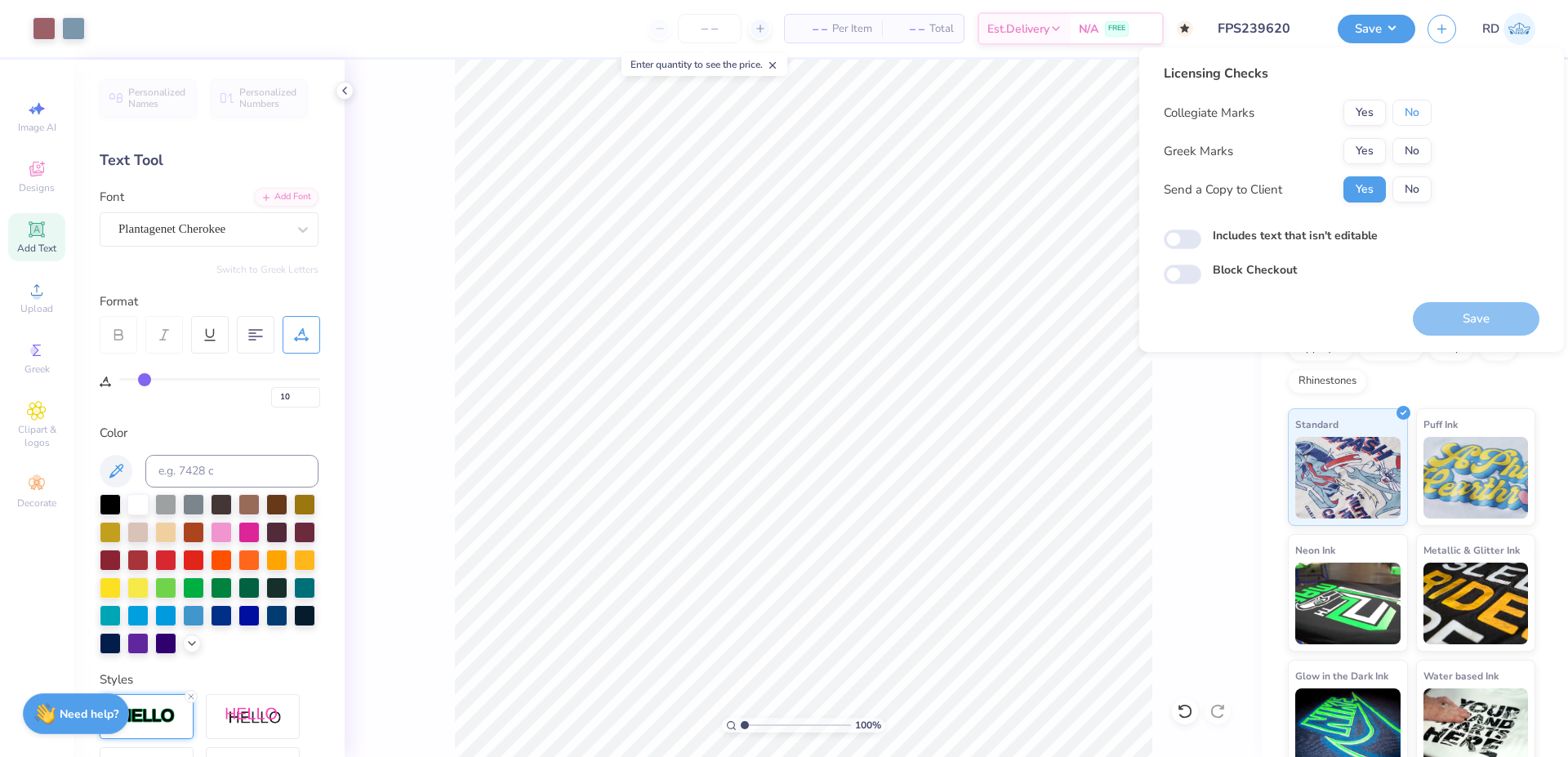
click at [949, 125] on div "Collegiate Marks Yes No Greek Marks Yes No Send a Copy to Client Yes No" at bounding box center [1298, 151] width 268 height 103
click at [949, 113] on button "No" at bounding box center [1412, 112] width 39 height 26
click at [949, 142] on button "Yes" at bounding box center [1365, 151] width 43 height 26
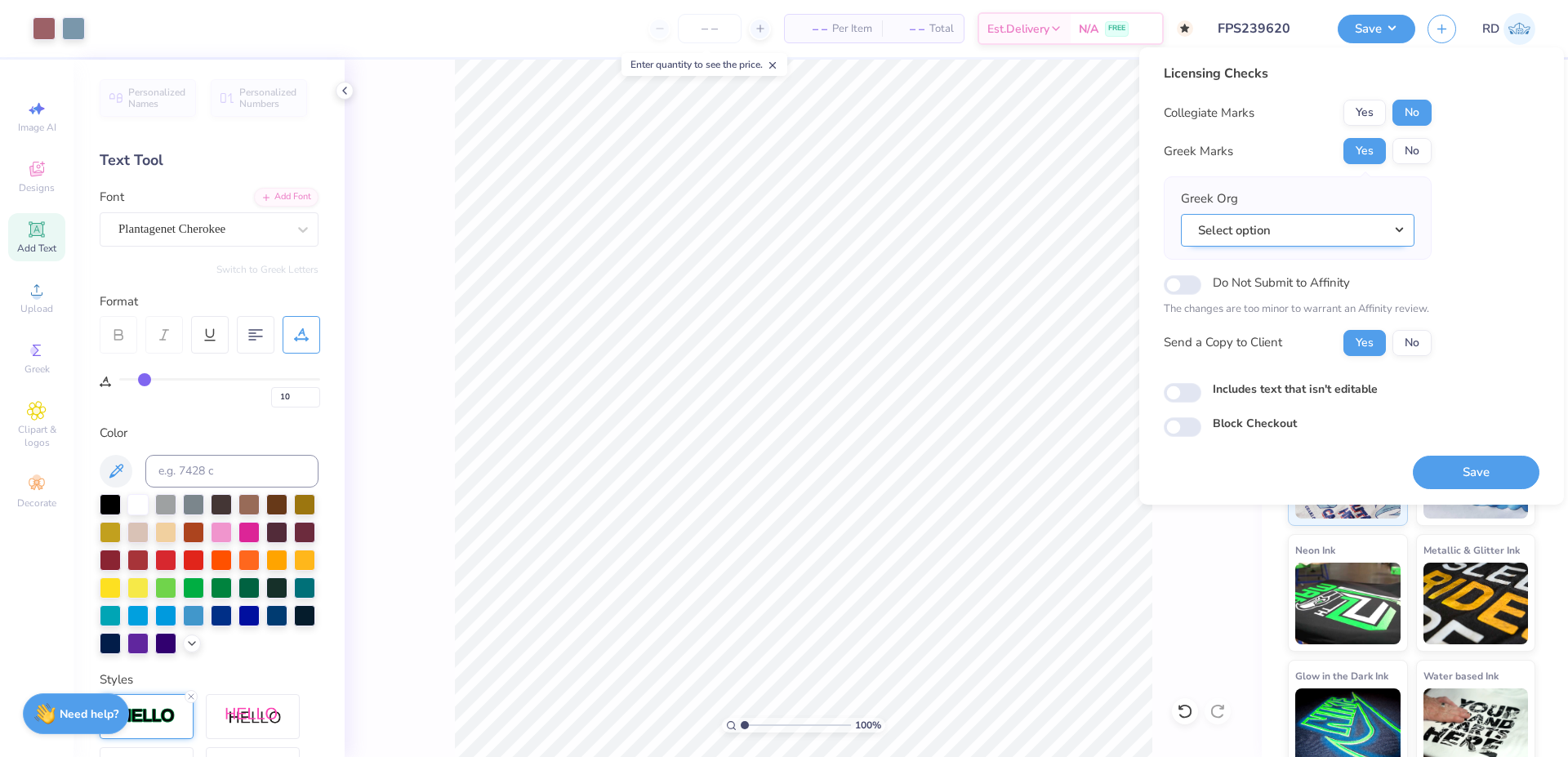
click at [949, 224] on button "Select option" at bounding box center [1297, 231] width 233 height 33
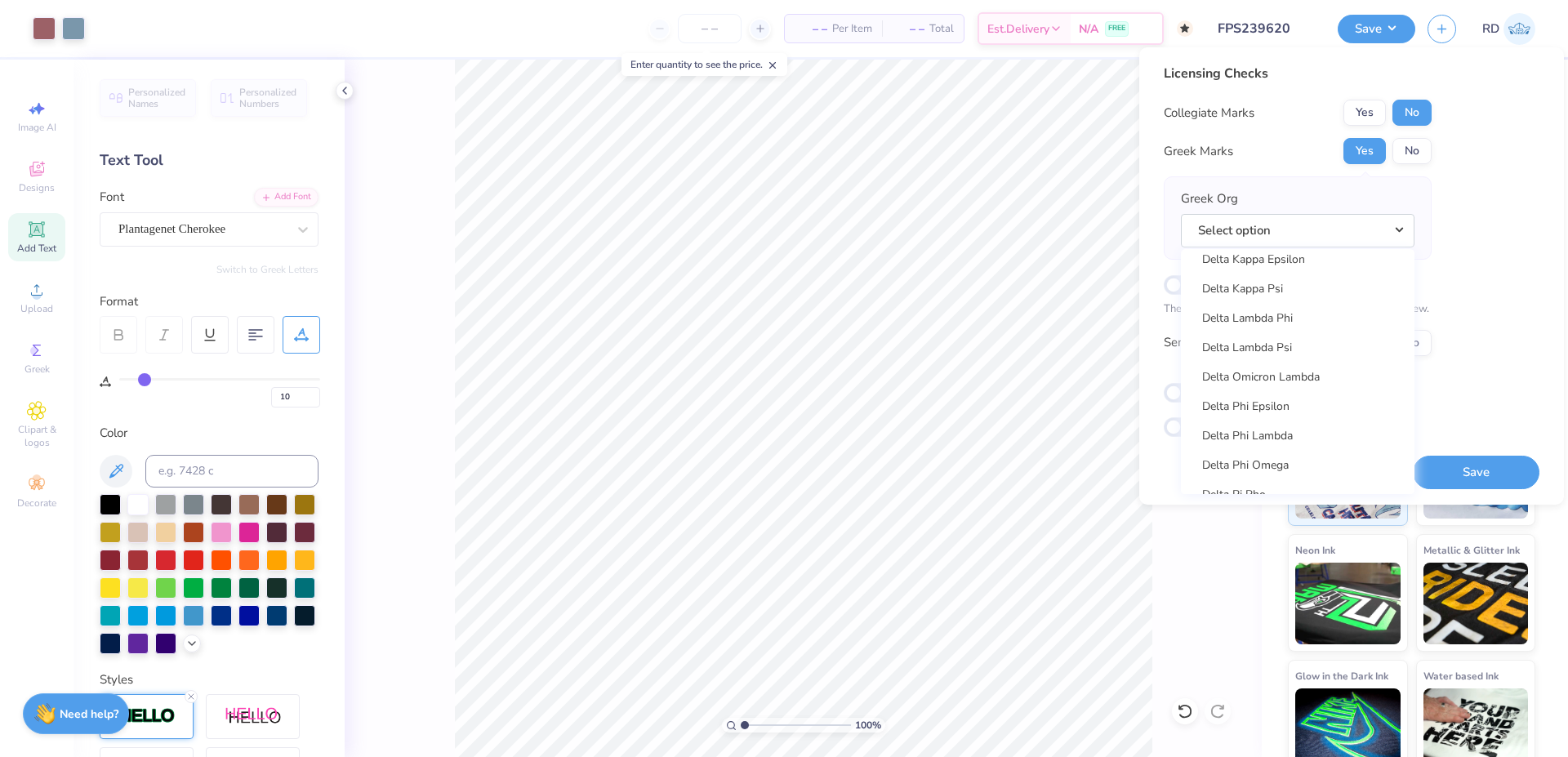
scroll to position [3625, 0]
click at [949, 345] on link "Delta Delta Delta" at bounding box center [1298, 347] width 221 height 27
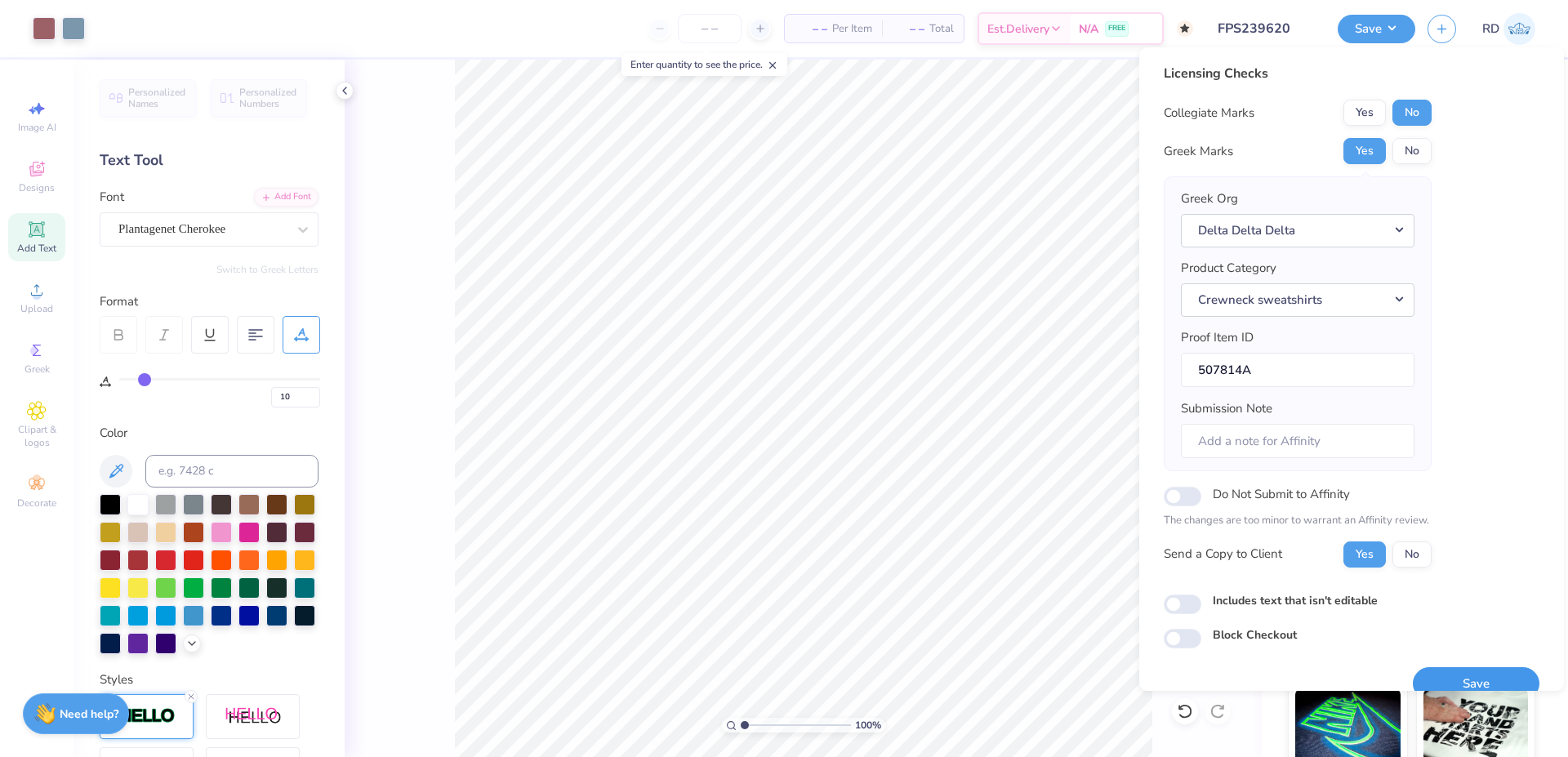
click at [949, 681] on button "Save" at bounding box center [1476, 683] width 126 height 33
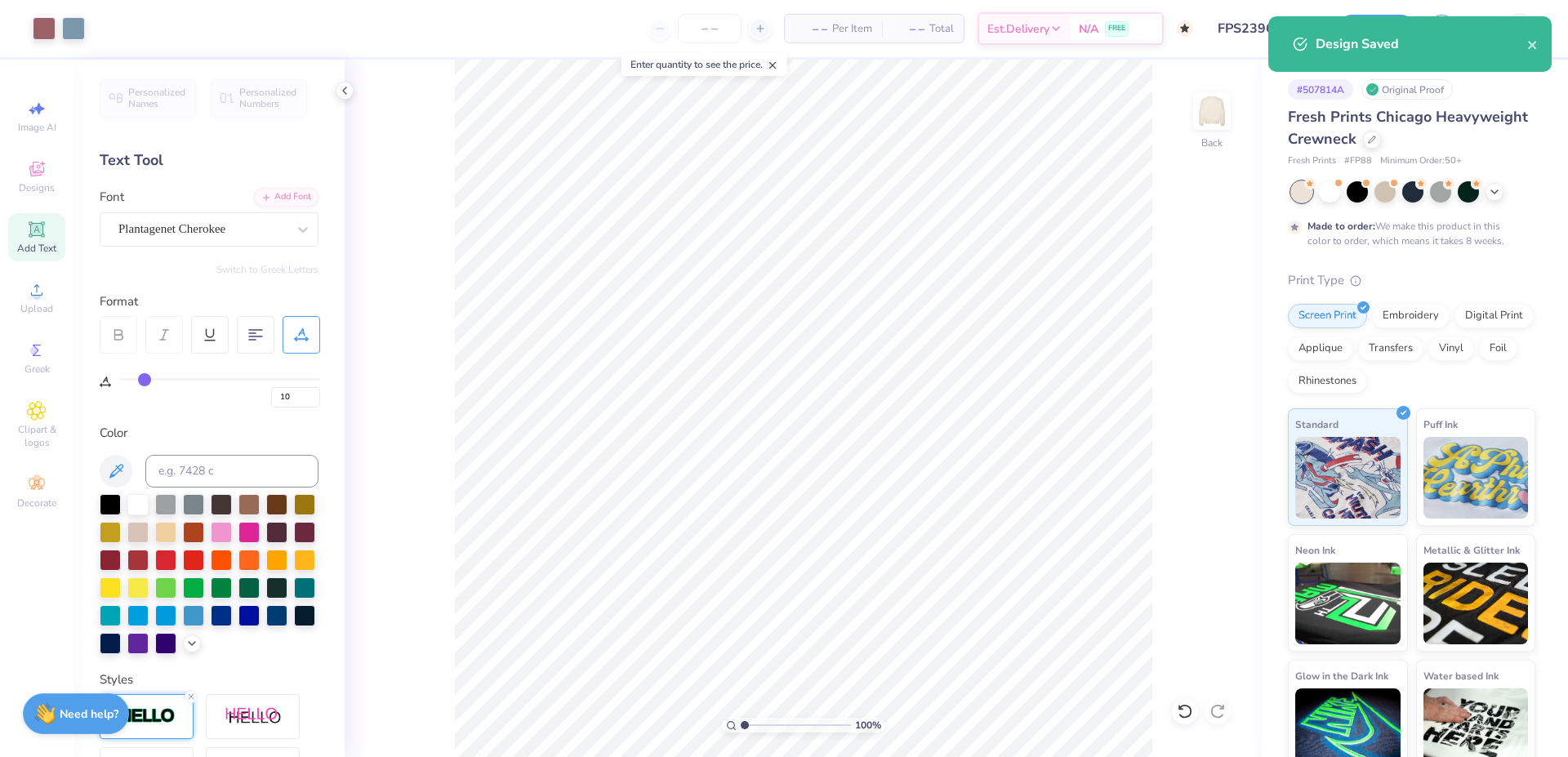
click at [949, 106] on div "Fresh Prints Chicago Heavyweight Crewneck" at bounding box center [1412, 128] width 248 height 44
click at [949, 51] on icon "close" at bounding box center [1533, 45] width 12 height 13
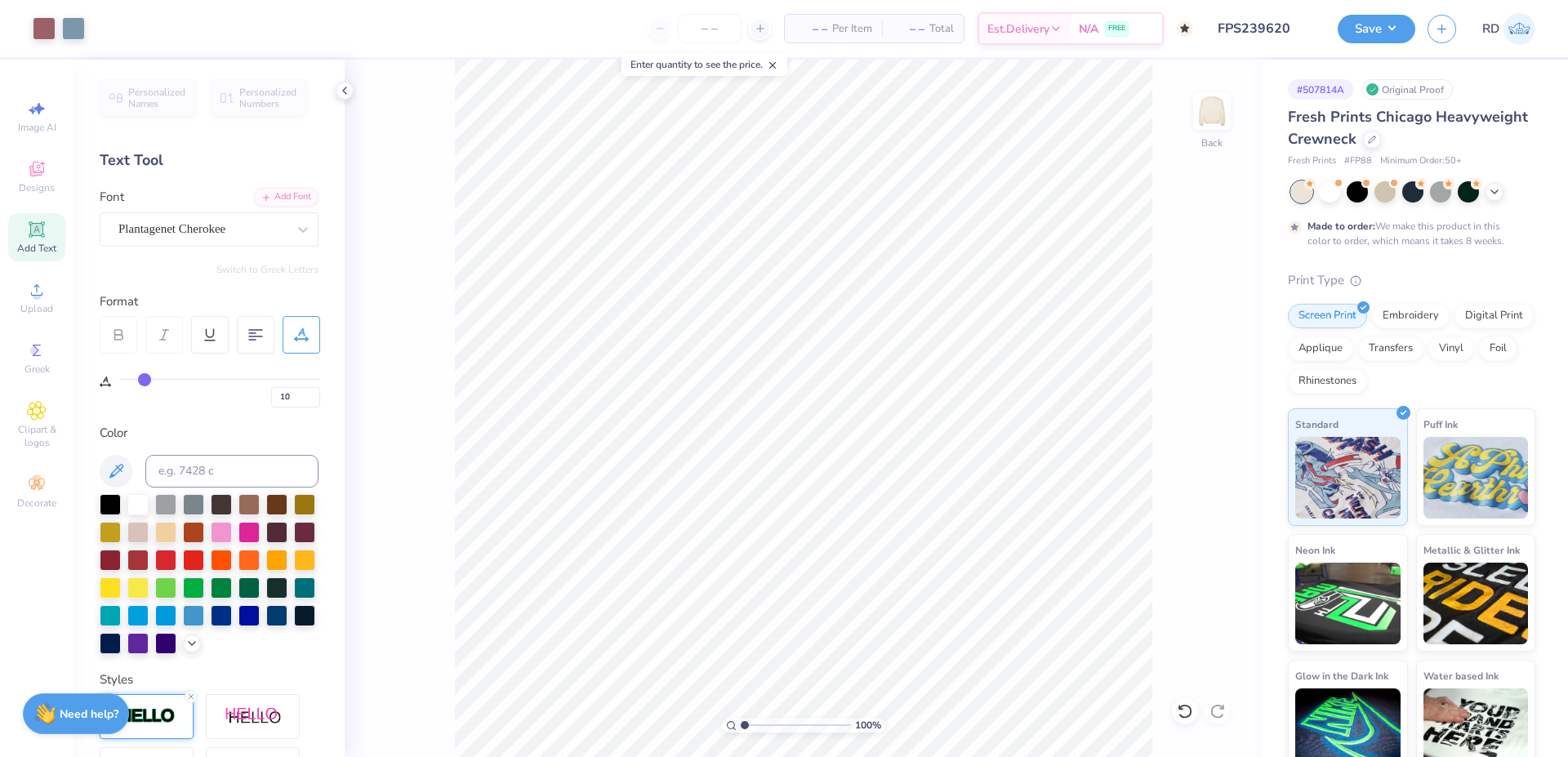
click at [949, 33] on div "Art colors – – Per Item – – Total Est. Delivery N/A FREE Design Title FPS239620…" at bounding box center [784, 378] width 1568 height 757
click at [949, 33] on button "Save" at bounding box center [1376, 27] width 78 height 28
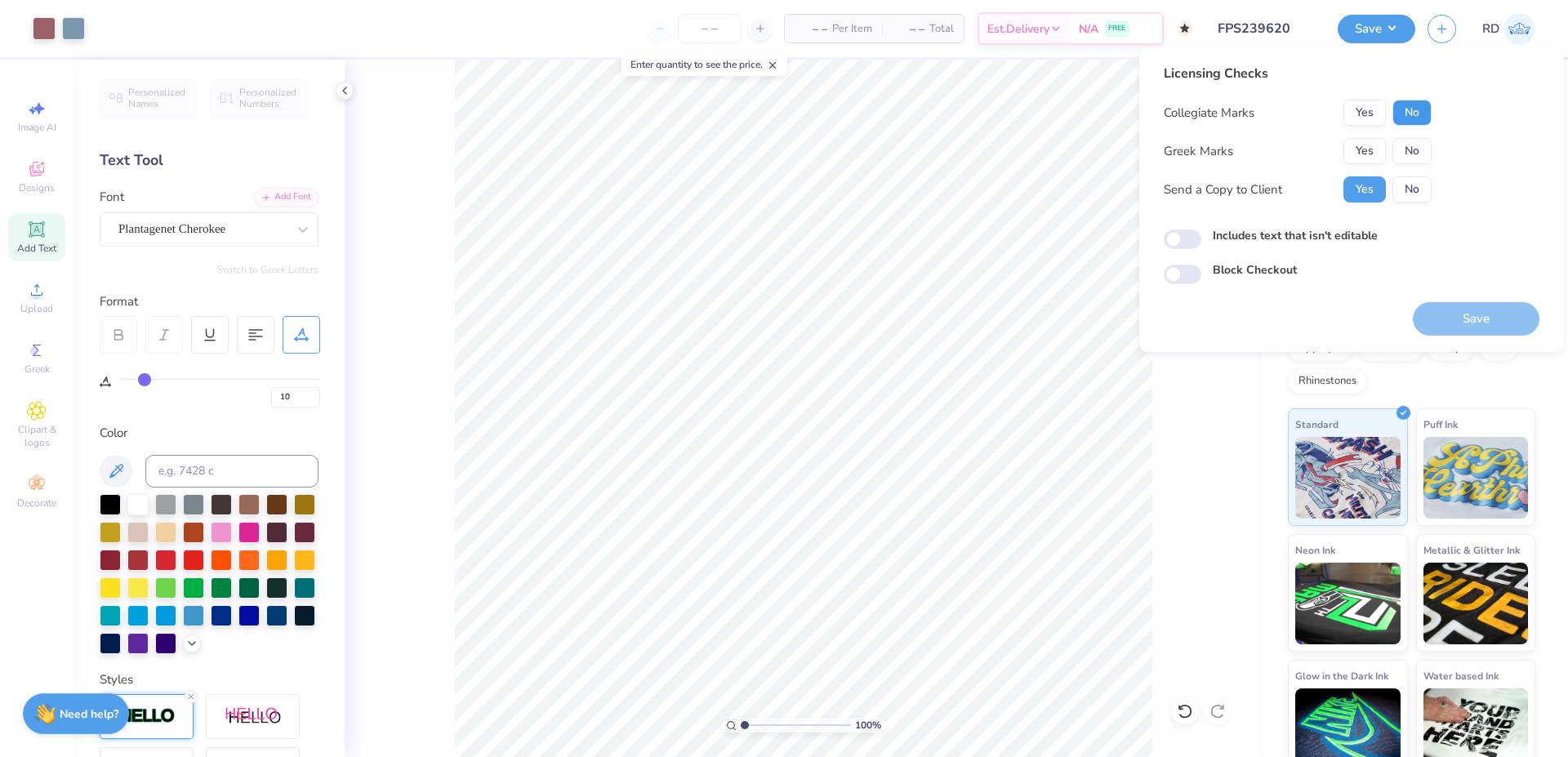
click at [949, 112] on button "No" at bounding box center [1412, 112] width 39 height 26
click at [949, 152] on button "Yes" at bounding box center [1365, 151] width 43 height 26
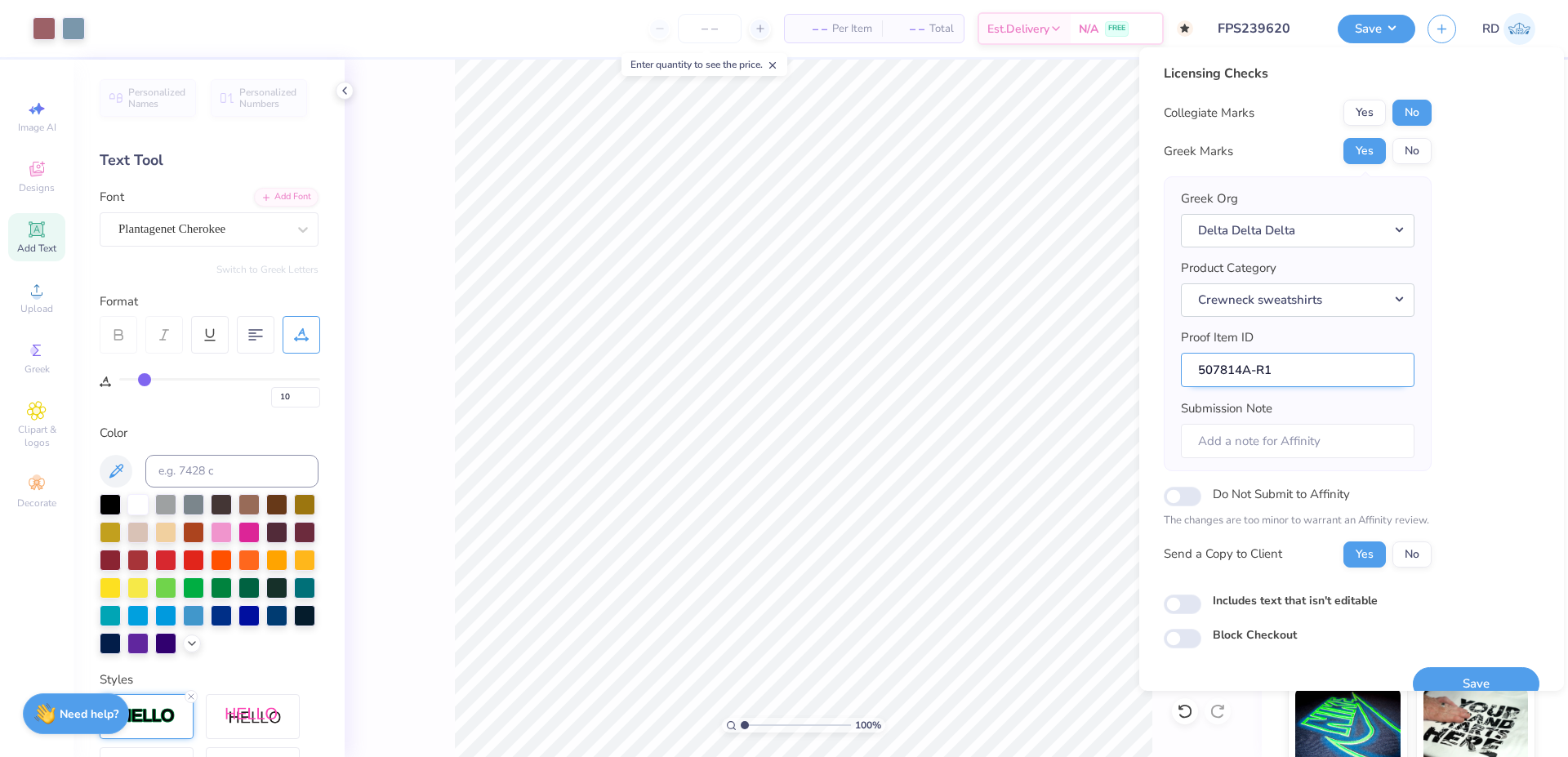
drag, startPoint x: 1299, startPoint y: 363, endPoint x: 1275, endPoint y: 364, distance: 24.0
click at [949, 364] on input "507814A-R1" at bounding box center [1297, 371] width 233 height 35
drag, startPoint x: 1248, startPoint y: 365, endPoint x: 1231, endPoint y: 367, distance: 17.1
click at [949, 367] on input "507814A-R1" at bounding box center [1297, 371] width 233 height 35
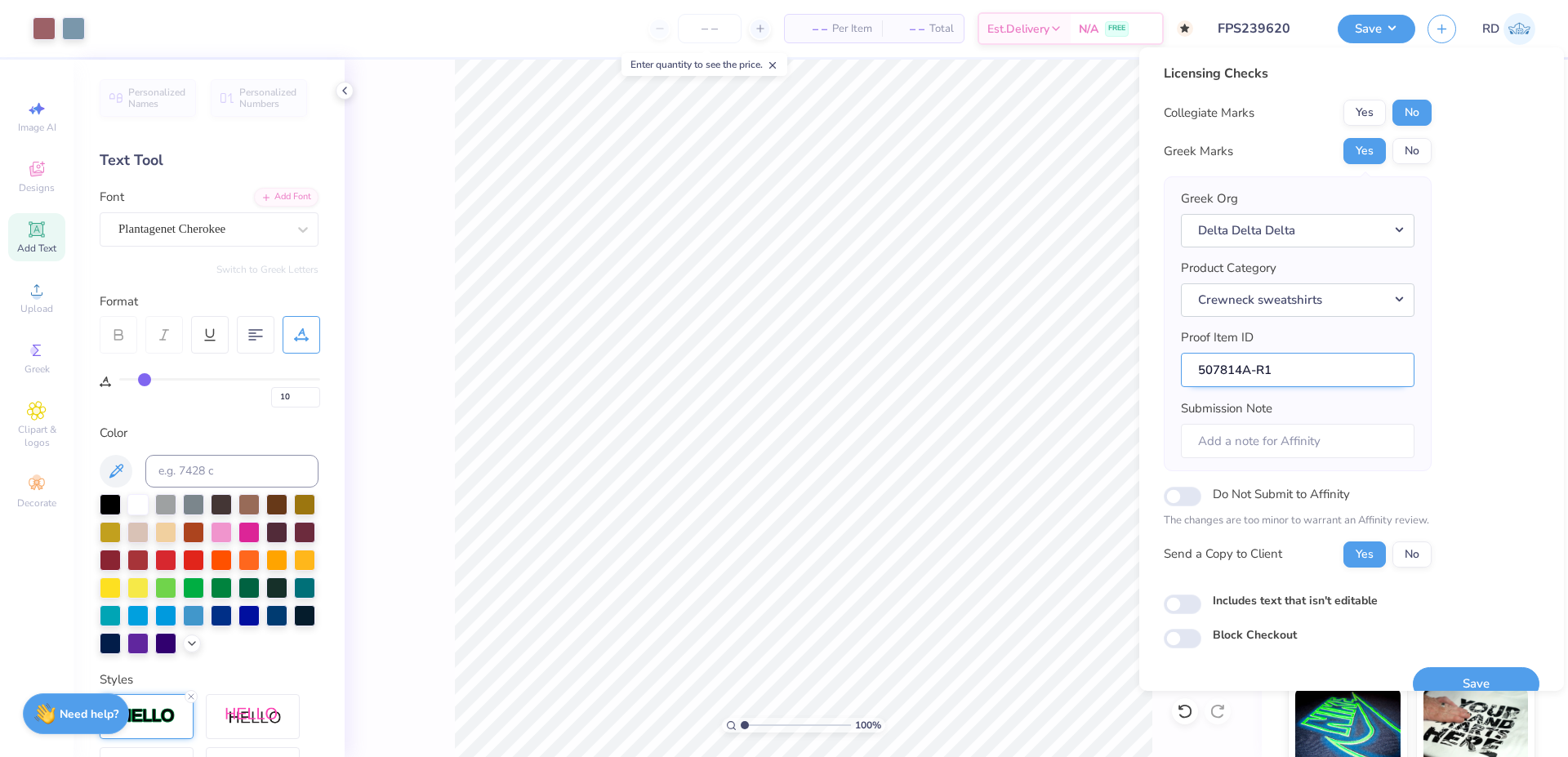
drag, startPoint x: 1242, startPoint y: 367, endPoint x: 1181, endPoint y: 370, distance: 61.1
click at [949, 370] on input "507814A-R1" at bounding box center [1297, 371] width 233 height 35
